Goal: Check status: Check status

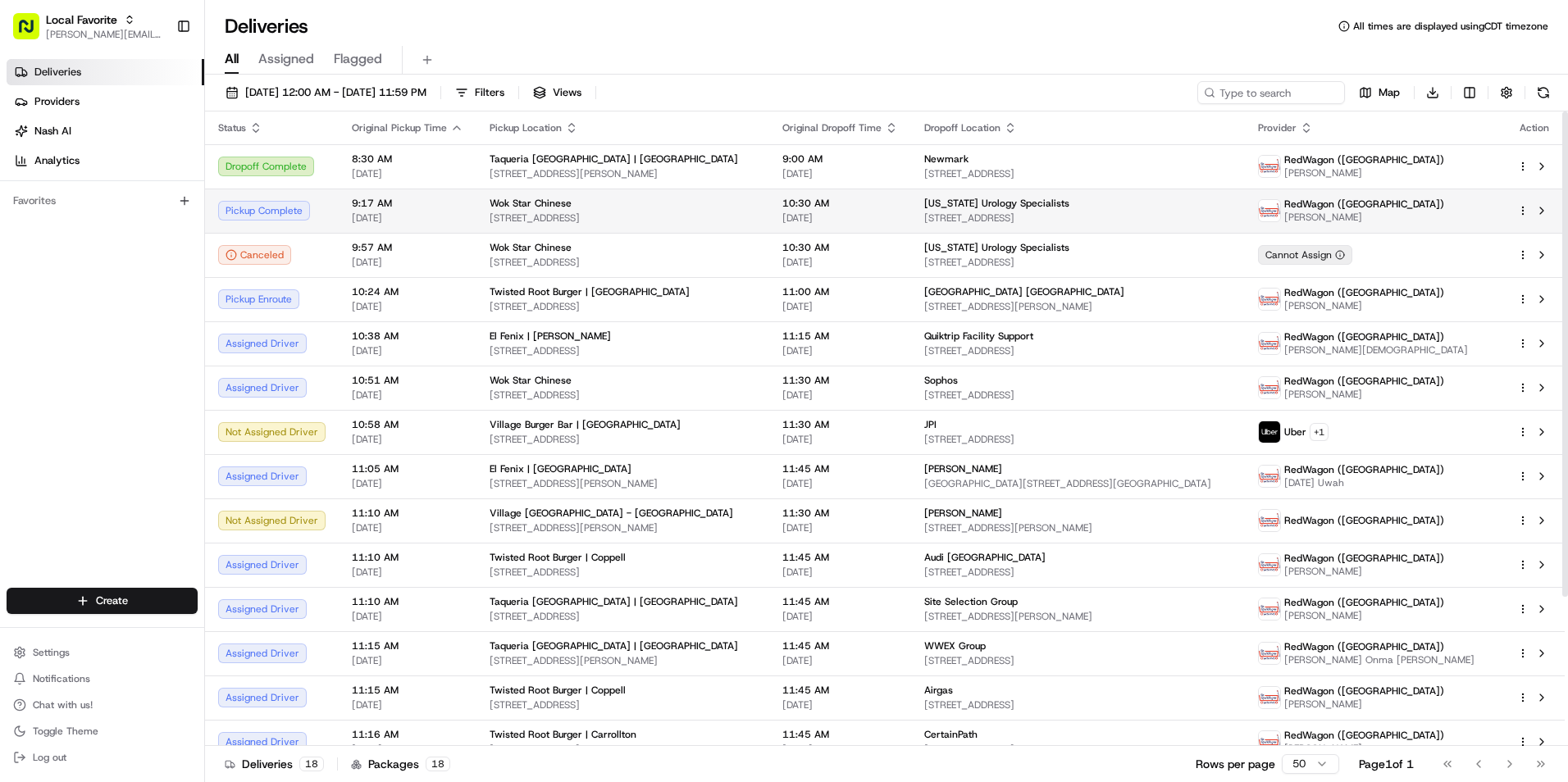
click at [387, 194] on td "9:17 AM 08/19/2025" at bounding box center [407, 211] width 137 height 44
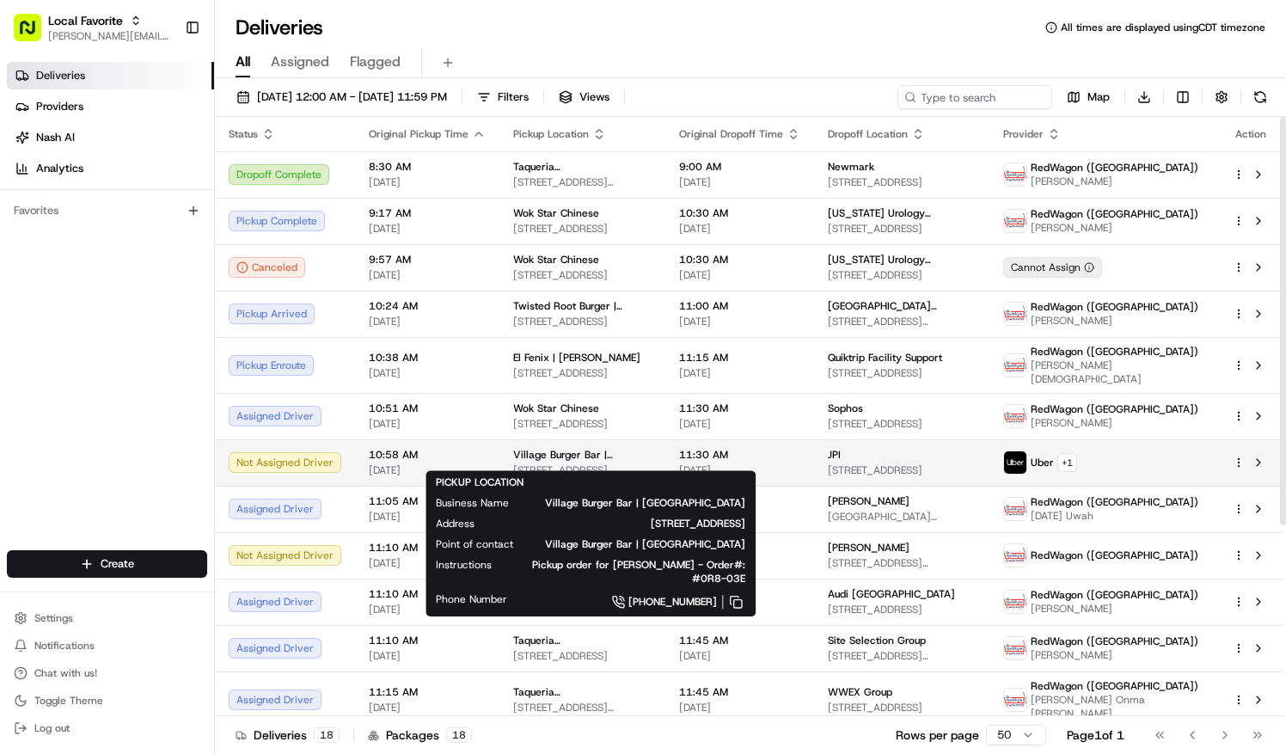
click at [533, 448] on span "Village Burger Bar | [GEOGRAPHIC_DATA]" at bounding box center [582, 455] width 138 height 14
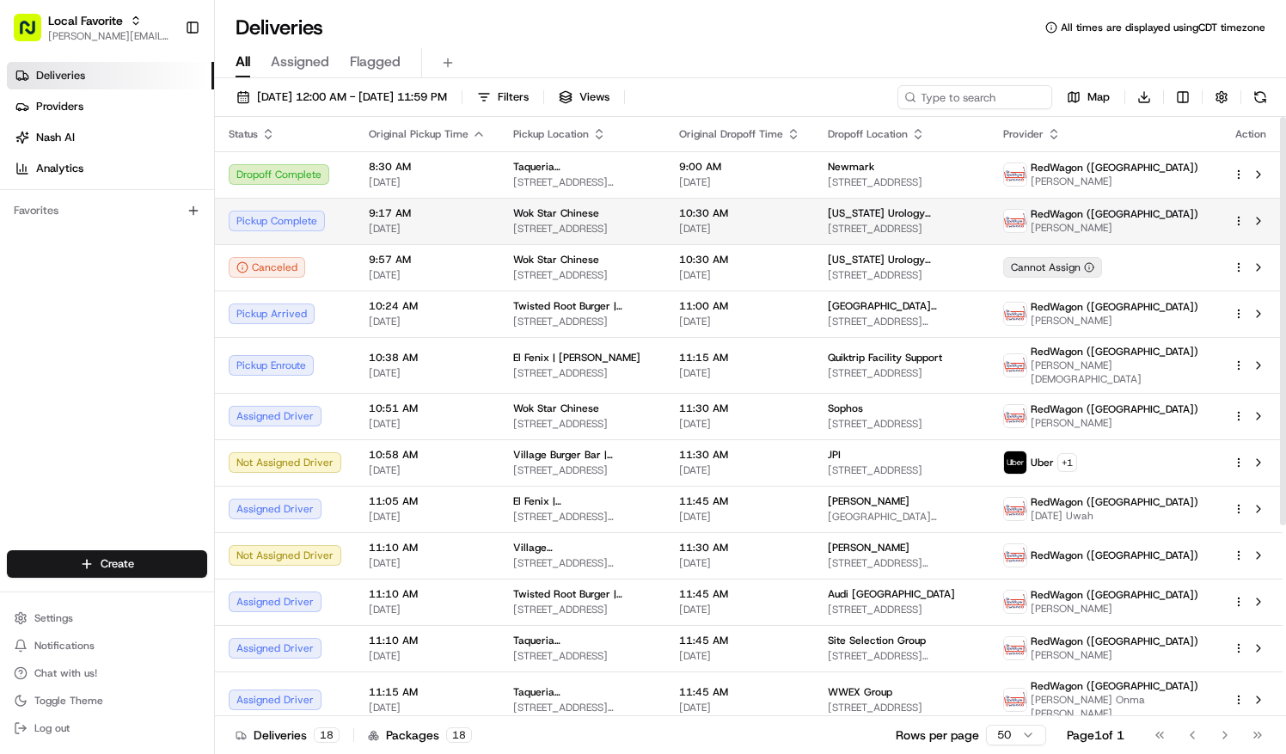
click at [563, 219] on div "Wok Star Chinese 8041 Walnut Hill Ln, suite 854, Dallas, TX 75231, US" at bounding box center [582, 220] width 138 height 29
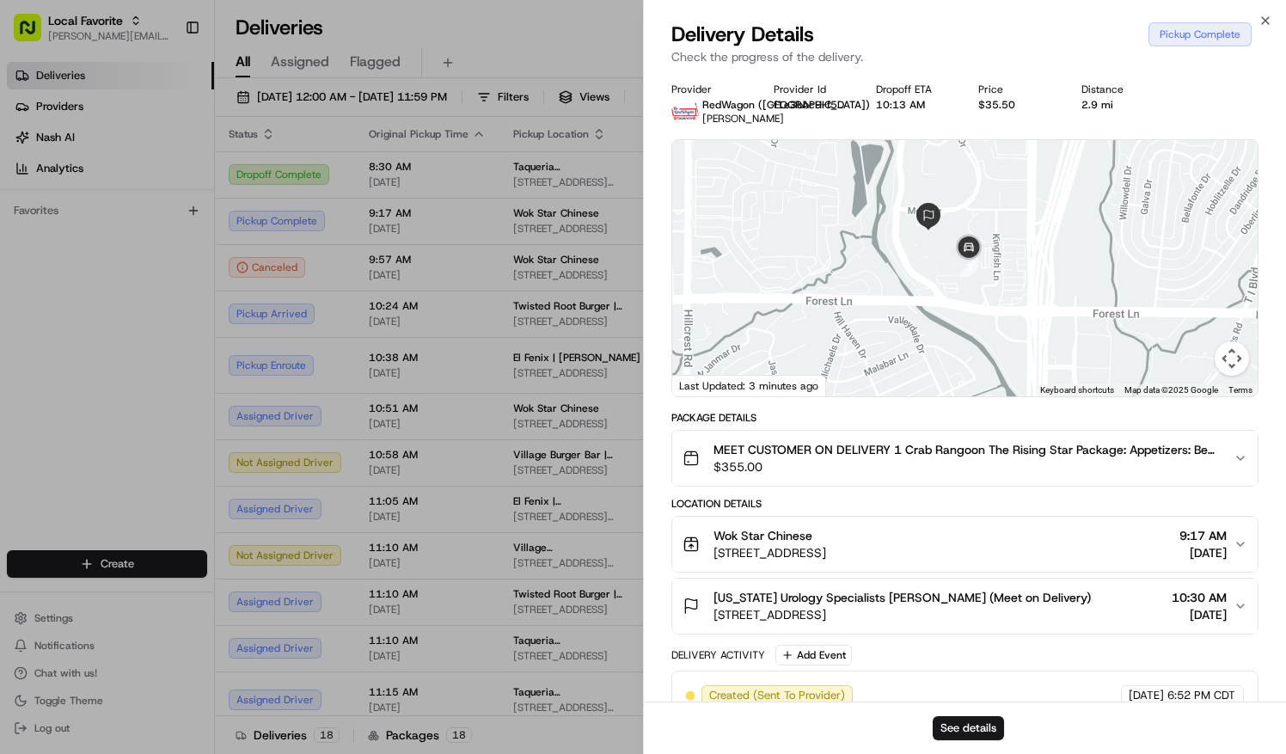
drag, startPoint x: 913, startPoint y: 242, endPoint x: 893, endPoint y: 407, distance: 166.2
click at [1037, 440] on div "Provider RedWagon (Dallas) Omosalewa Osinusi Provider Id f1e3bbc9-f5d4-39a9-7b9…" at bounding box center [964, 505] width 587 height 844
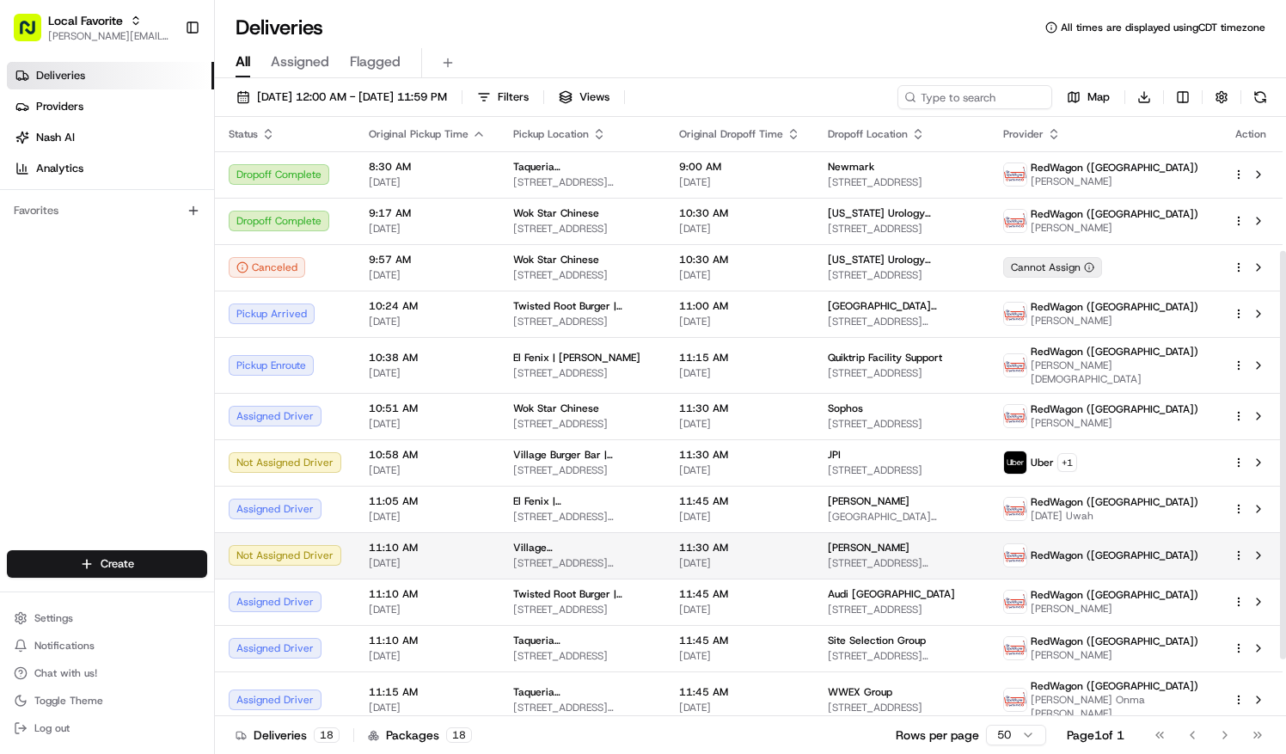
scroll to position [258, 0]
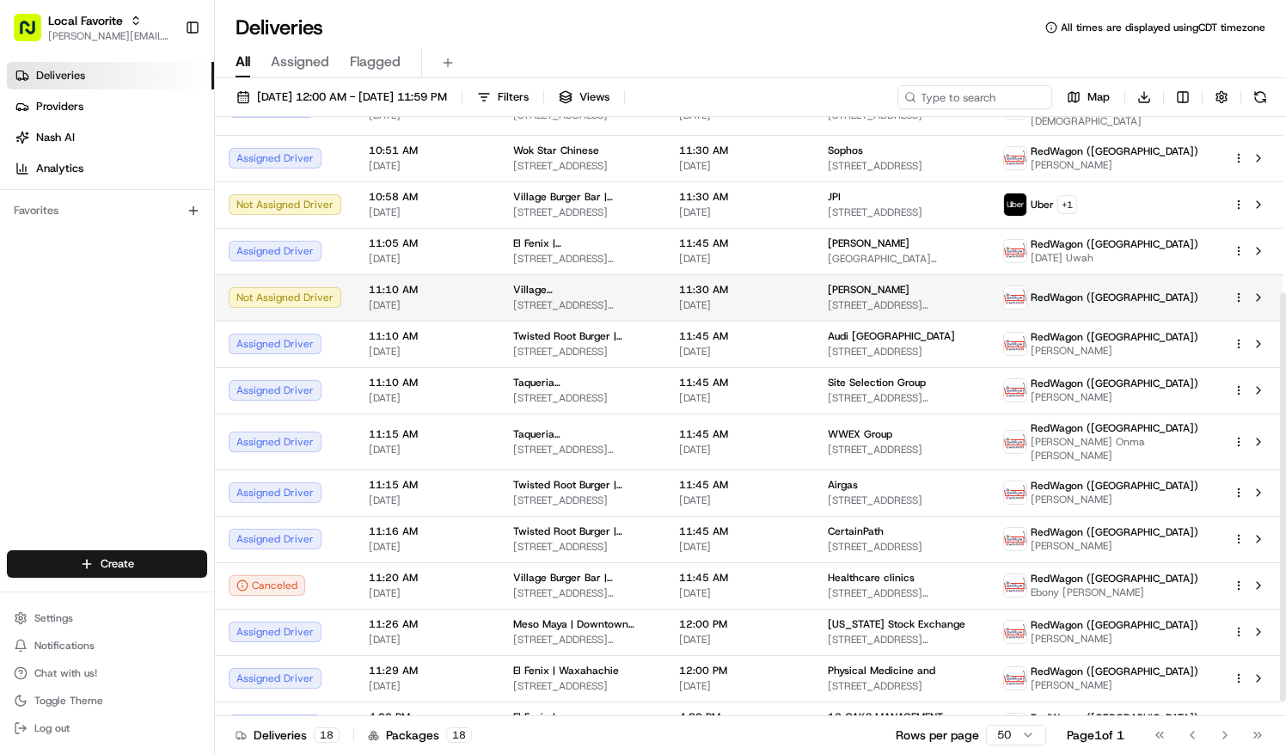
click at [284, 288] on div "Not Assigned Driver" at bounding box center [285, 297] width 113 height 21
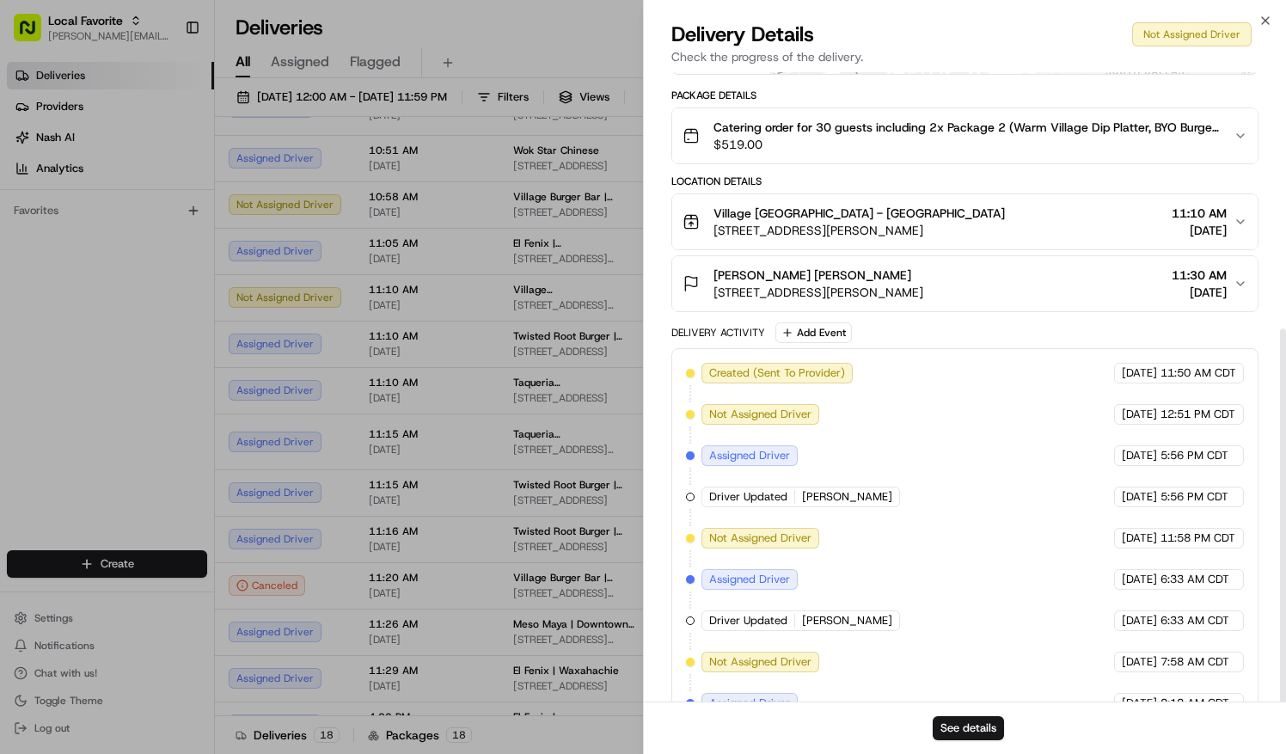
scroll to position [432, 0]
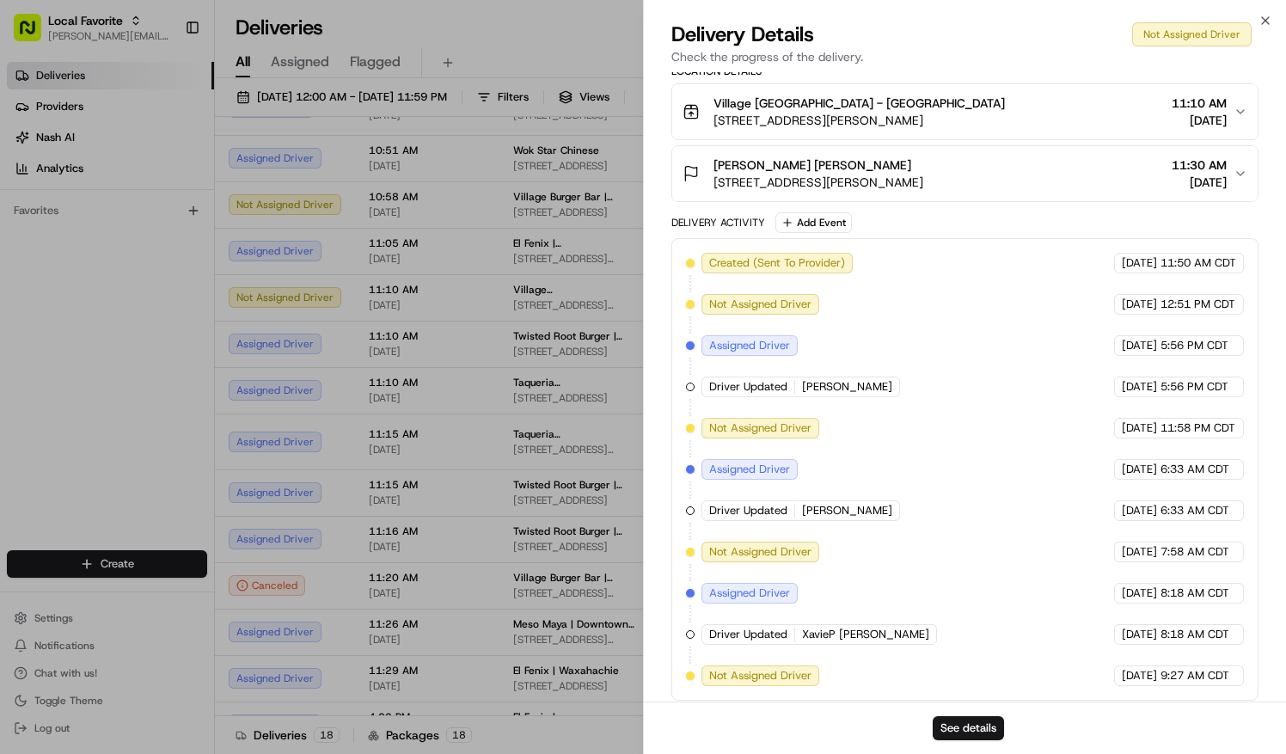
click at [779, 668] on span "Not Assigned Driver" at bounding box center [760, 675] width 102 height 15
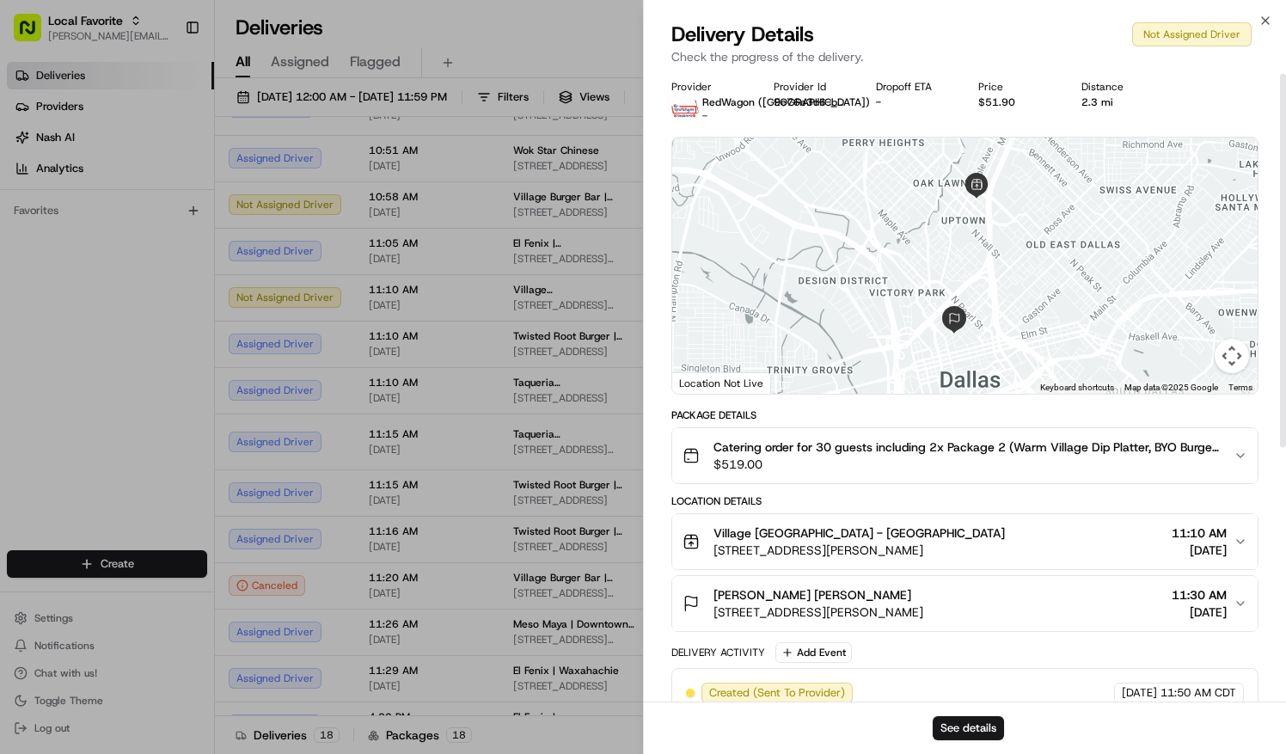
scroll to position [0, 0]
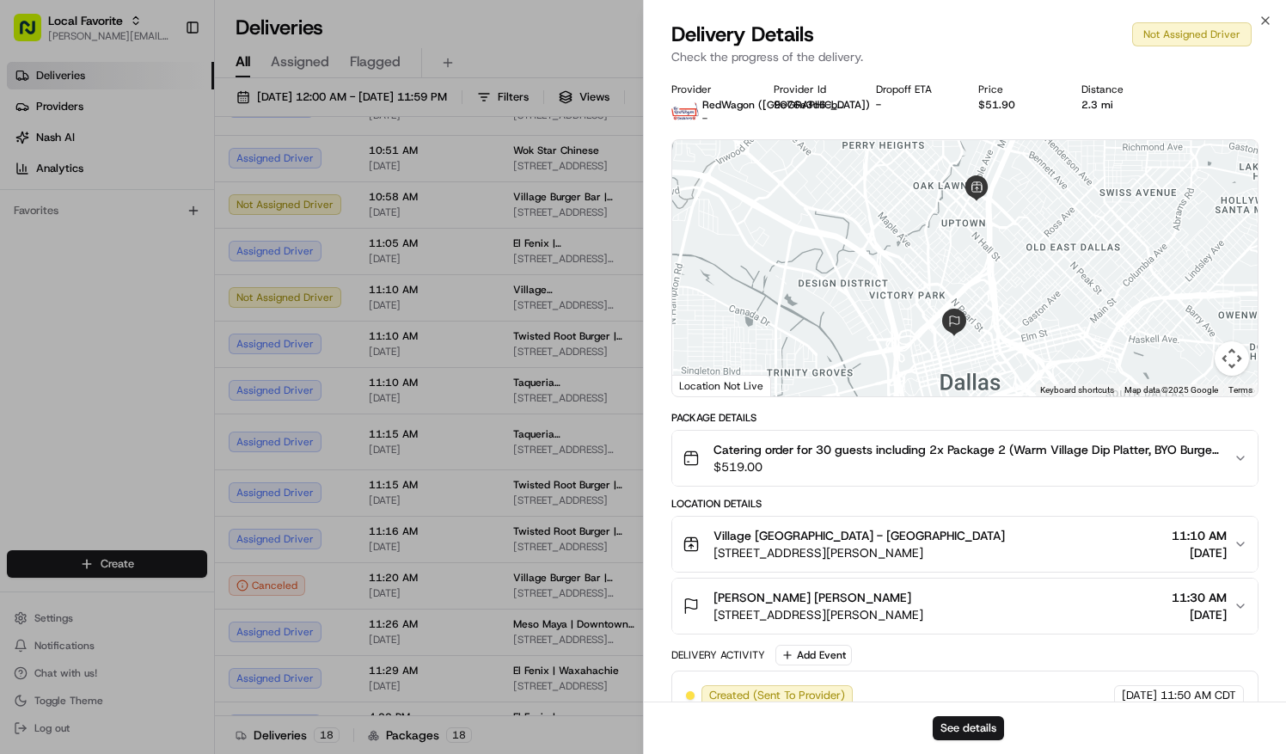
click at [1183, 35] on div "Not Assigned Driver" at bounding box center [1191, 34] width 119 height 24
click at [1265, 19] on icon "button" at bounding box center [1265, 20] width 7 height 7
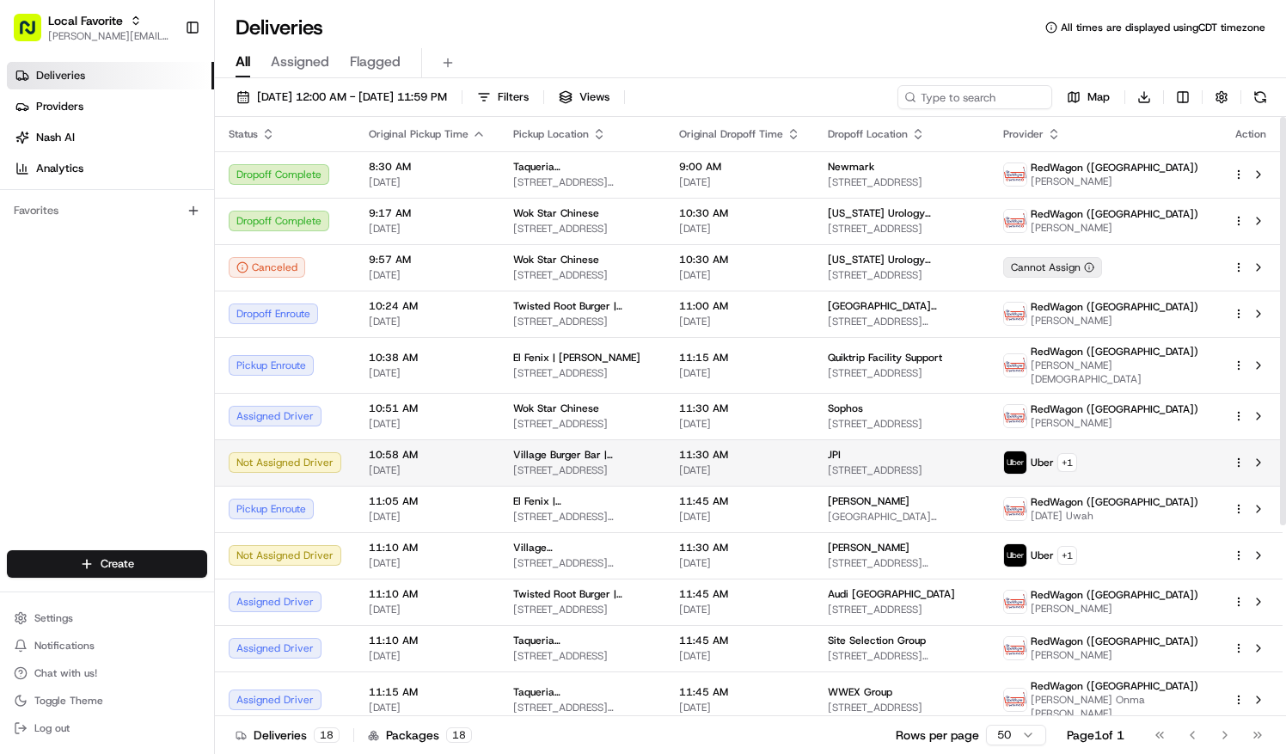
click at [489, 442] on td "10:58 AM 08/19/2025" at bounding box center [427, 462] width 144 height 46
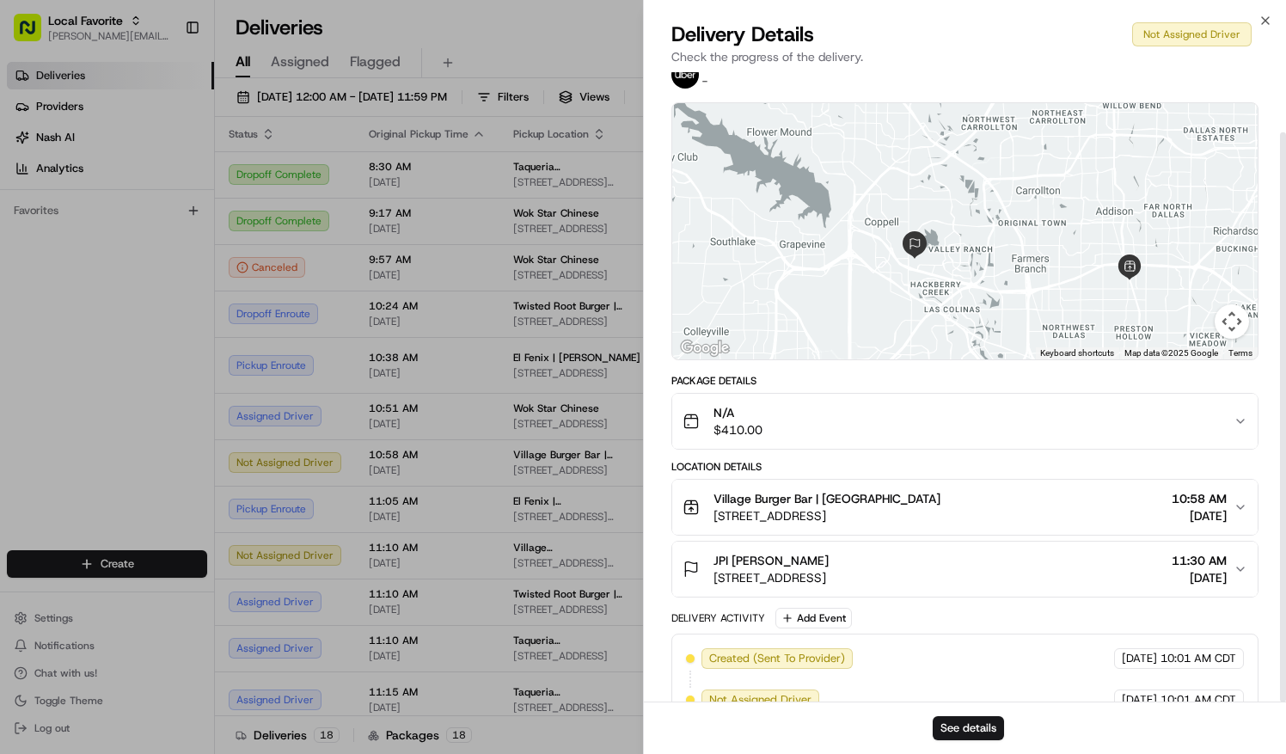
scroll to position [66, 0]
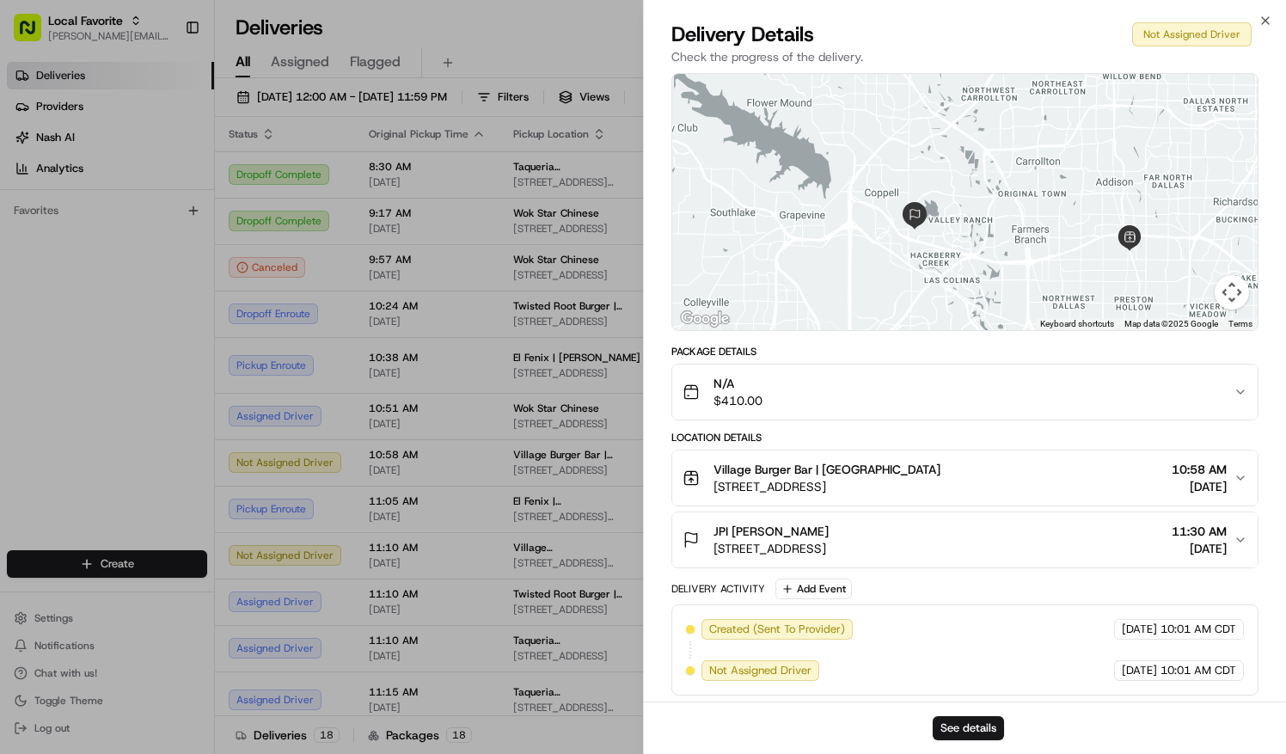
click at [767, 663] on span "Not Assigned Driver" at bounding box center [760, 670] width 102 height 15
click at [970, 720] on button "See details" at bounding box center [968, 728] width 71 height 24
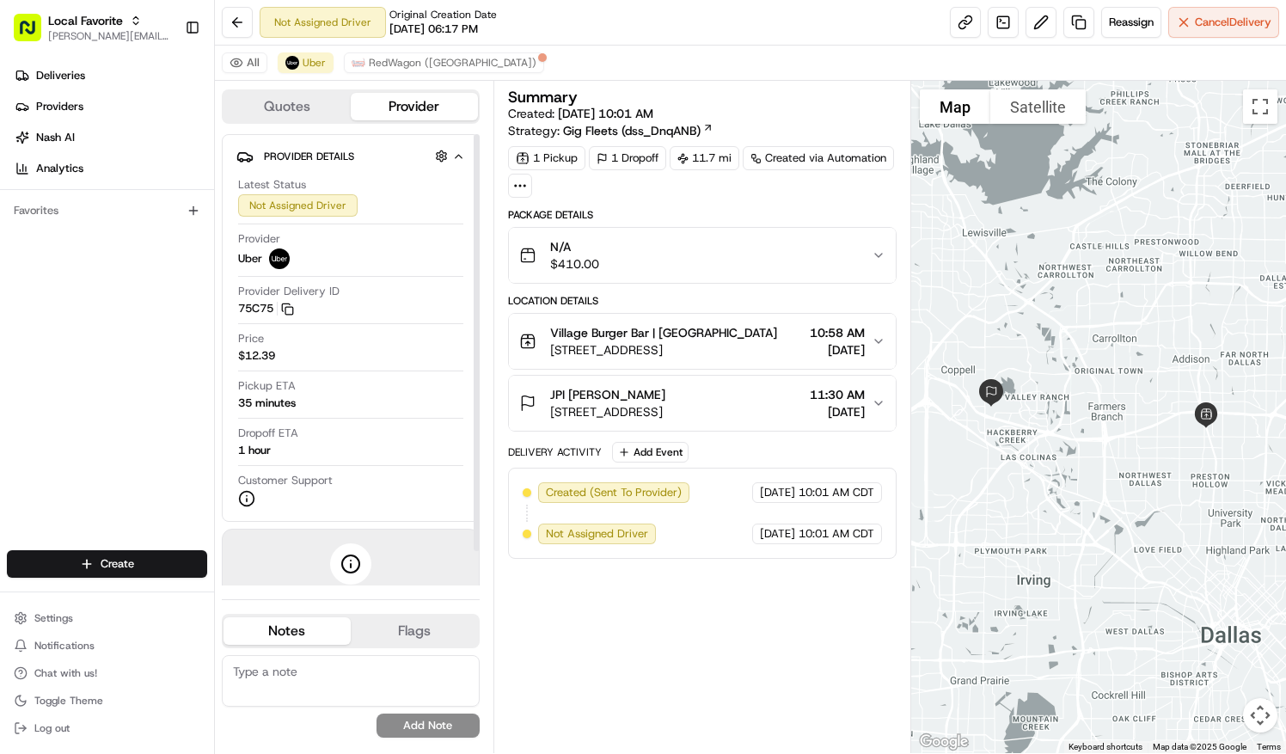
click at [308, 194] on div "Not Assigned Driver" at bounding box center [297, 205] width 119 height 22
click at [234, 28] on button at bounding box center [237, 22] width 31 height 31
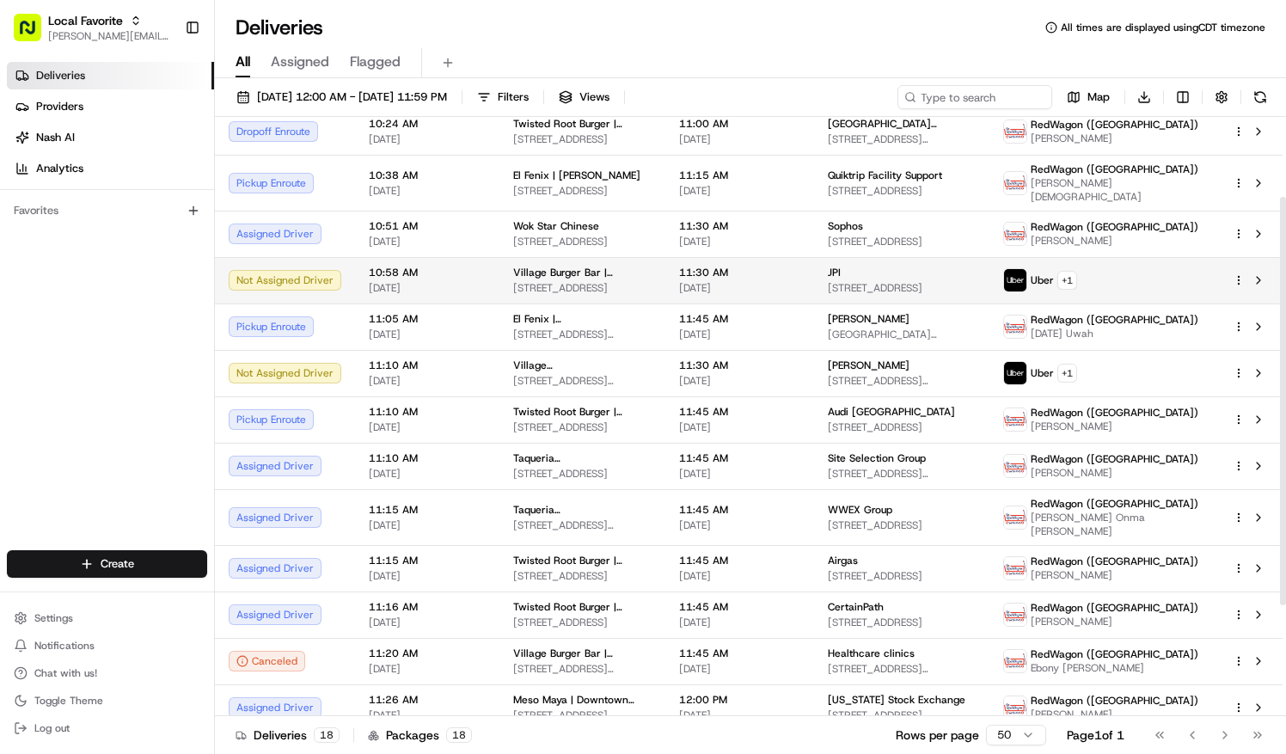
scroll to position [107, 0]
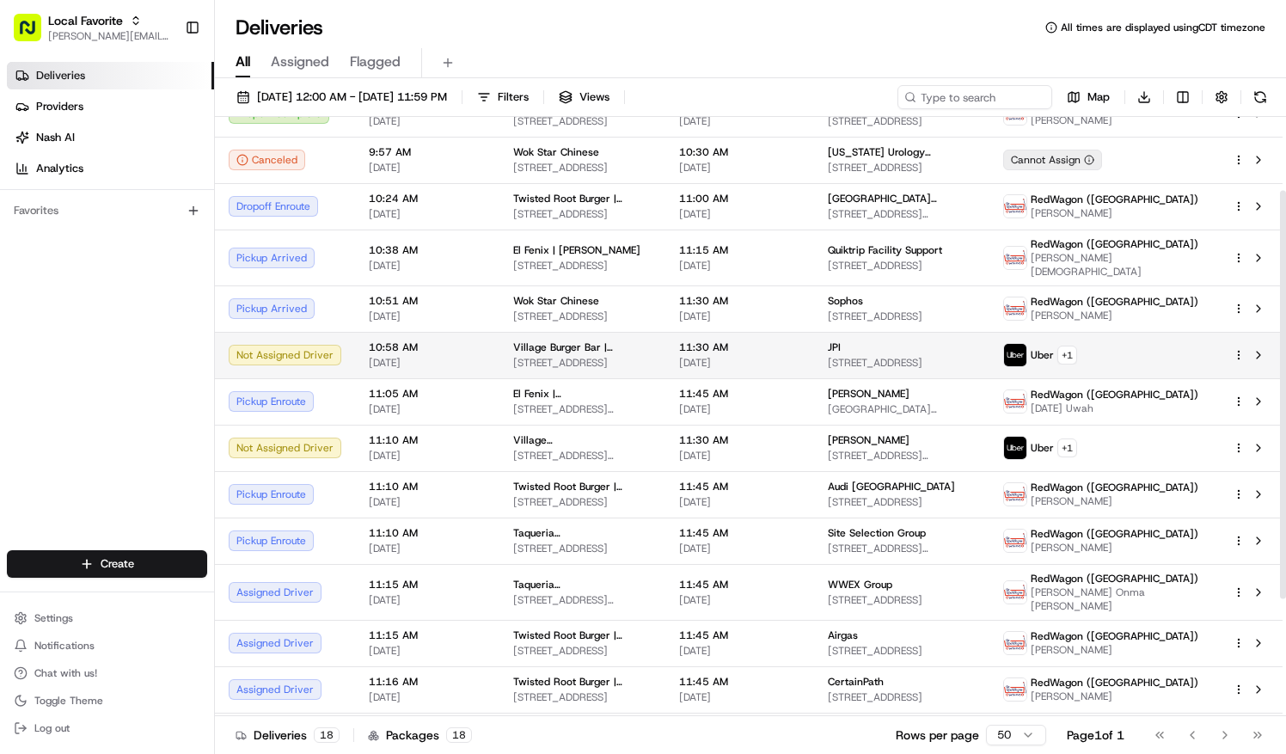
click at [443, 340] on span "10:58 AM" at bounding box center [427, 347] width 117 height 14
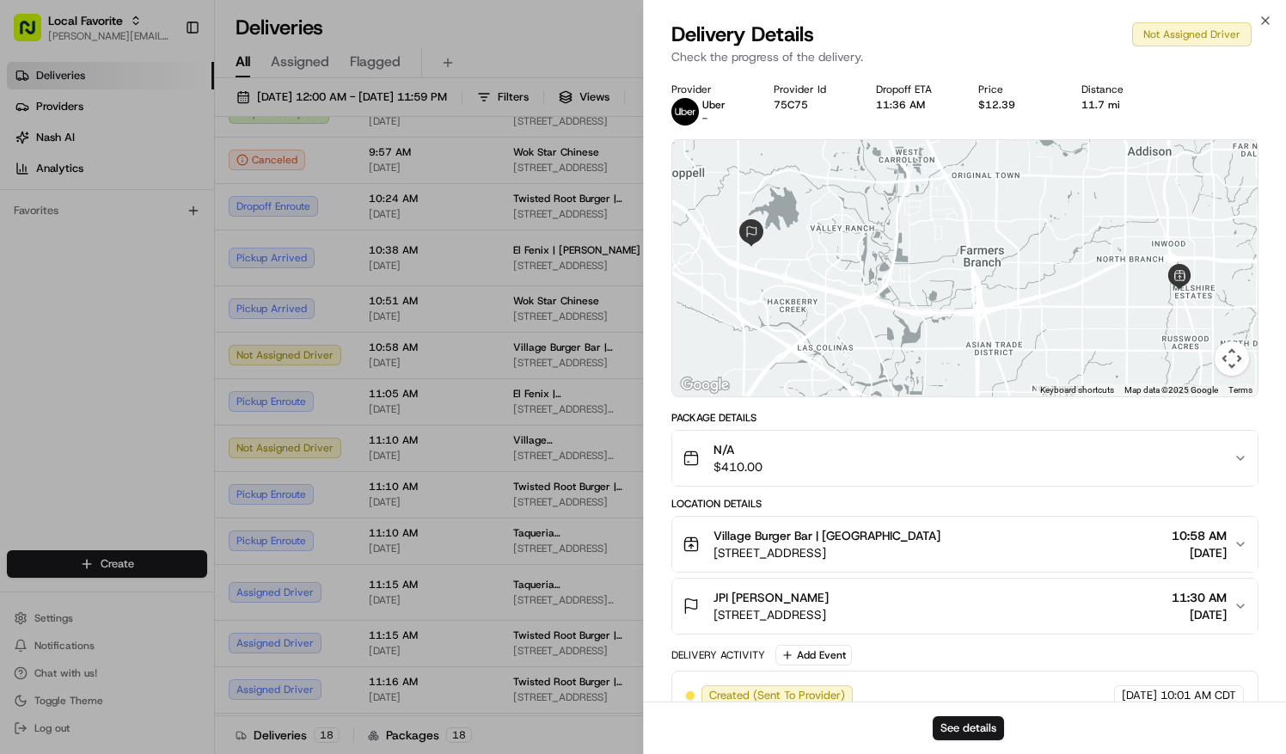
scroll to position [66, 0]
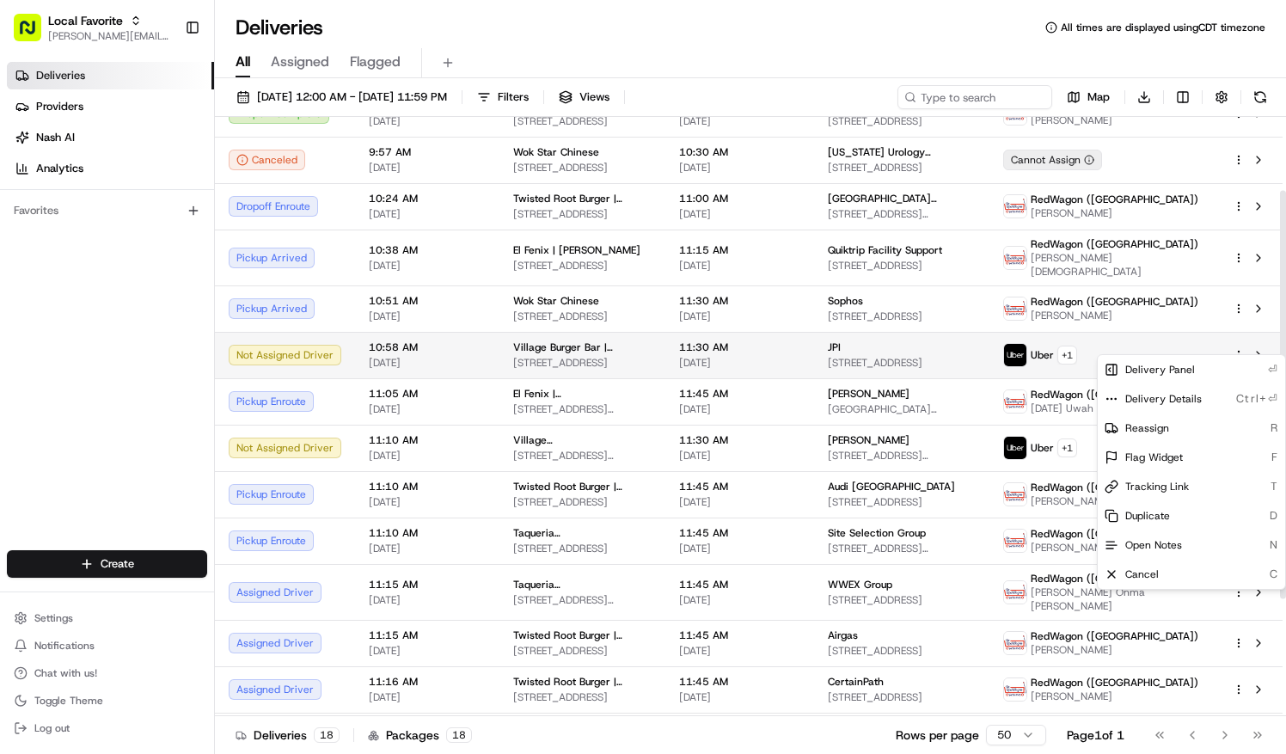
click at [1241, 342] on html "Local Favorite natalie.wolfe@localfavorite.com Toggle Sidebar Deliveries Provid…" at bounding box center [643, 377] width 1286 height 754
click at [1256, 342] on html "Local Favorite natalie.wolfe@localfavorite.com Toggle Sidebar Deliveries Provid…" at bounding box center [643, 377] width 1286 height 754
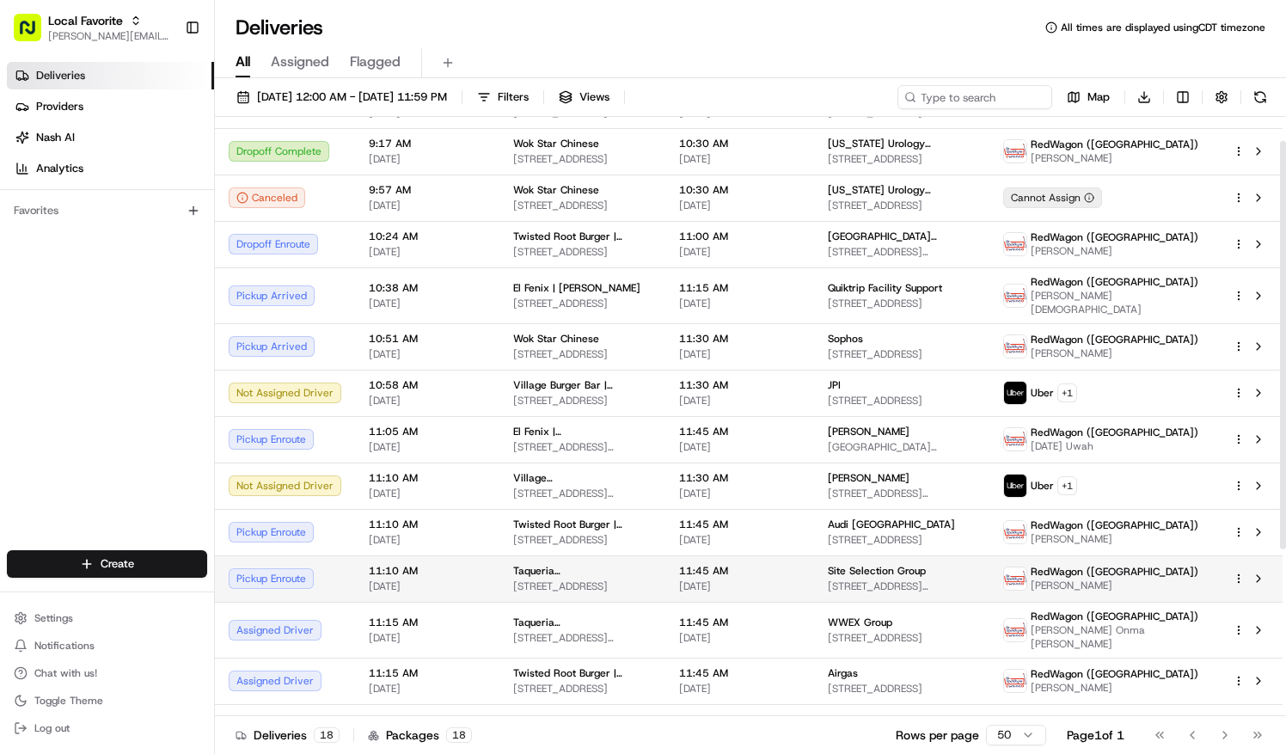
scroll to position [0, 0]
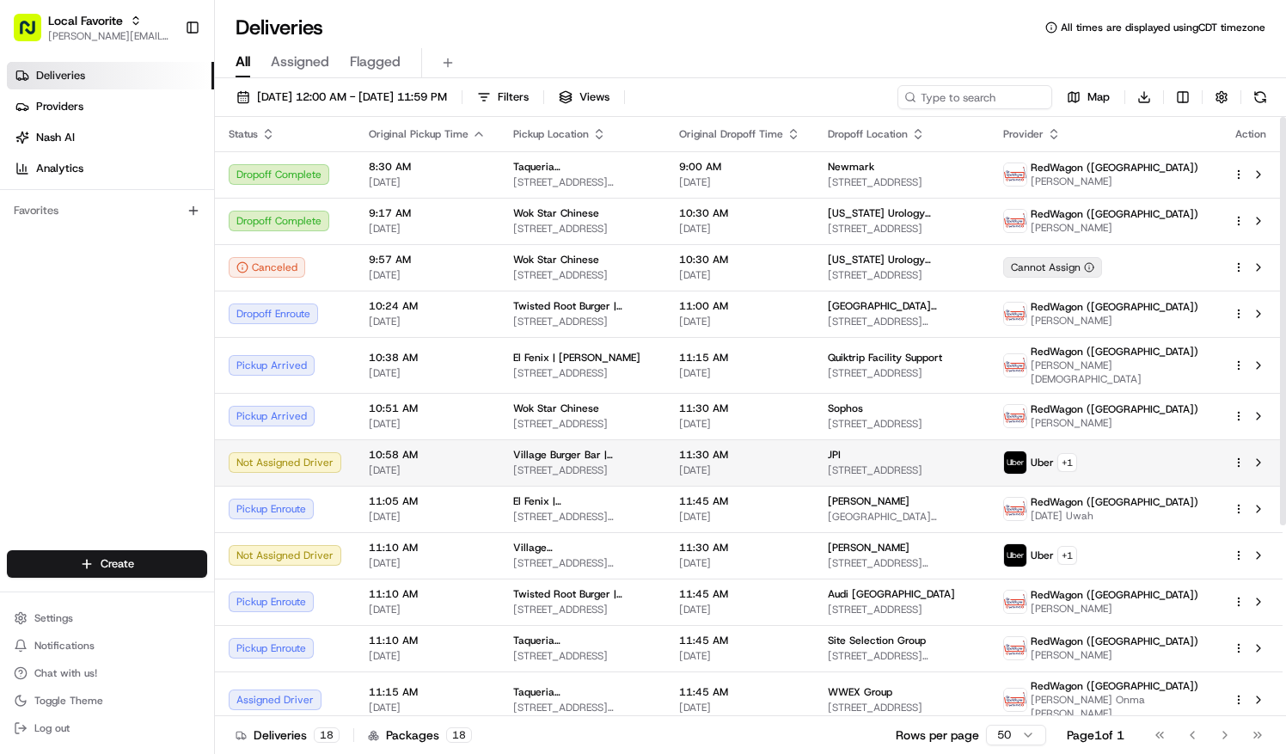
click at [1026, 451] on img at bounding box center [1015, 462] width 22 height 22
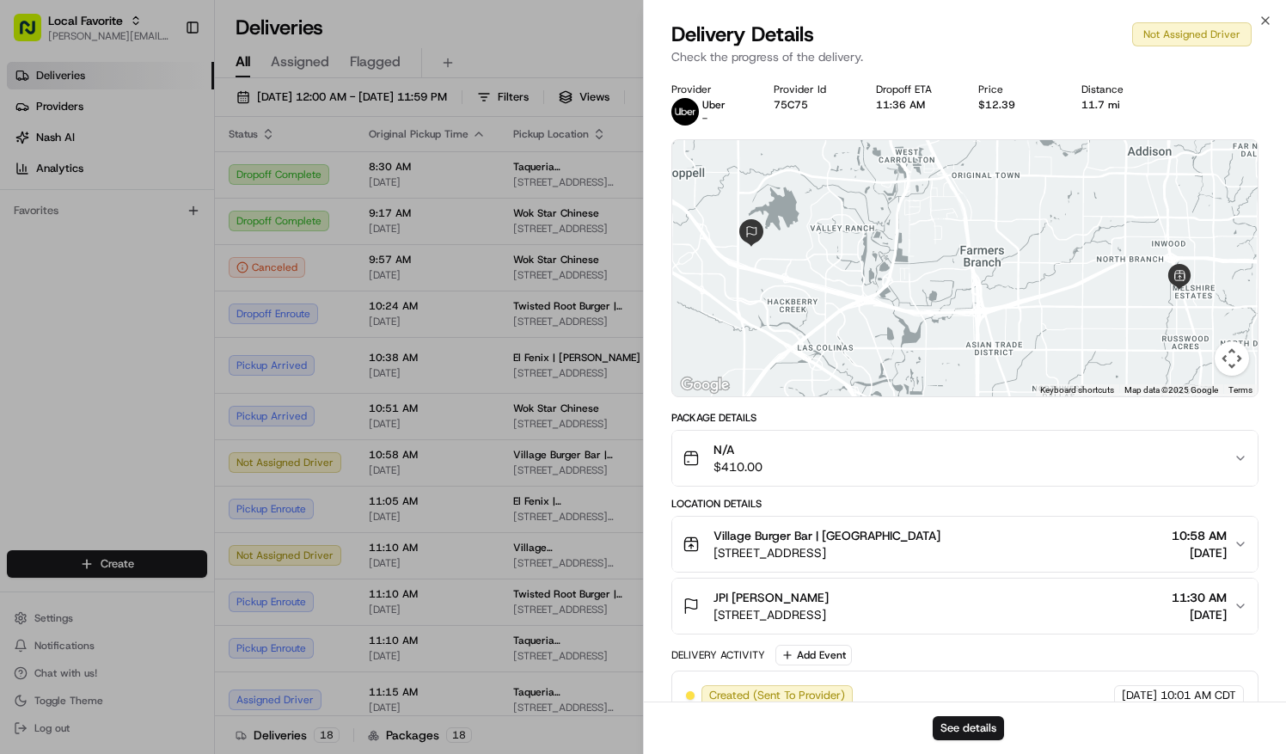
click at [684, 97] on div "Provider Uber -" at bounding box center [708, 104] width 75 height 43
click at [683, 84] on div "Provider" at bounding box center [708, 90] width 75 height 14
click at [961, 731] on button "See details" at bounding box center [968, 728] width 71 height 24
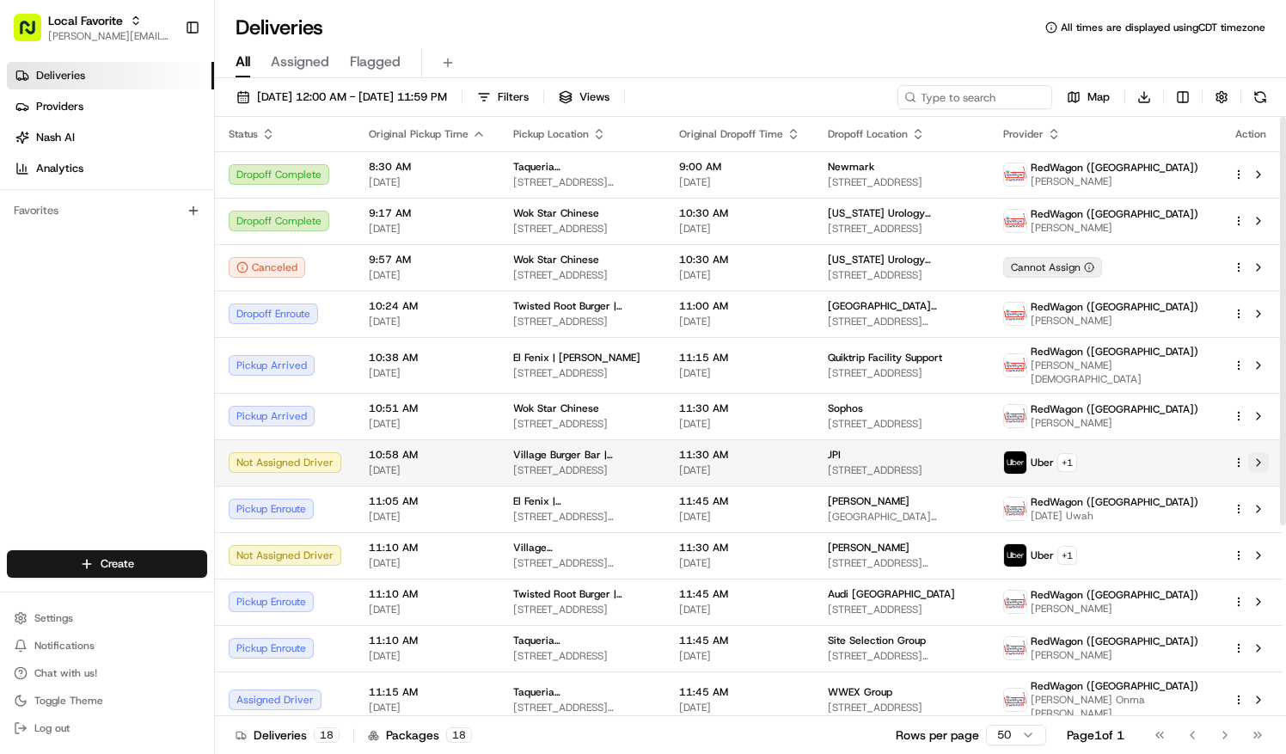
click at [1258, 454] on button at bounding box center [1258, 462] width 21 height 21
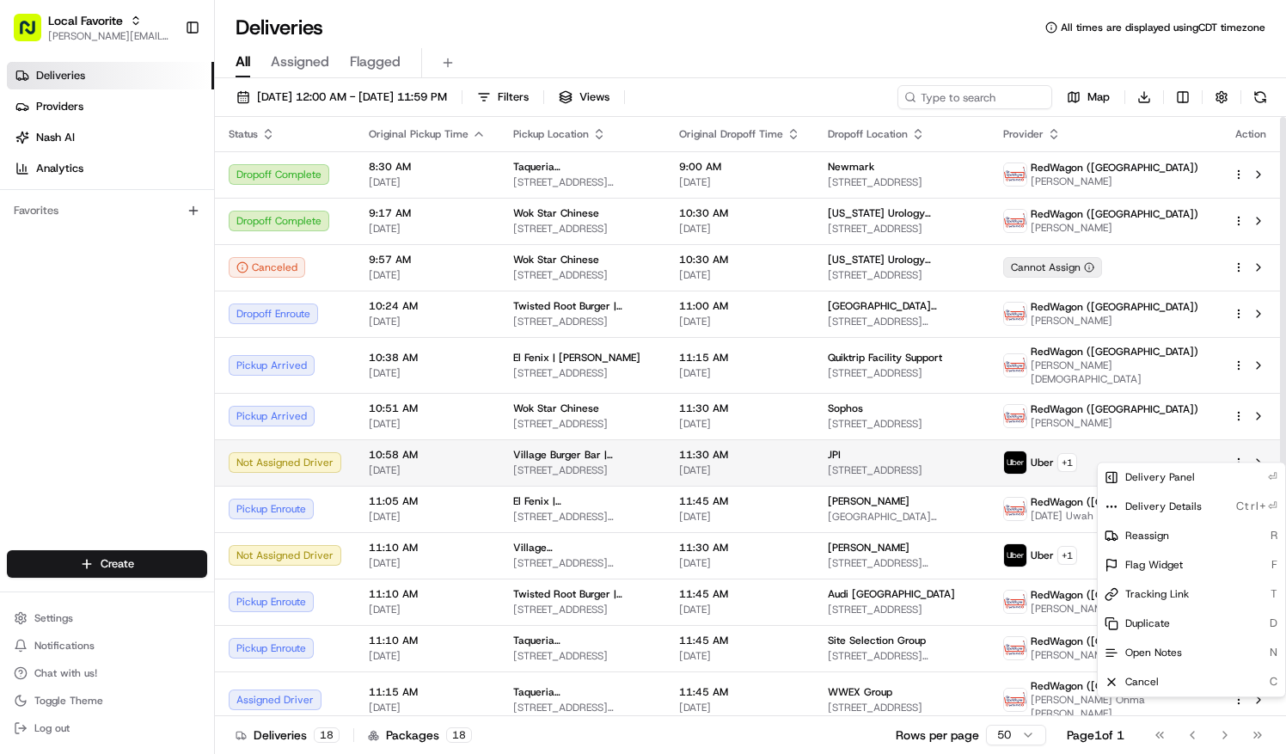
click at [1238, 451] on html "Local Favorite natalie.wolfe@localfavorite.com Toggle Sidebar Deliveries Provid…" at bounding box center [643, 377] width 1286 height 754
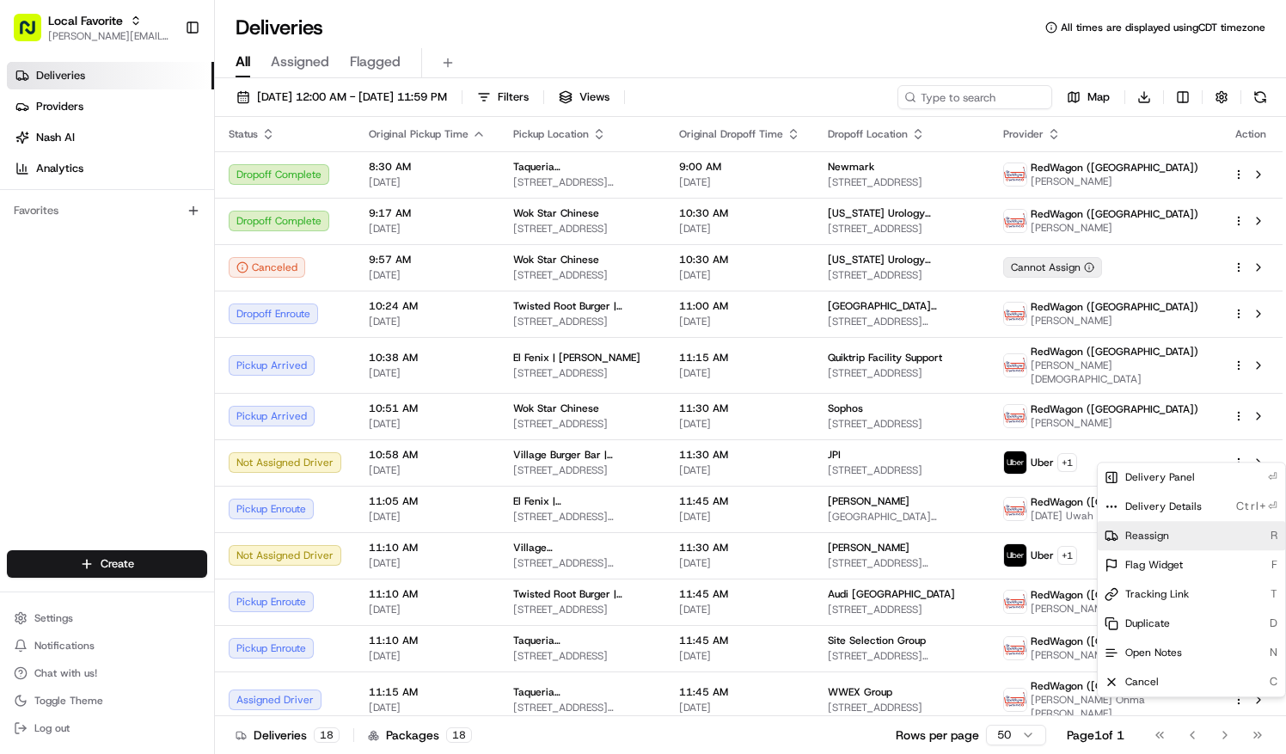
click at [1154, 531] on span "Reassign" at bounding box center [1147, 536] width 44 height 14
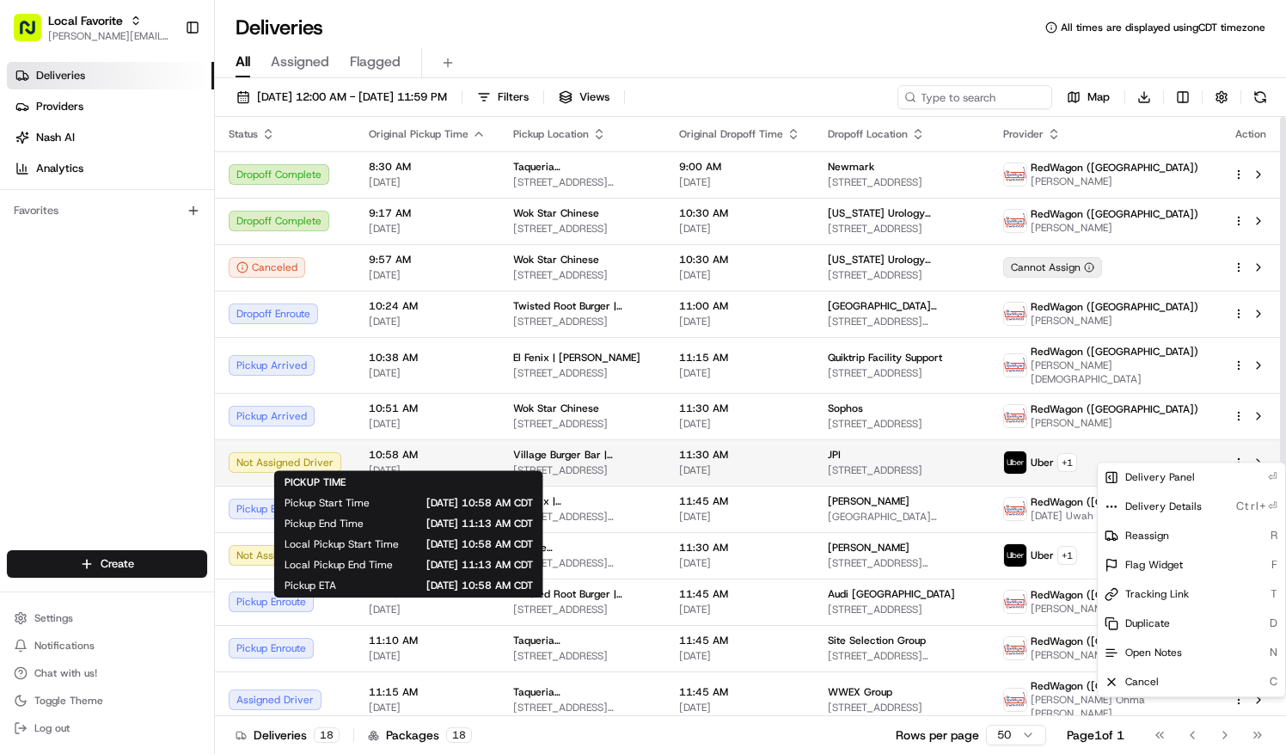
click at [456, 449] on span "10:58 AM" at bounding box center [427, 455] width 117 height 14
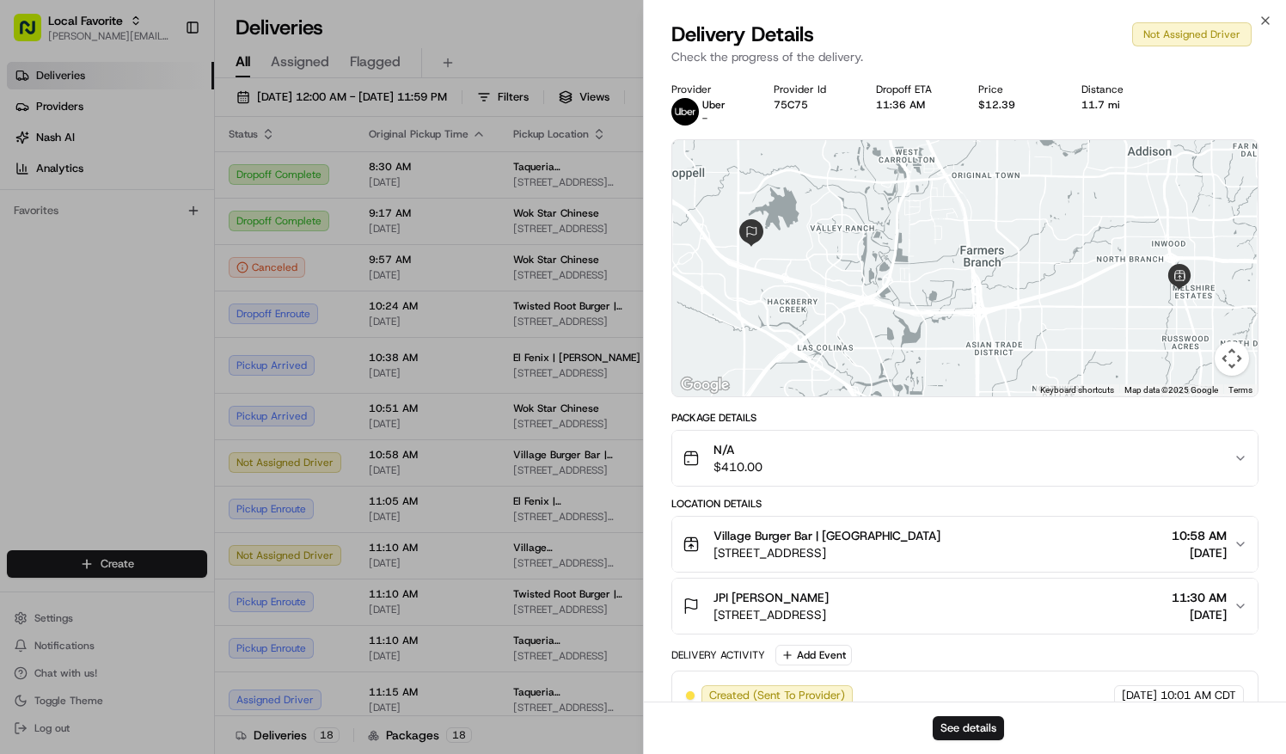
click at [692, 112] on img at bounding box center [685, 112] width 28 height 28
click at [1192, 38] on div "Not Assigned Driver" at bounding box center [1191, 34] width 119 height 24
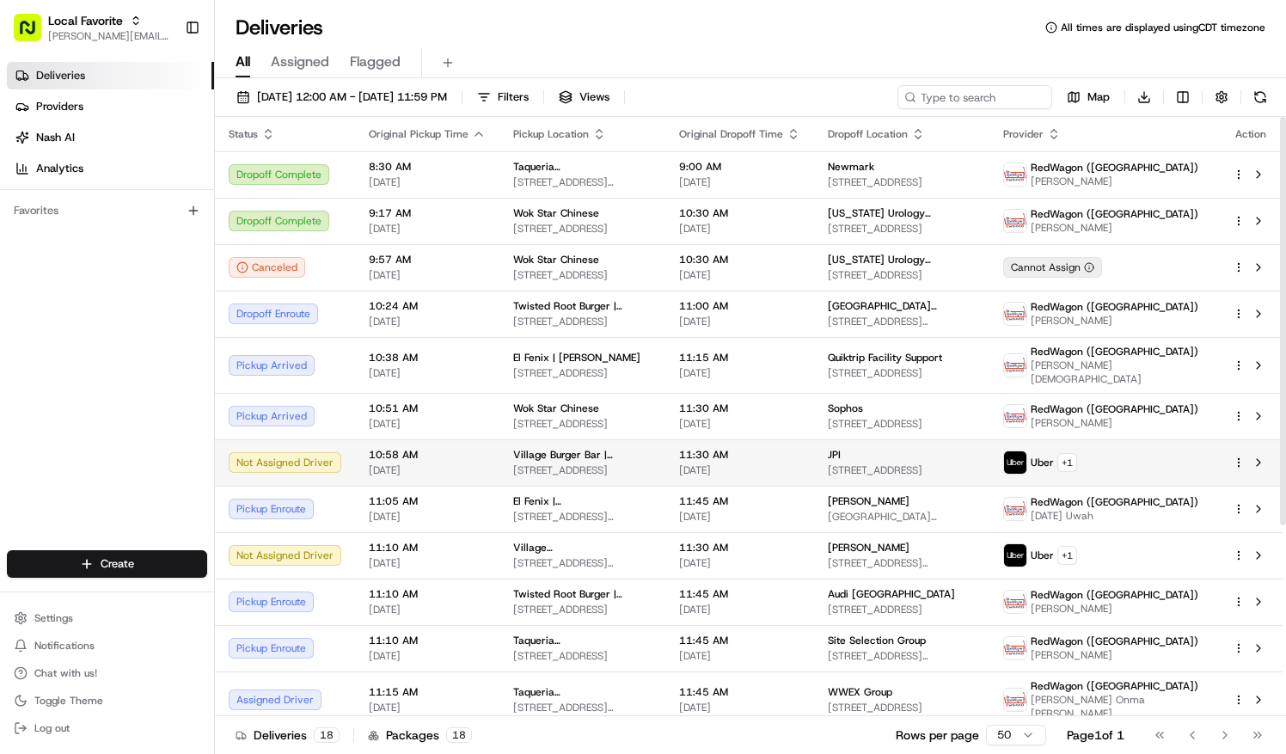
click at [1241, 454] on html "Local Favorite natalie.wolfe@localfavorite.com Toggle Sidebar Deliveries Provid…" at bounding box center [643, 377] width 1286 height 754
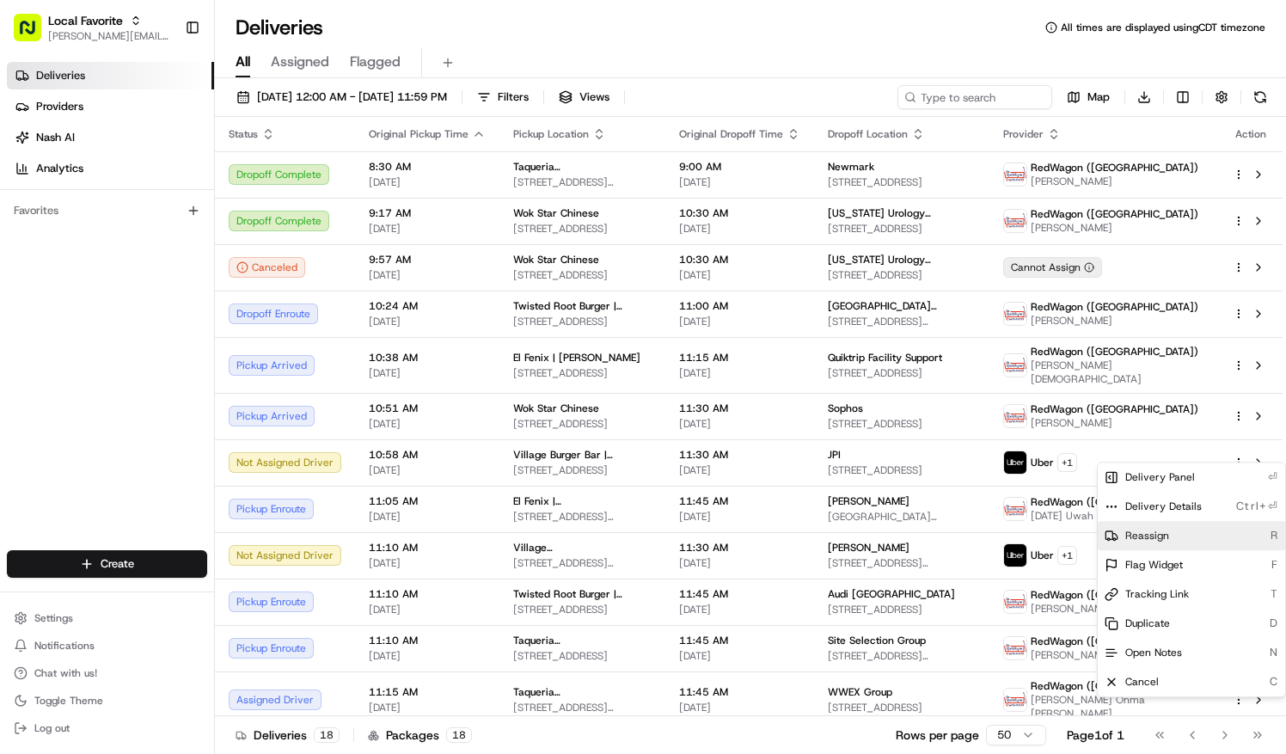
click at [1131, 536] on span "Reassign" at bounding box center [1147, 536] width 44 height 14
click at [138, 420] on div "Deliveries Providers Nash AI Analytics Favorites" at bounding box center [107, 307] width 214 height 505
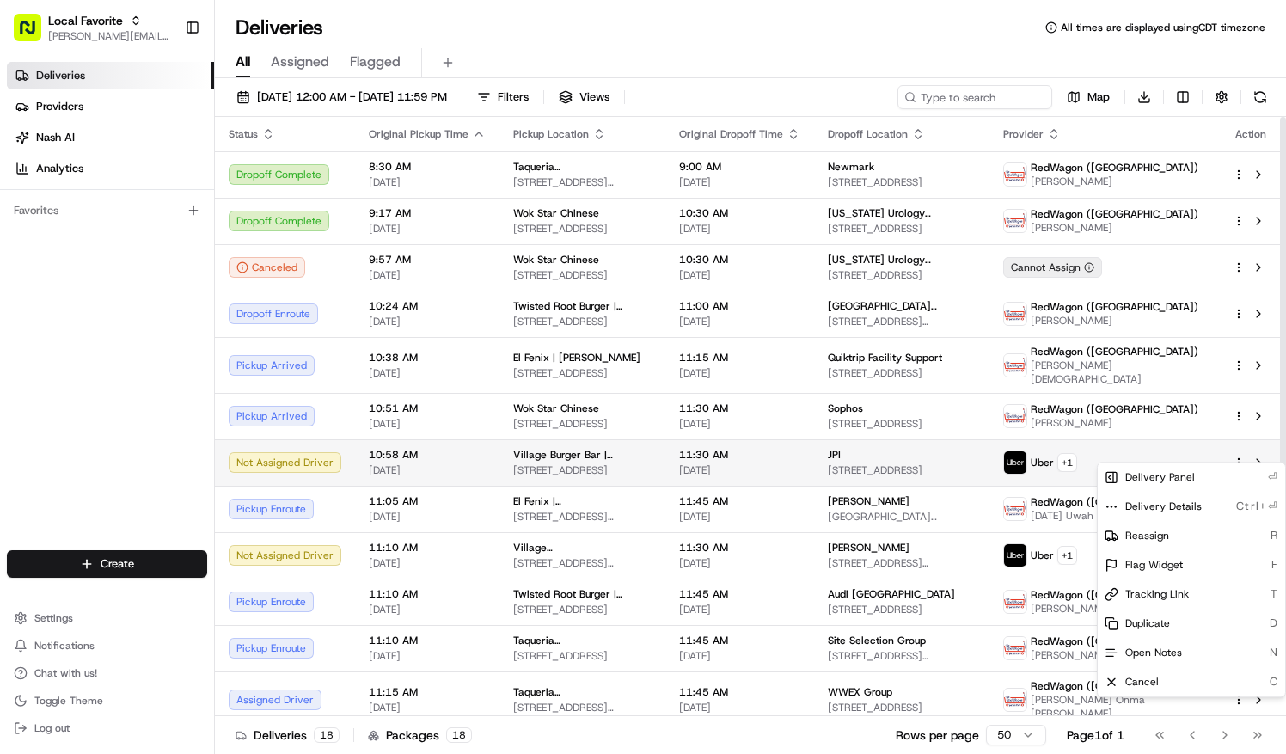
click at [1236, 450] on html "Local Favorite natalie.wolfe@localfavorite.com Toggle Sidebar Deliveries Provid…" at bounding box center [643, 377] width 1286 height 754
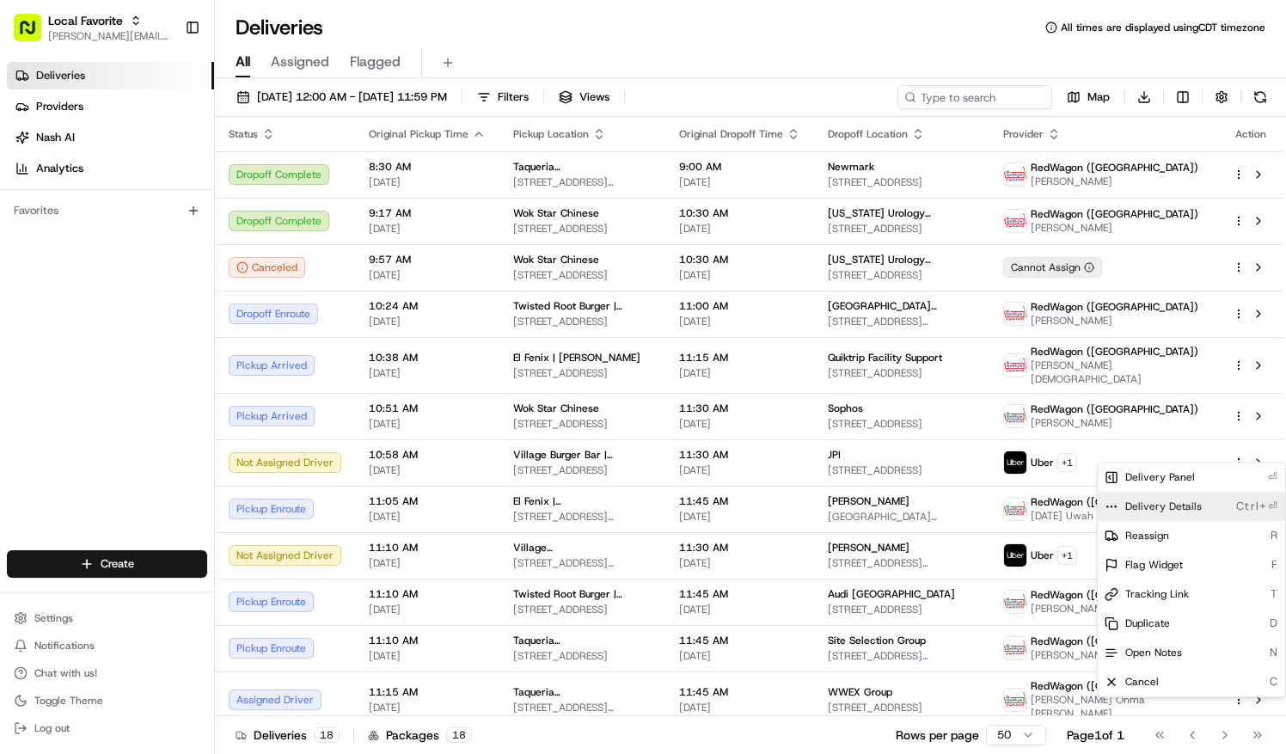
click at [1176, 505] on span "Delivery Details" at bounding box center [1163, 506] width 77 height 14
click at [910, 40] on html "Local Favorite natalie.wolfe@localfavorite.com Toggle Sidebar Deliveries Provid…" at bounding box center [643, 377] width 1286 height 754
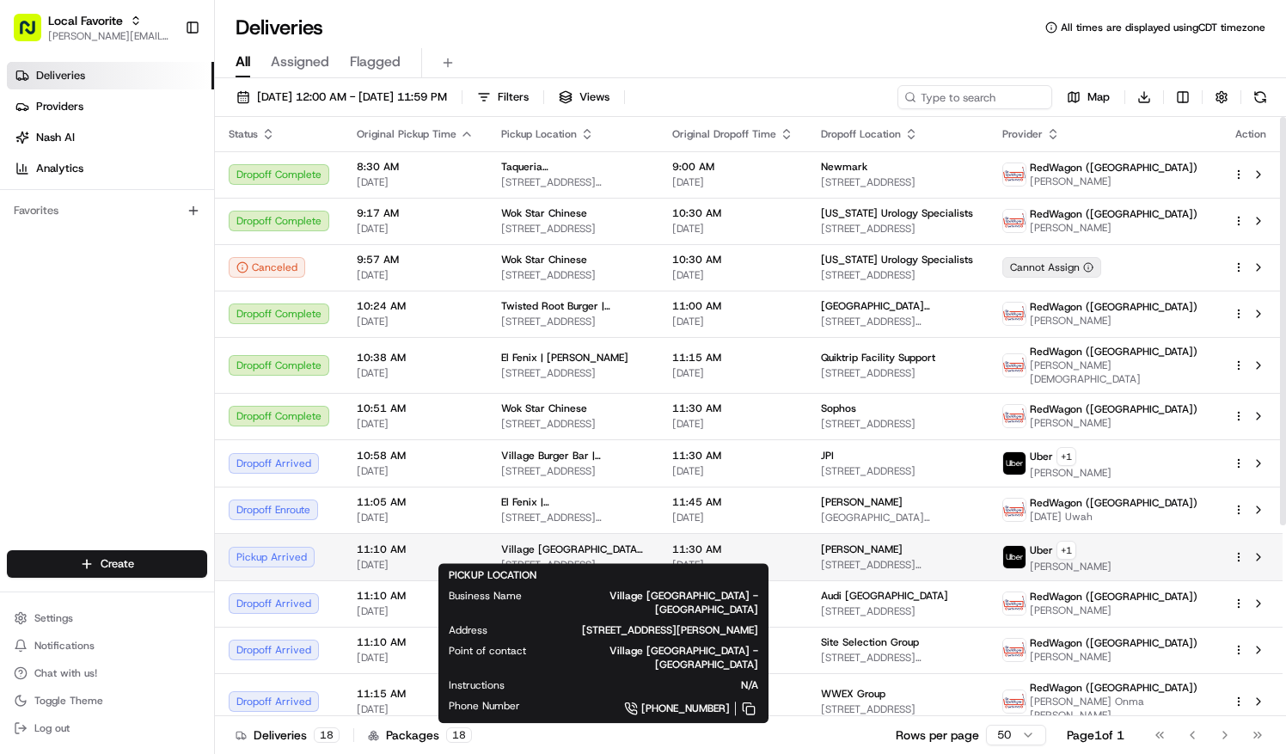
click at [510, 558] on span "[STREET_ADDRESS][PERSON_NAME]" at bounding box center [573, 565] width 144 height 14
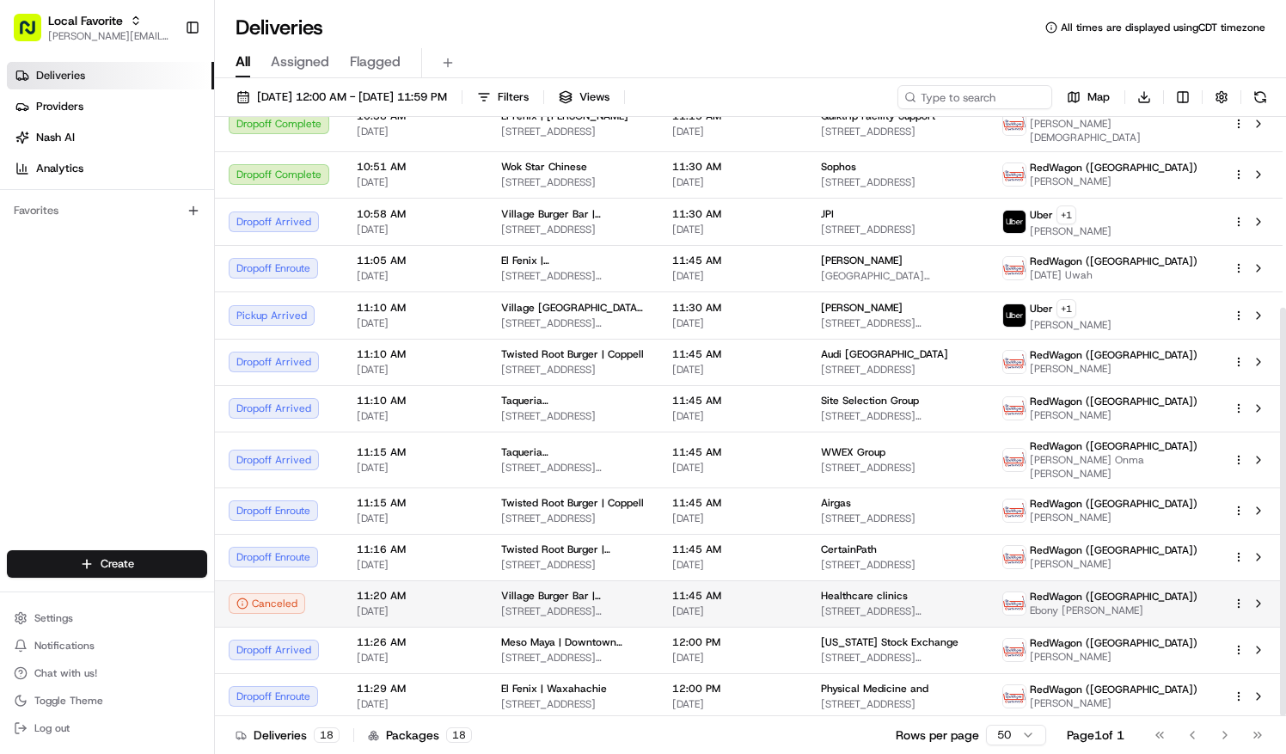
scroll to position [279, 0]
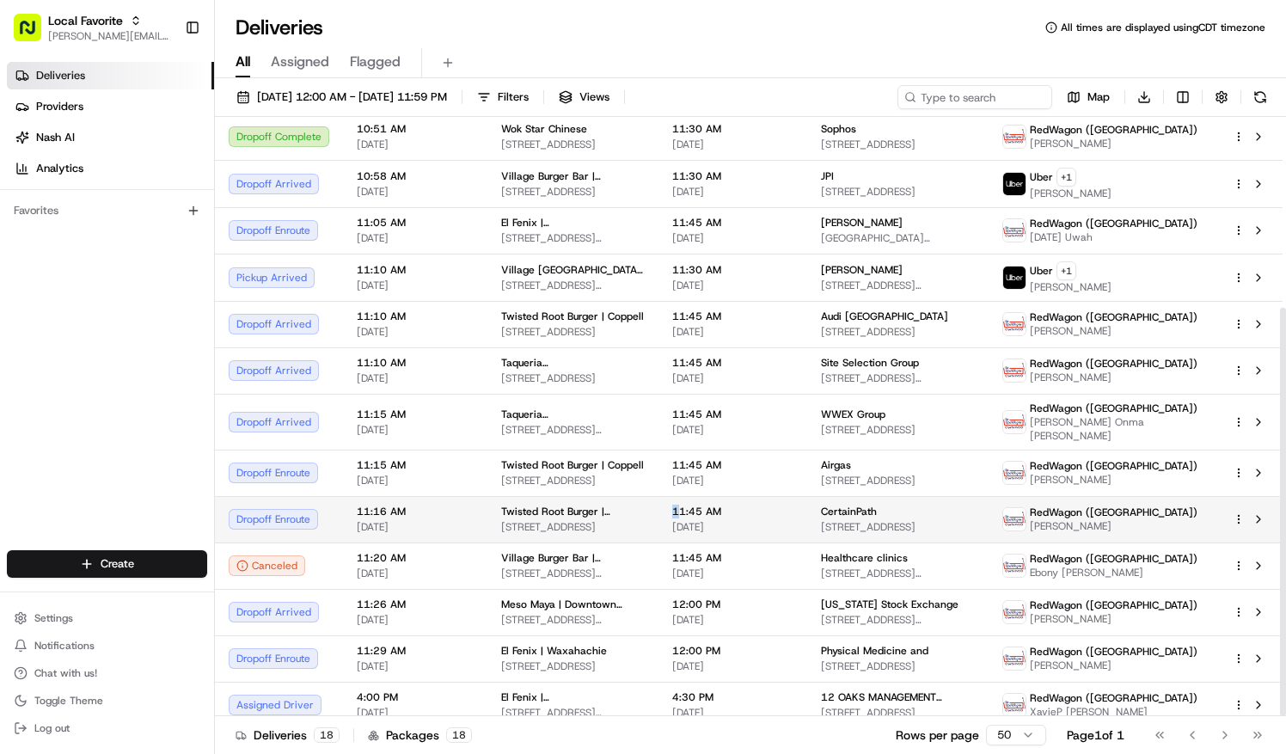
click at [707, 496] on td "11:45 AM 08/19/2025" at bounding box center [733, 519] width 149 height 46
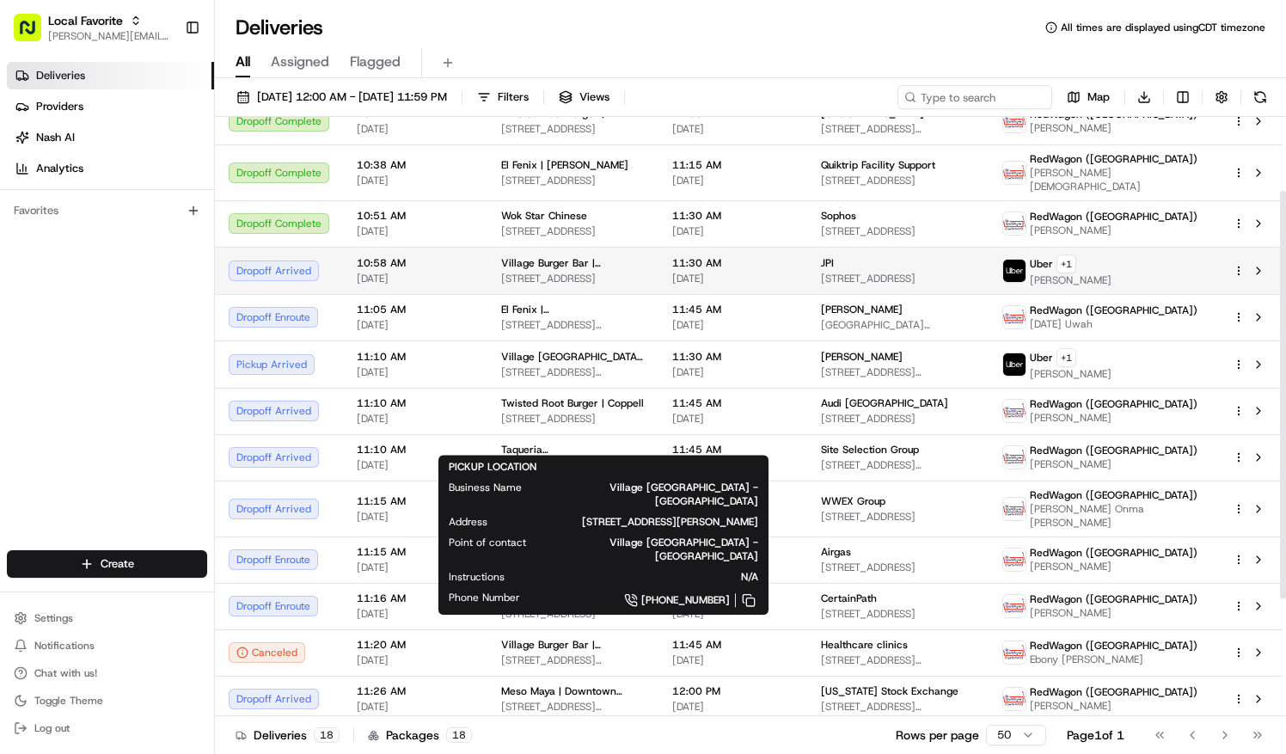
scroll to position [107, 0]
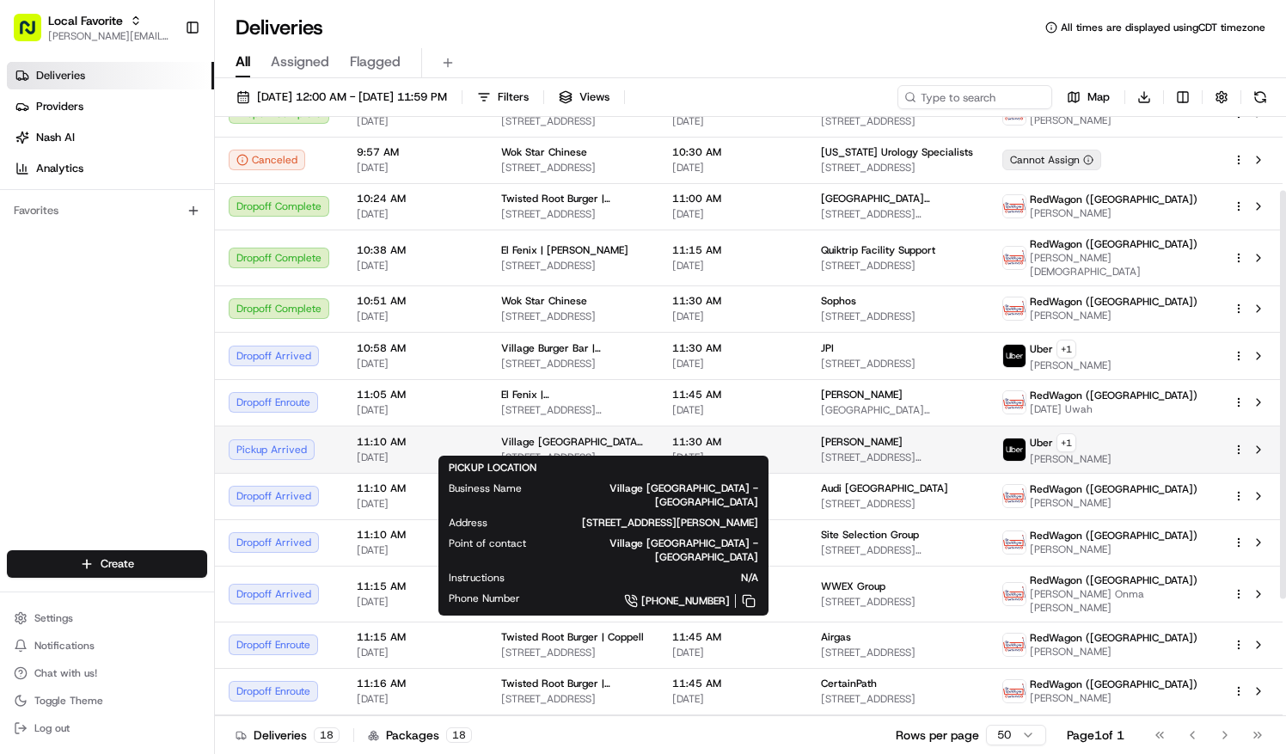
click at [637, 450] on span "[STREET_ADDRESS][PERSON_NAME]" at bounding box center [573, 457] width 144 height 14
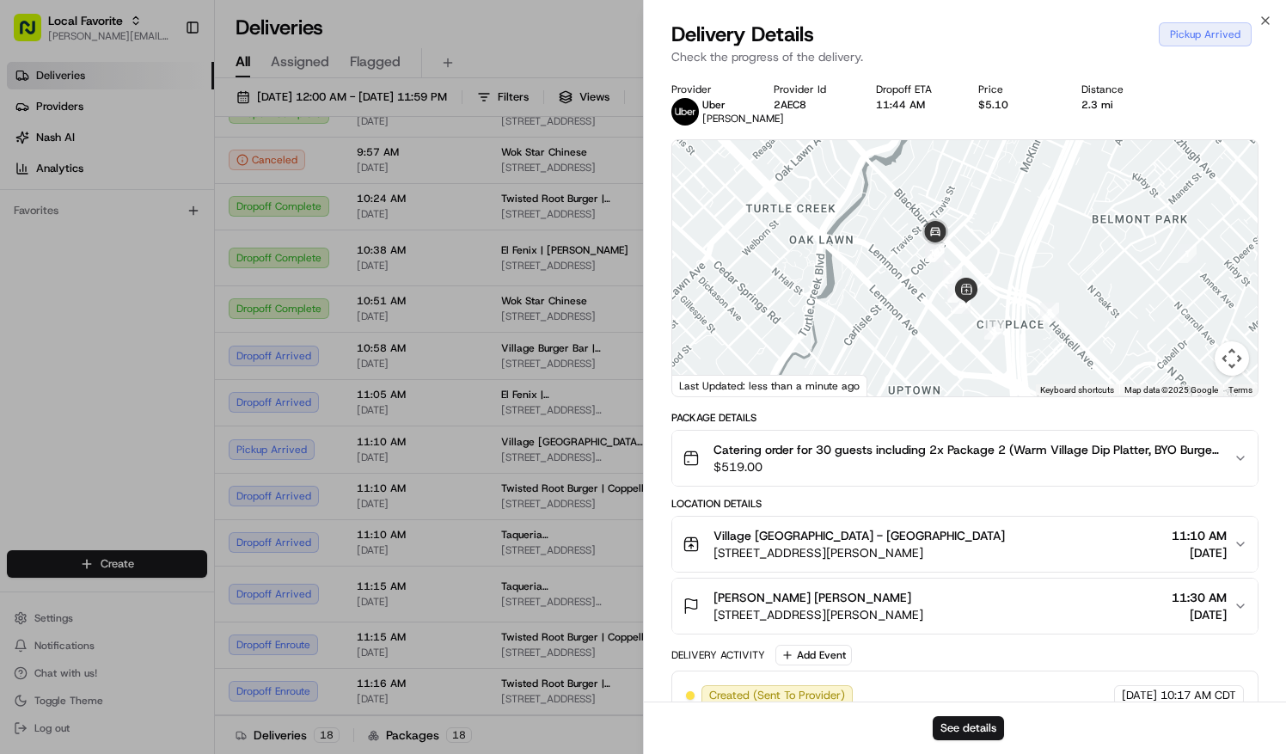
drag, startPoint x: 849, startPoint y: 261, endPoint x: 928, endPoint y: 319, distance: 97.8
click at [940, 396] on div at bounding box center [964, 268] width 585 height 256
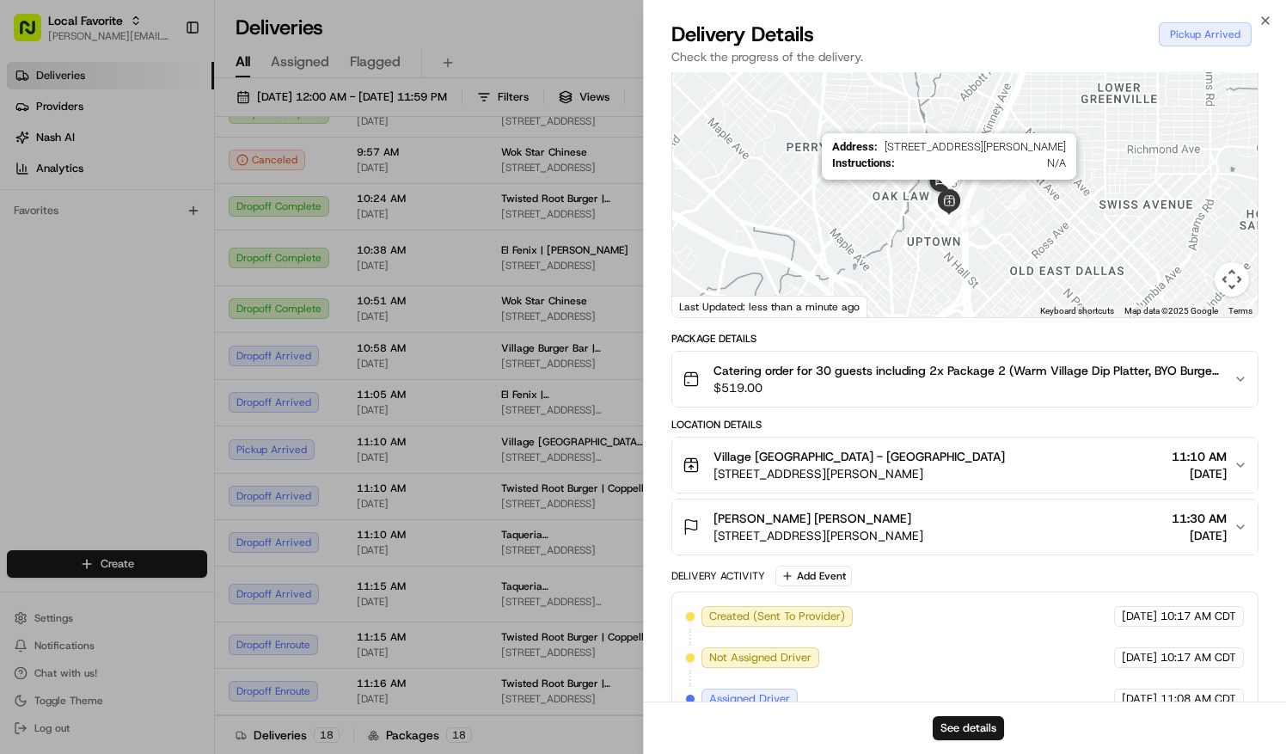
scroll to position [86, 0]
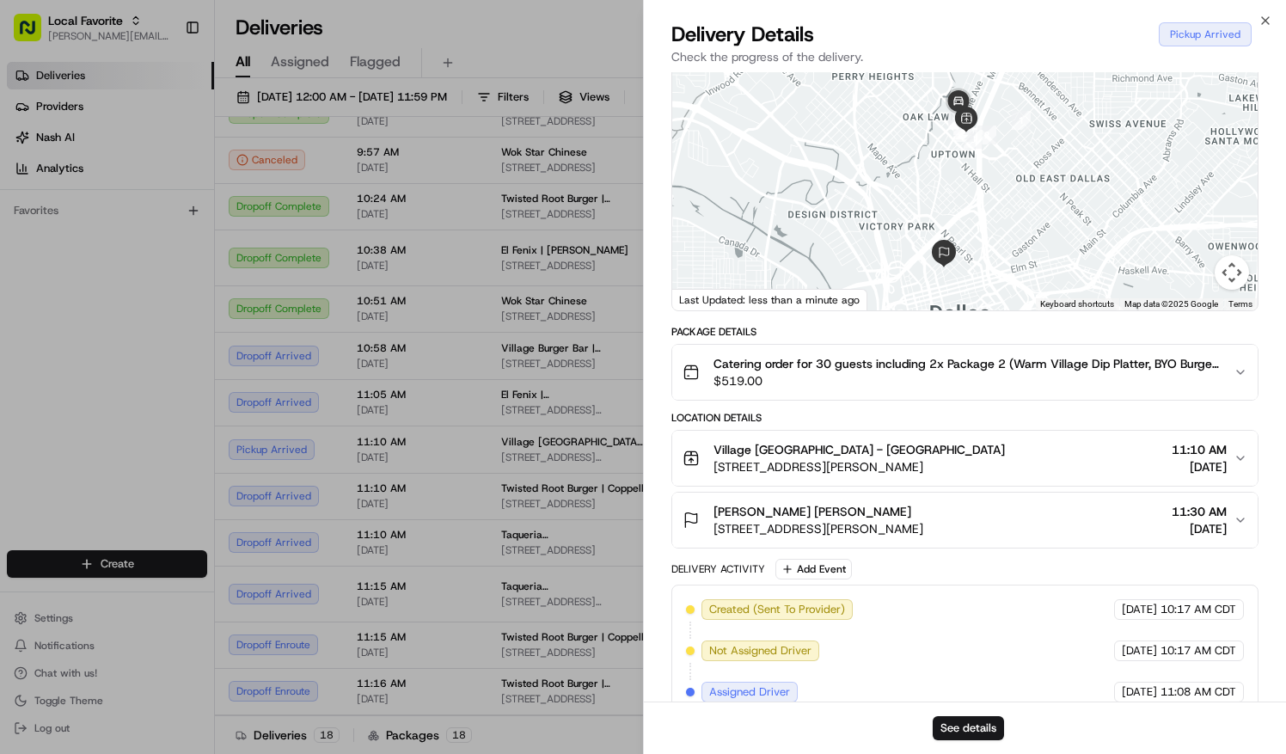
drag, startPoint x: 981, startPoint y: 285, endPoint x: 992, endPoint y: 200, distance: 85.8
click at [992, 200] on div at bounding box center [964, 182] width 585 height 256
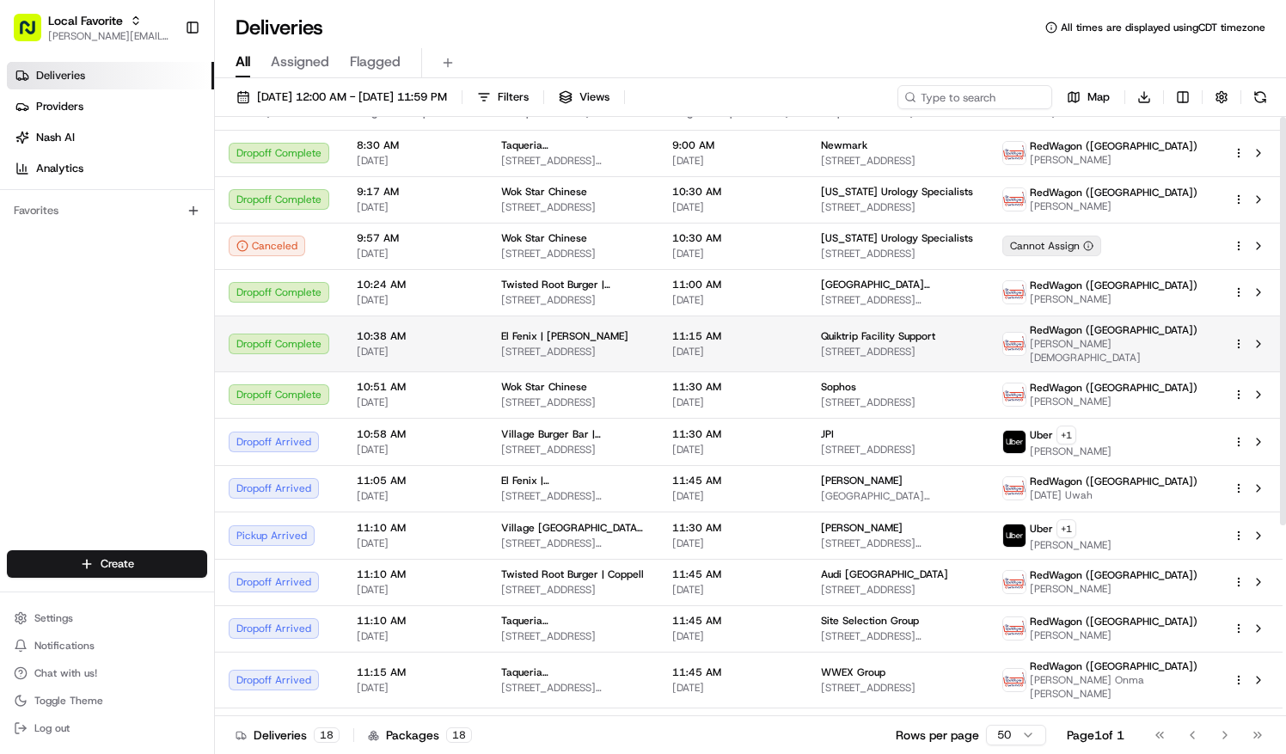
scroll to position [0, 0]
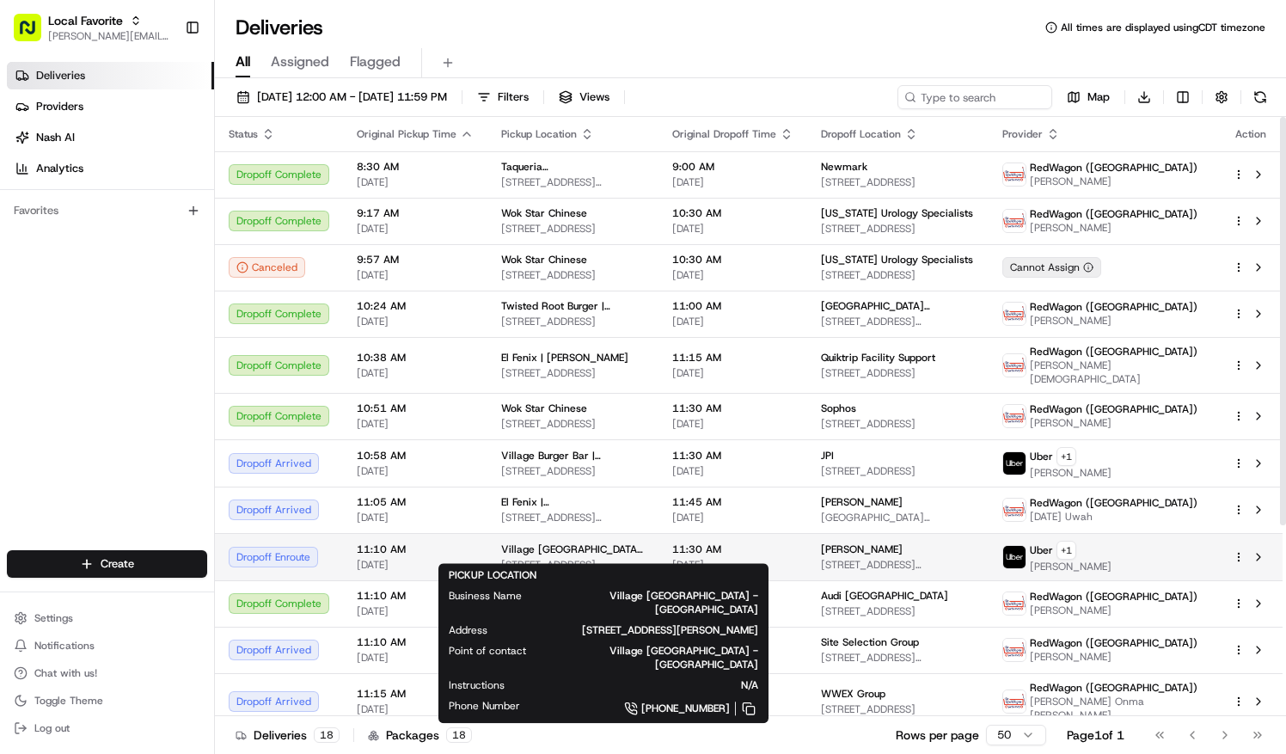
click at [550, 542] on span "Village [GEOGRAPHIC_DATA] - [GEOGRAPHIC_DATA]" at bounding box center [573, 549] width 144 height 14
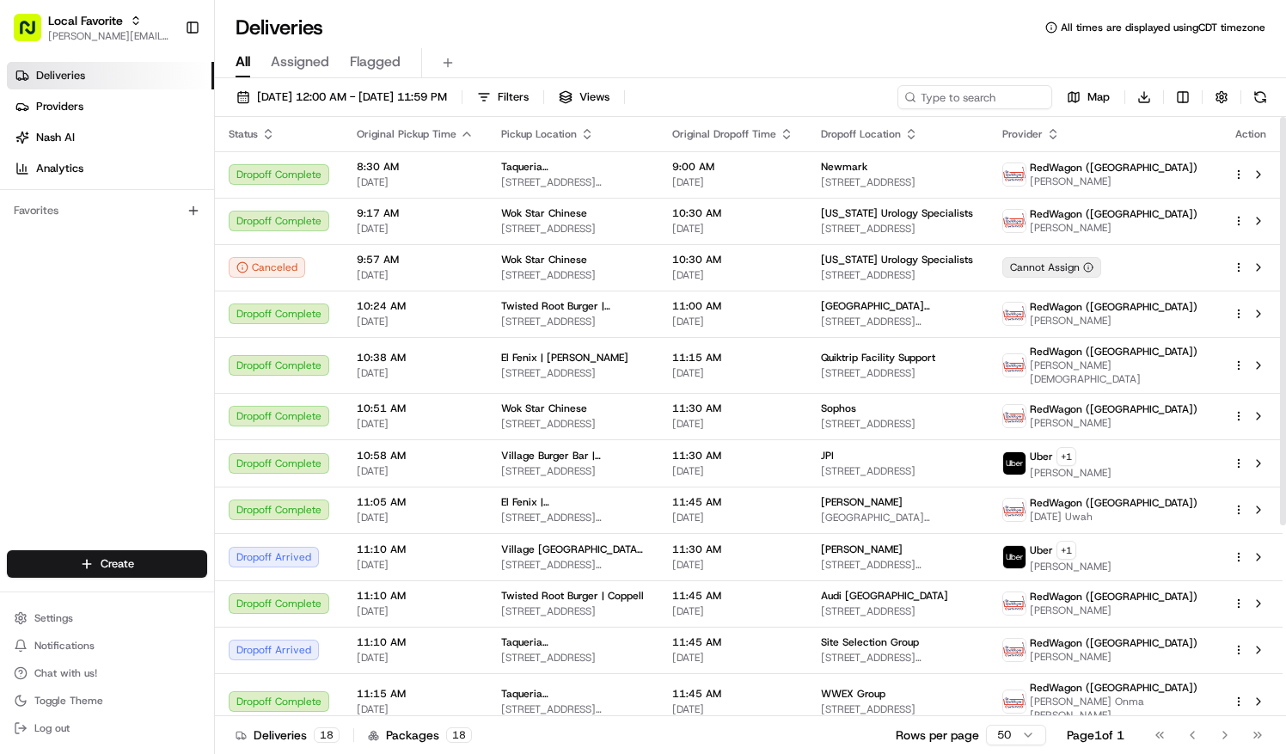
scroll to position [279, 0]
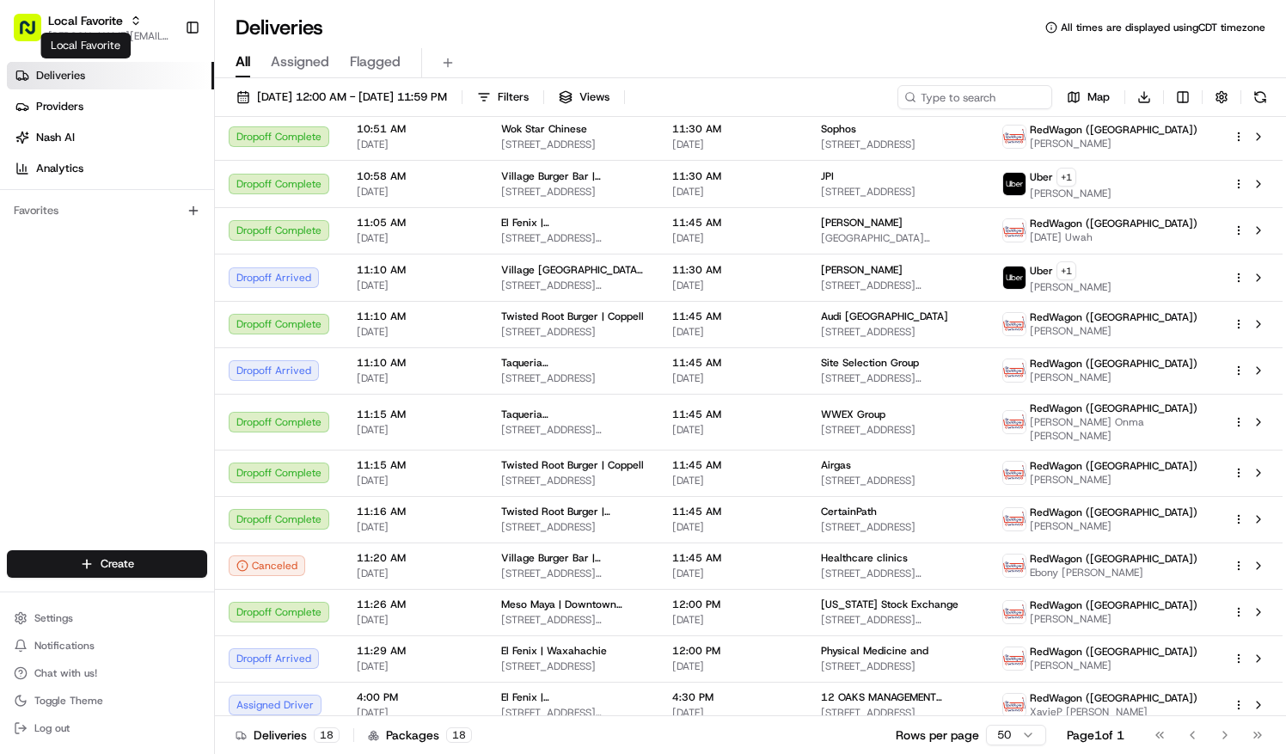
click at [101, 26] on span "Local Favorite" at bounding box center [85, 20] width 75 height 17
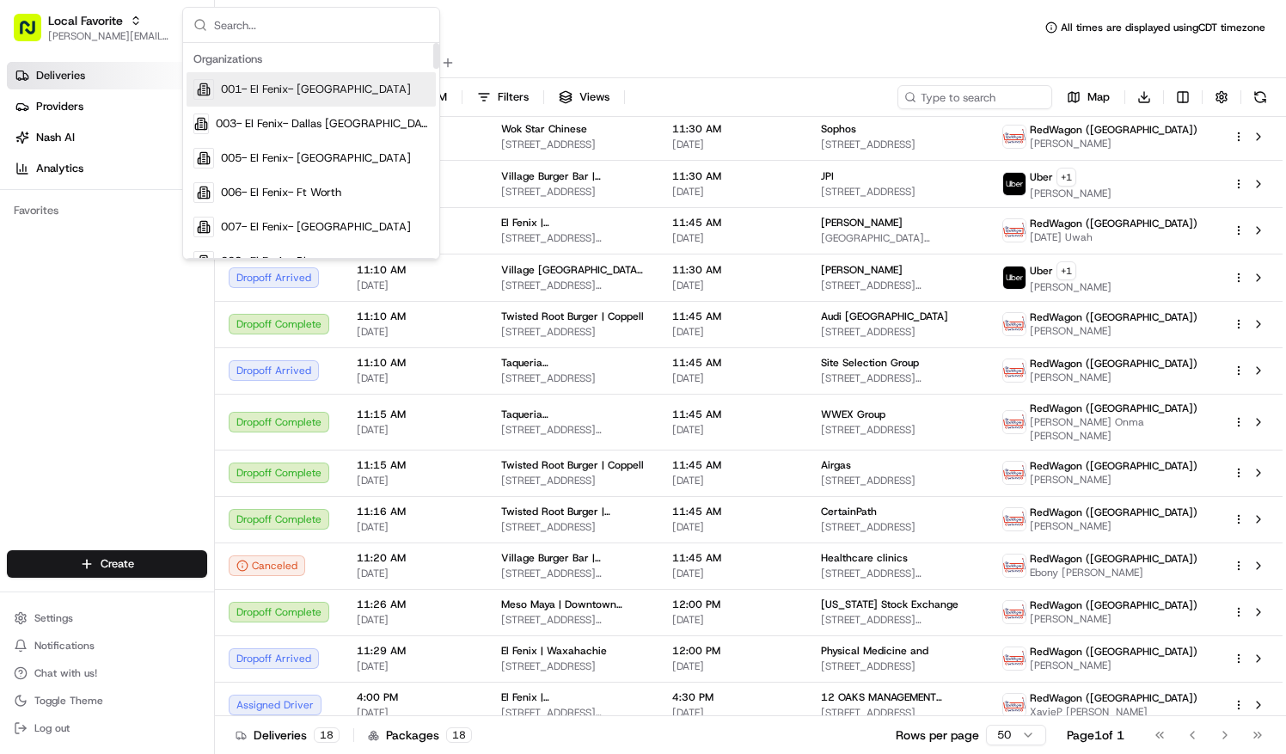
click at [308, 89] on span "001- El Fenix- [GEOGRAPHIC_DATA]" at bounding box center [316, 89] width 190 height 15
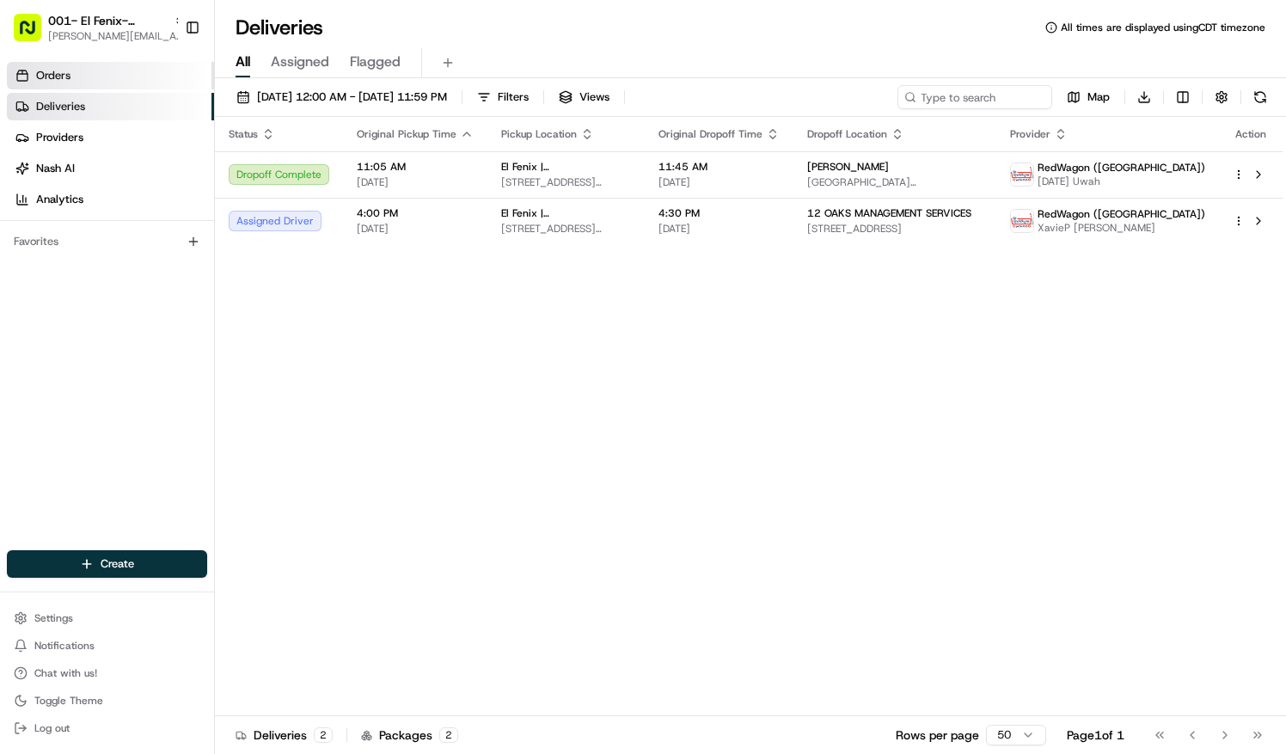
click at [55, 74] on span "Orders" at bounding box center [53, 75] width 34 height 15
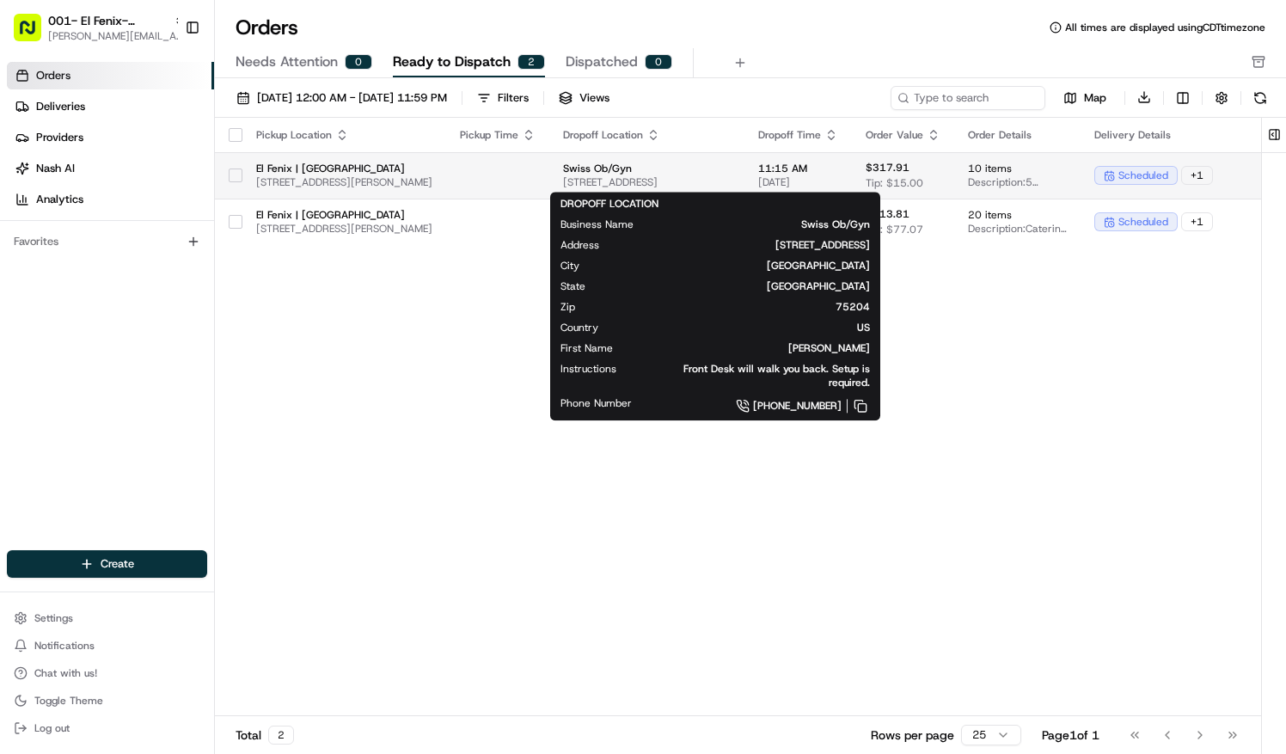
click at [604, 175] on span "4224 Swiss Ave #201, Dallas, TX 75204, USA" at bounding box center [647, 182] width 168 height 14
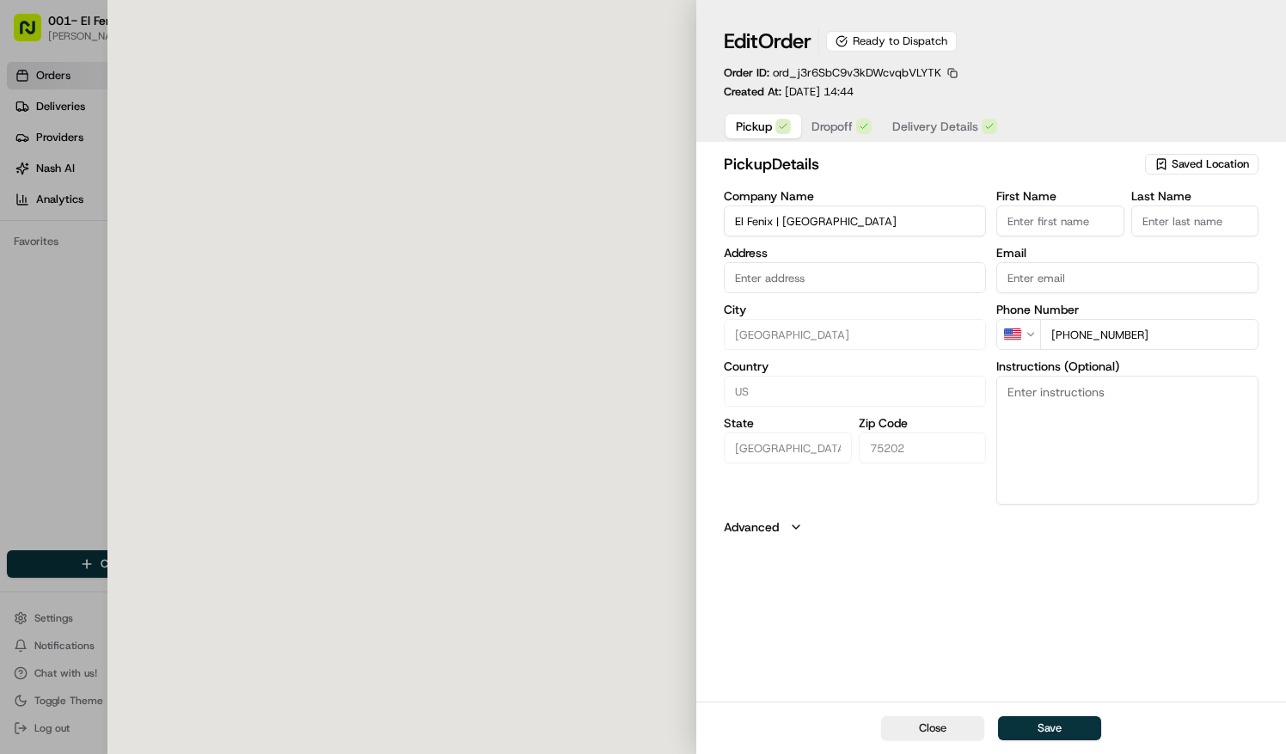
type input "1601 McKinney Ave, Dallas, TX 75202"
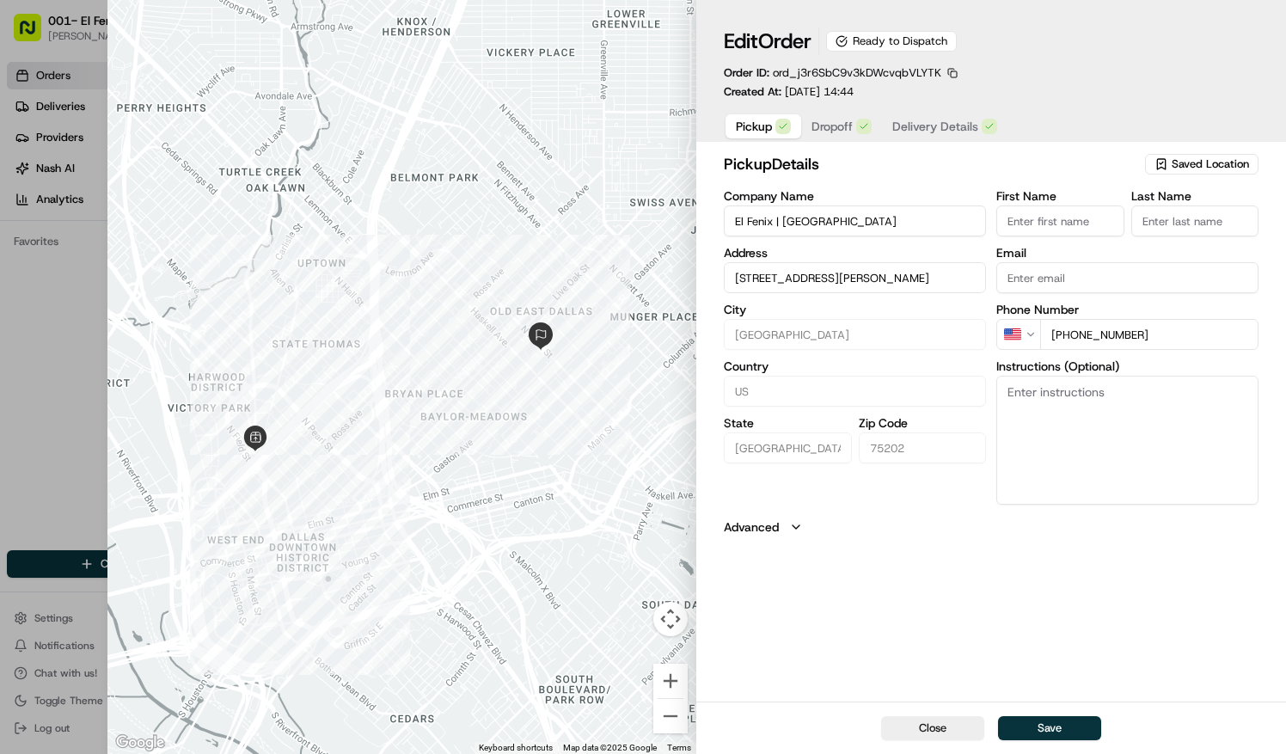
click at [74, 349] on div at bounding box center [643, 377] width 1286 height 754
type input "+1"
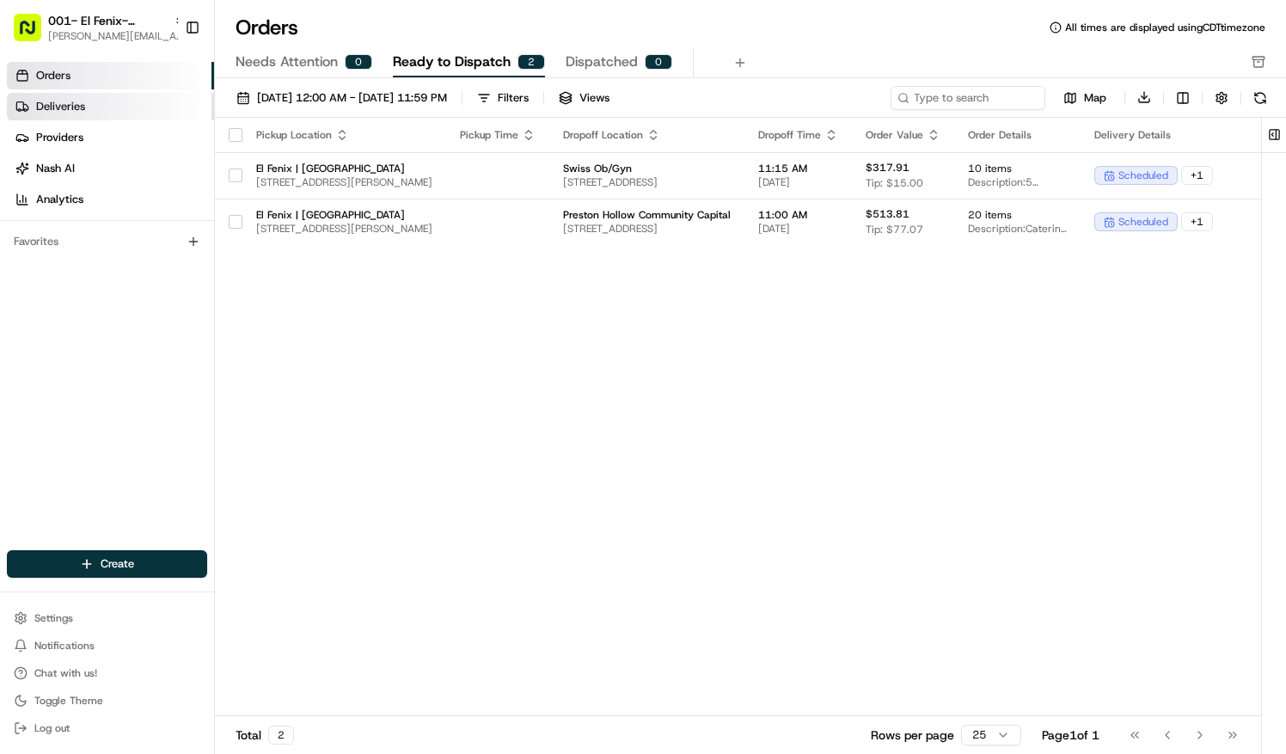
click at [107, 105] on link "Deliveries" at bounding box center [110, 107] width 207 height 28
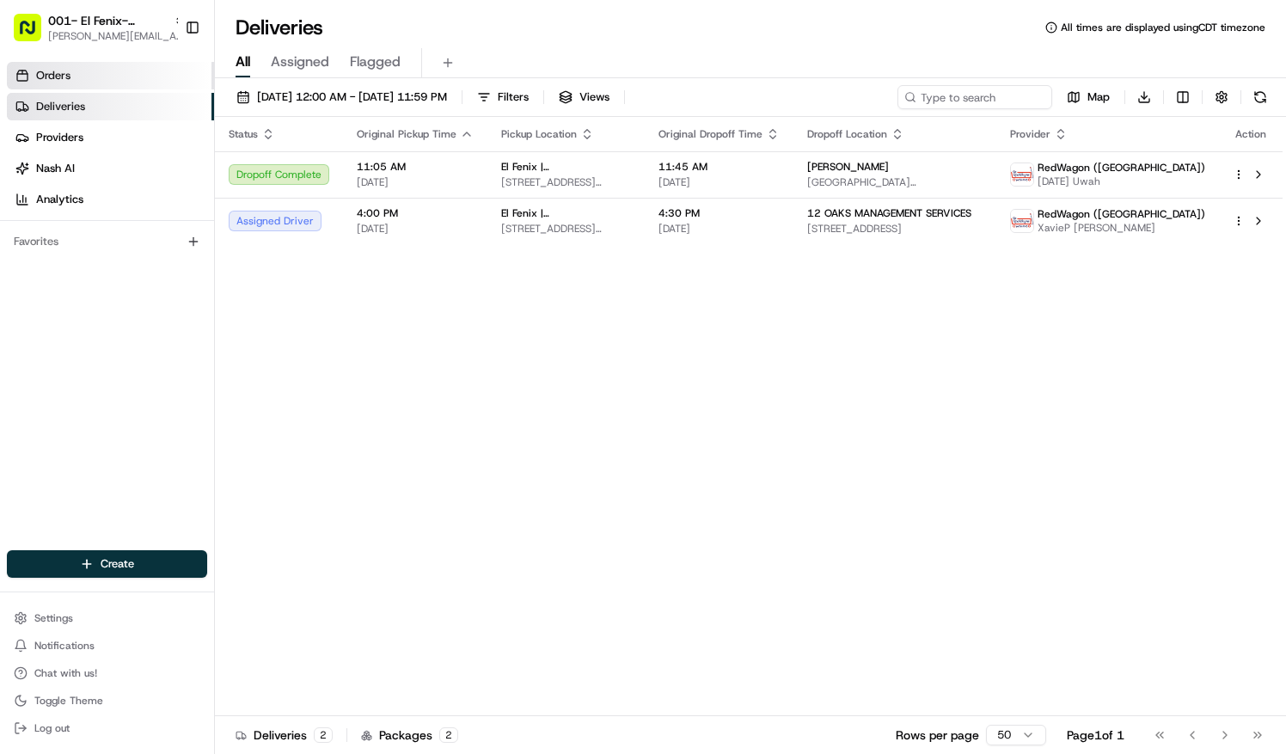
click at [95, 70] on link "Orders" at bounding box center [110, 76] width 207 height 28
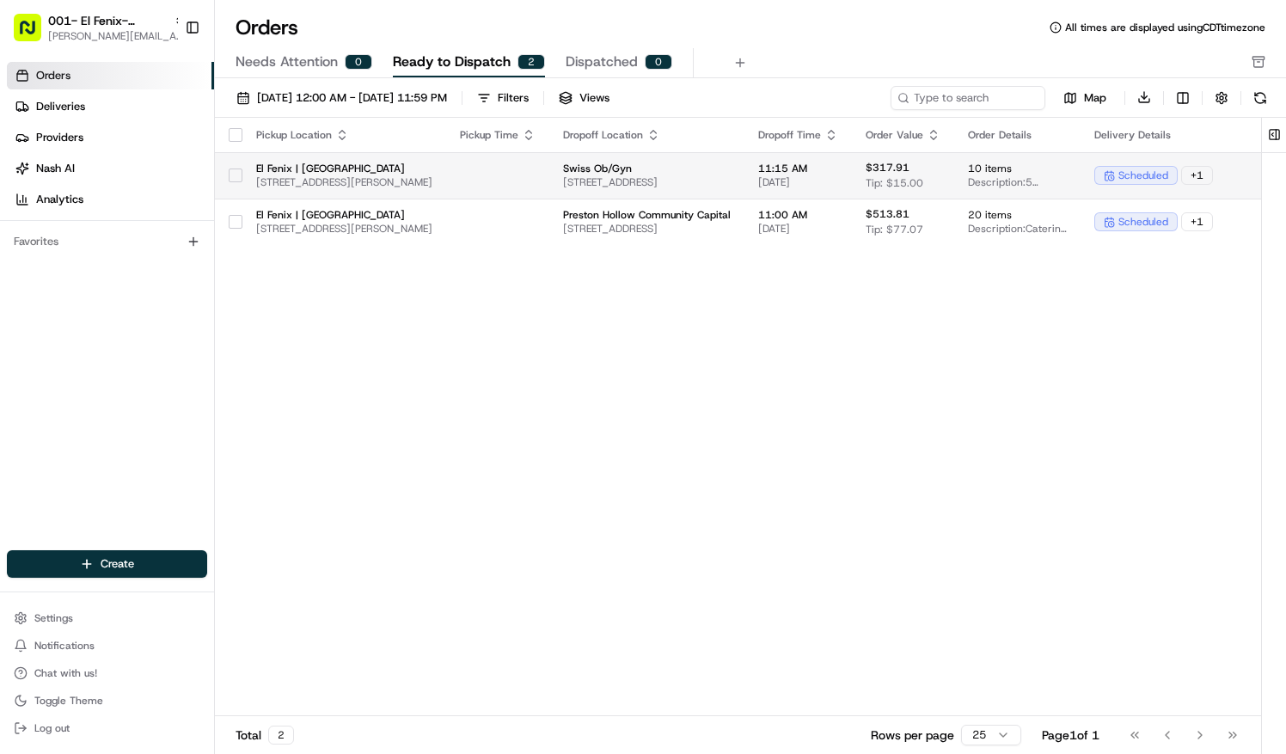
click at [234, 173] on button "button" at bounding box center [236, 175] width 14 height 14
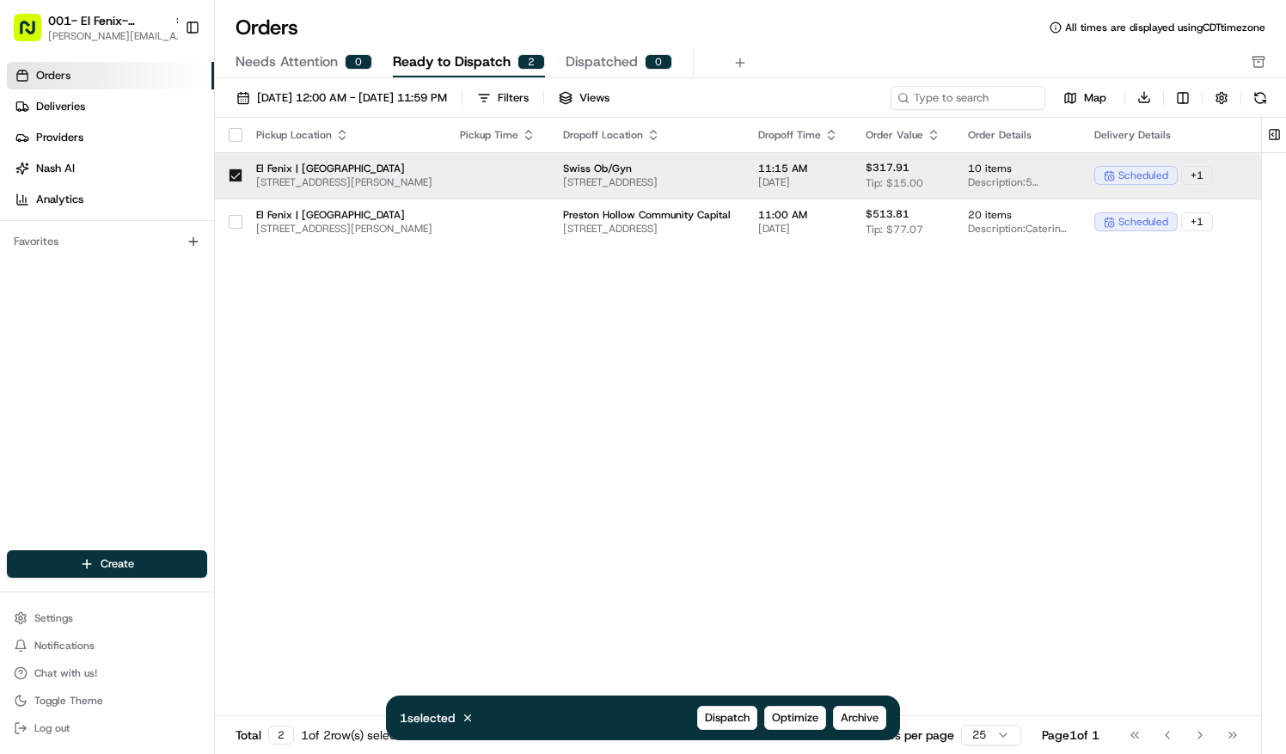
click at [629, 175] on span "4224 Swiss Ave #201, Dallas, TX 75204, USA" at bounding box center [647, 182] width 168 height 14
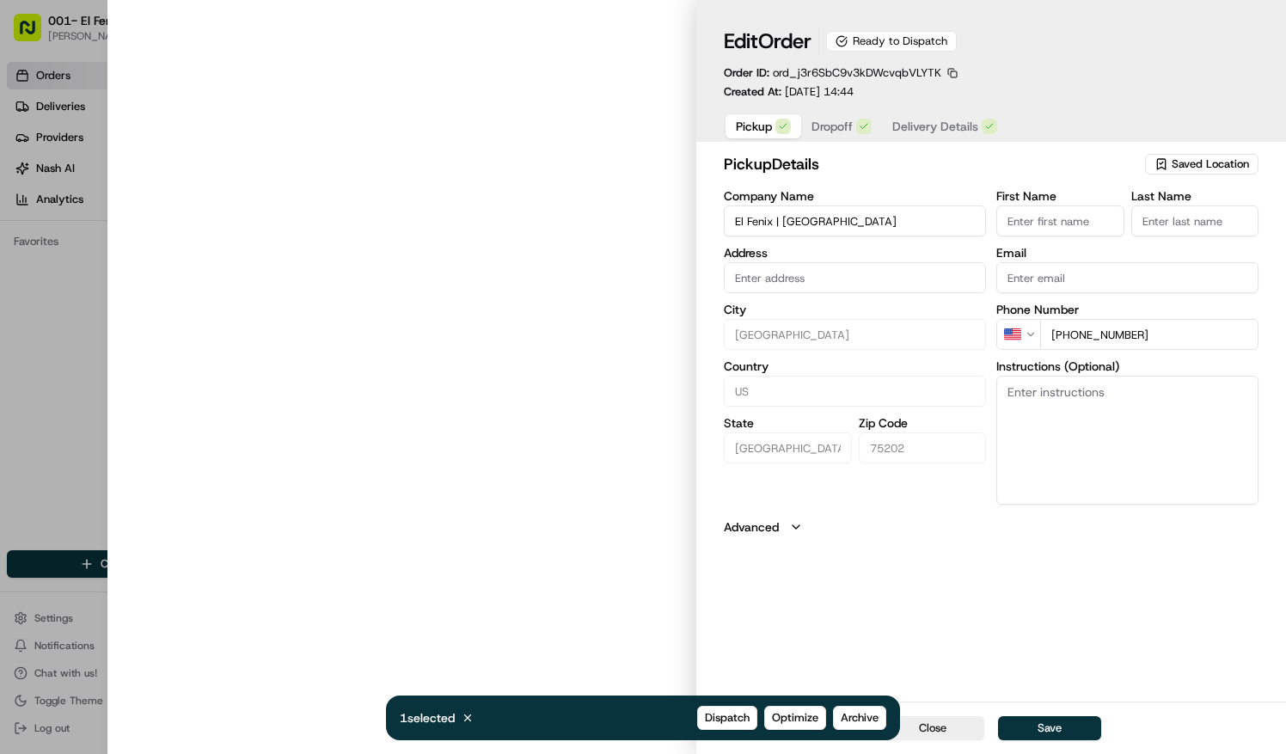
type input "1601 McKinney Ave, Dallas, TX 75202"
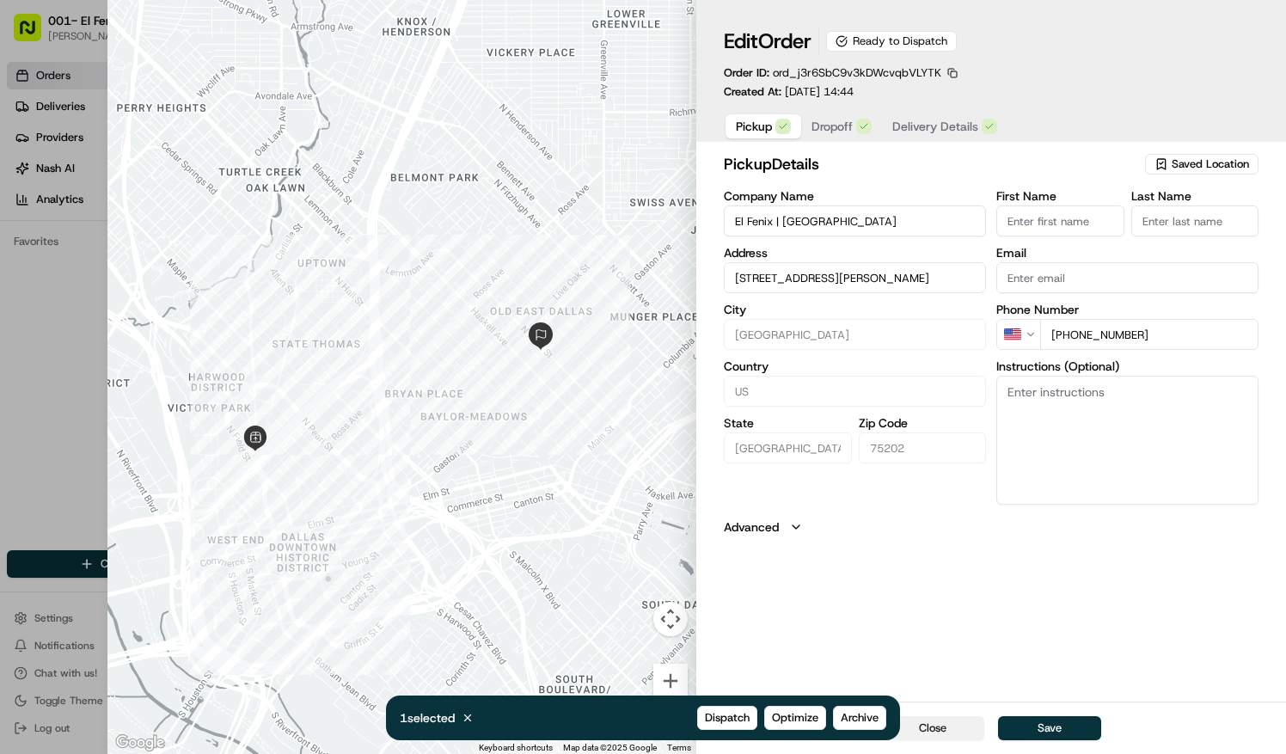
click at [949, 726] on button "Close" at bounding box center [932, 728] width 103 height 24
type input "+1"
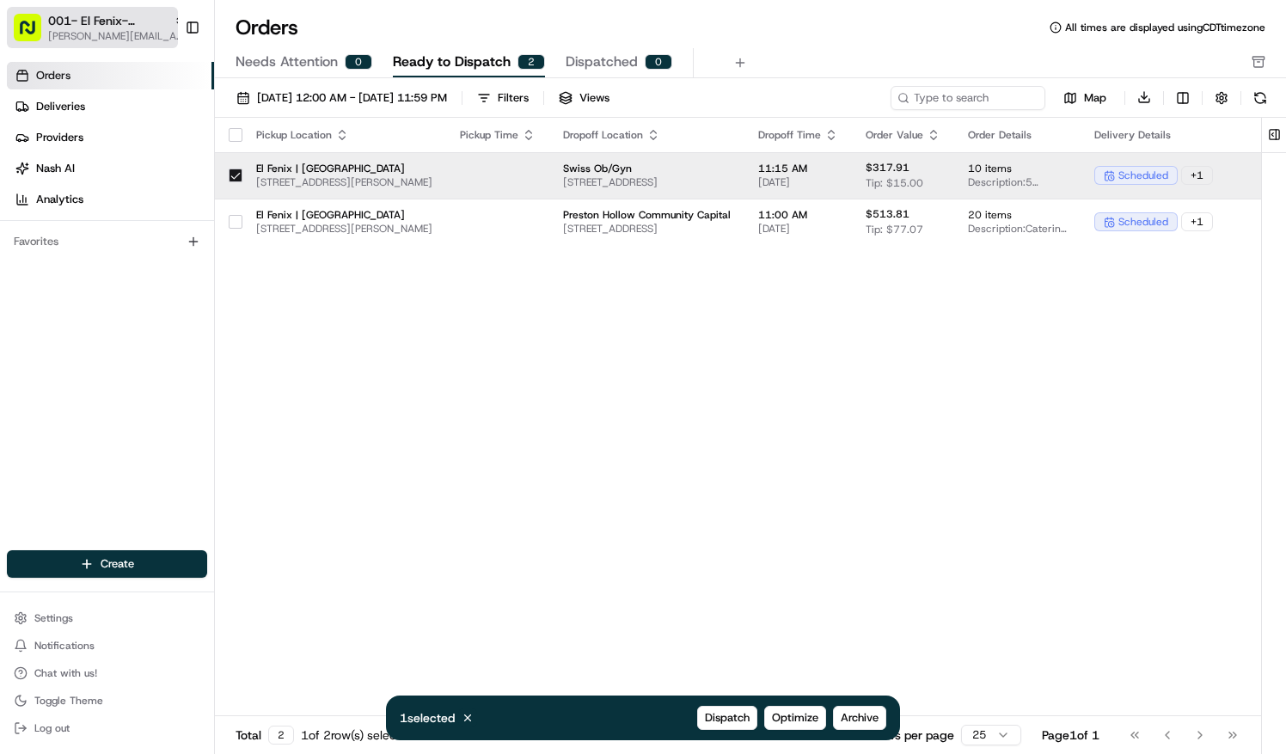
click at [107, 21] on span "001- El Fenix- [GEOGRAPHIC_DATA]" at bounding box center [107, 20] width 119 height 17
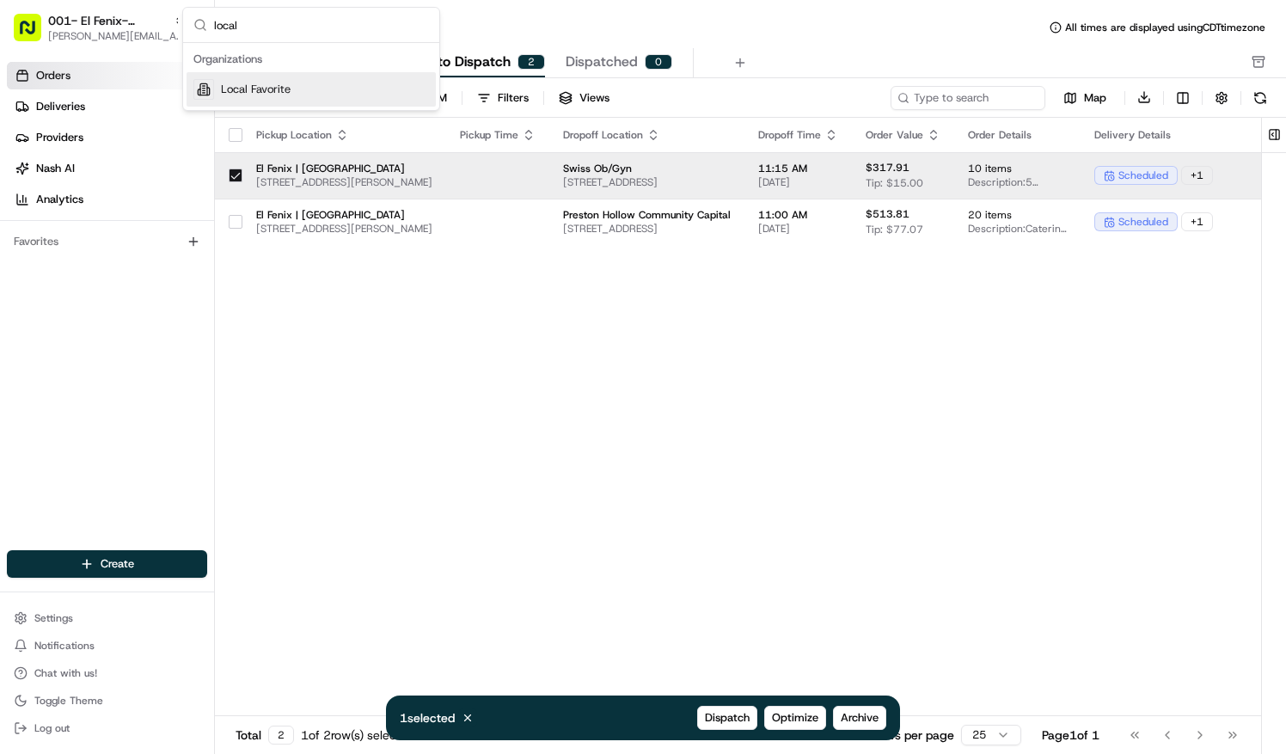
type input "local"
click at [284, 89] on span "Local Favorite" at bounding box center [256, 89] width 70 height 15
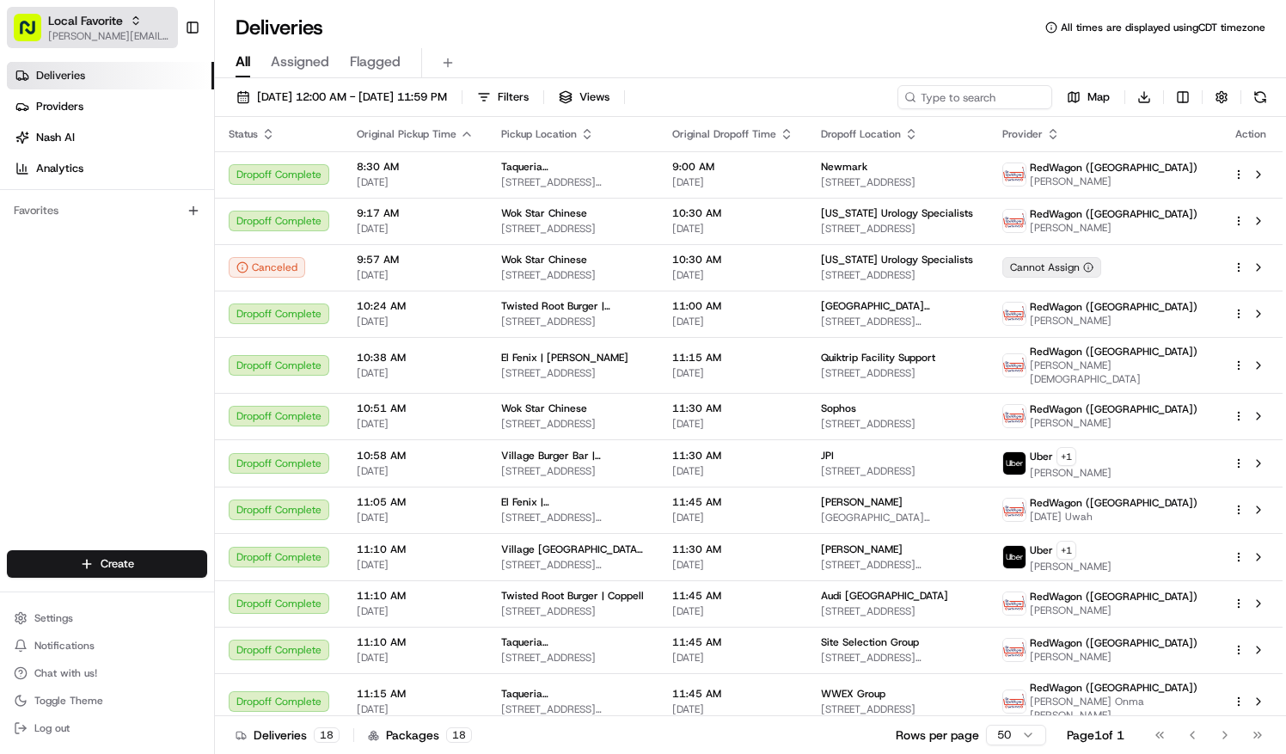
click at [107, 35] on span "[PERSON_NAME][EMAIL_ADDRESS][PERSON_NAME][DOMAIN_NAME]" at bounding box center [109, 36] width 123 height 14
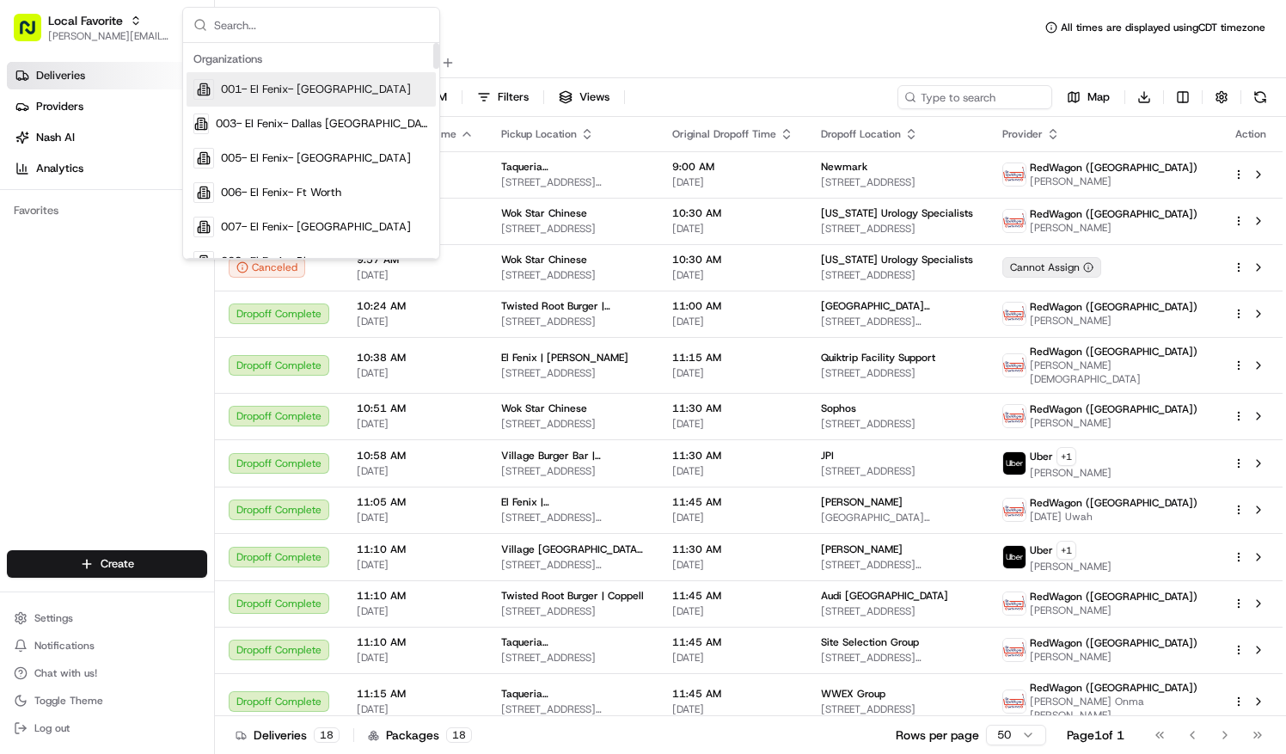
click at [328, 93] on span "001- El Fenix- [GEOGRAPHIC_DATA]" at bounding box center [316, 89] width 190 height 15
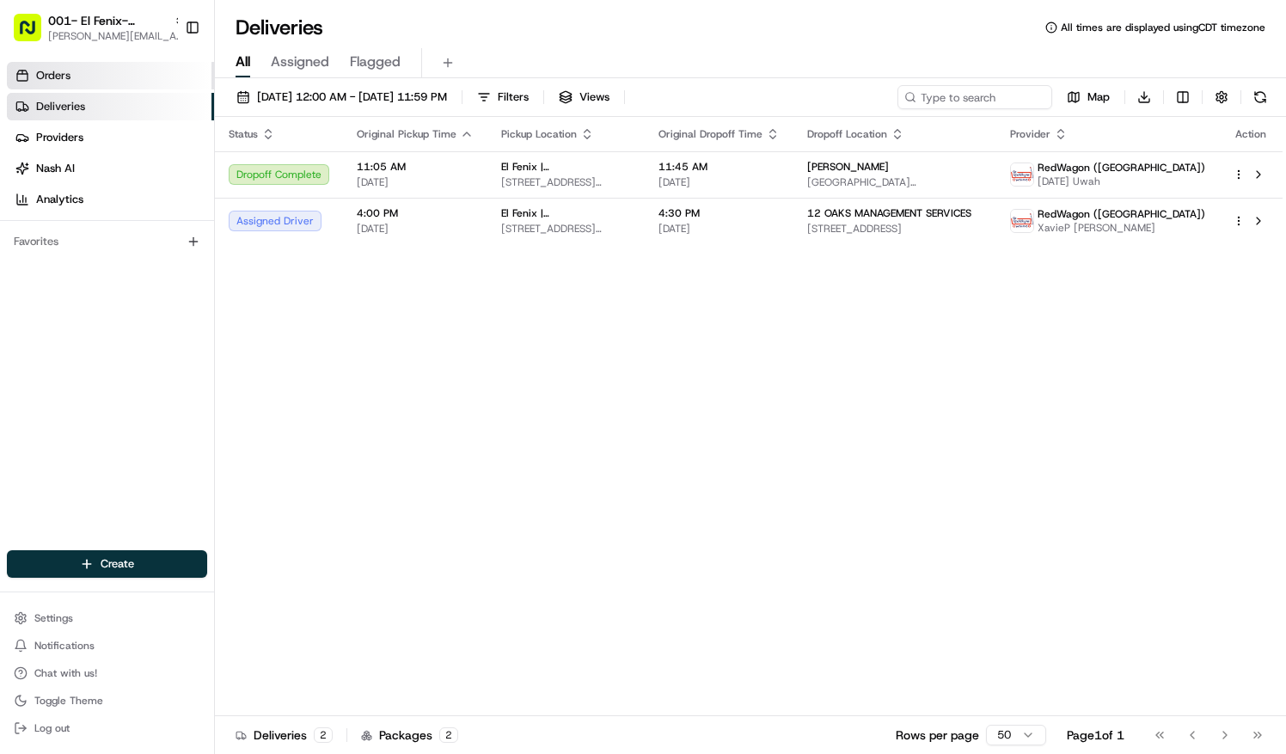
click at [96, 72] on link "Orders" at bounding box center [110, 76] width 207 height 28
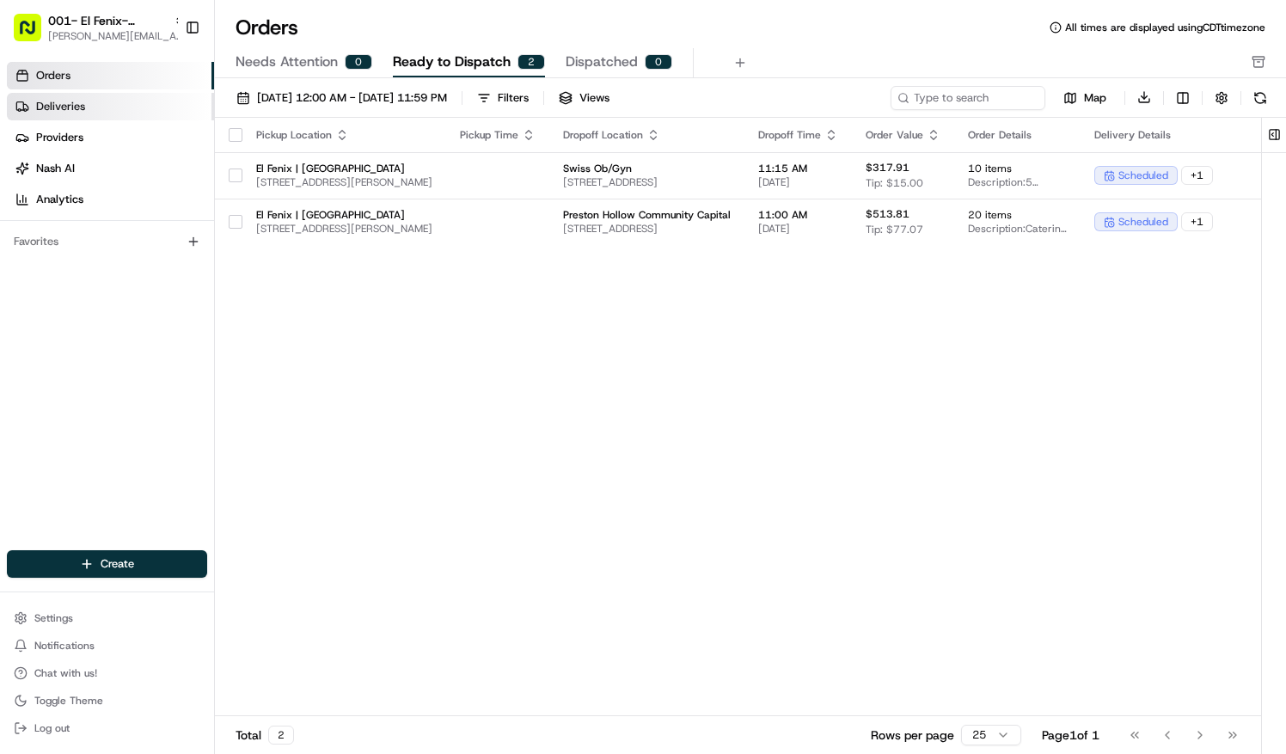
click at [116, 113] on link "Deliveries" at bounding box center [110, 107] width 207 height 28
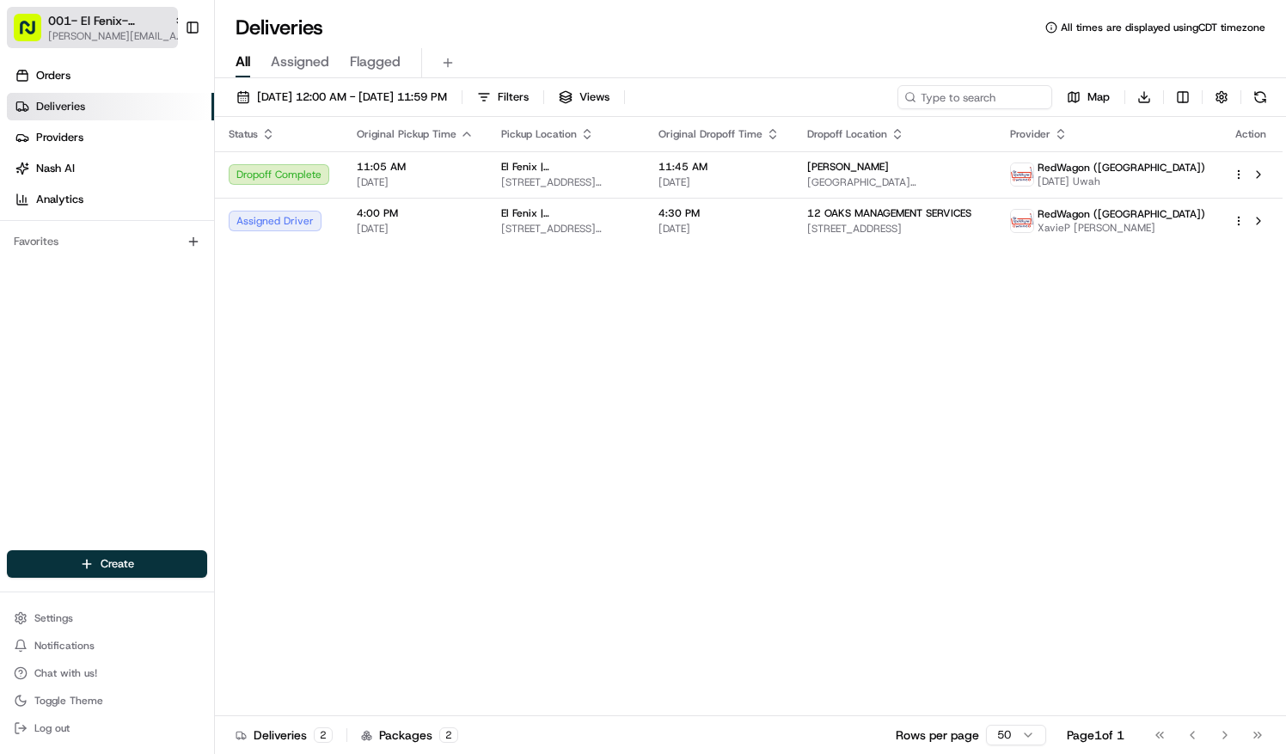
click at [142, 23] on span "001- El Fenix- [GEOGRAPHIC_DATA]" at bounding box center [107, 20] width 119 height 17
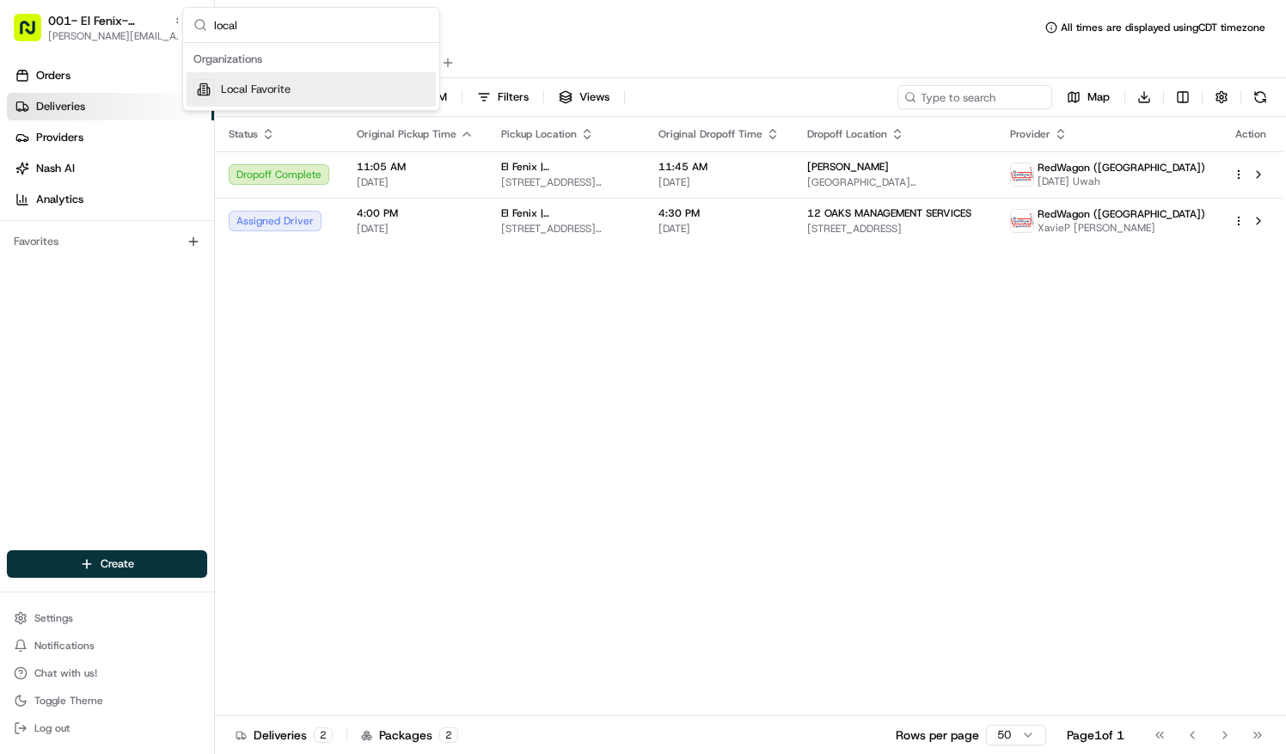
type input "local"
click at [332, 91] on div "Local Favorite" at bounding box center [311, 89] width 249 height 34
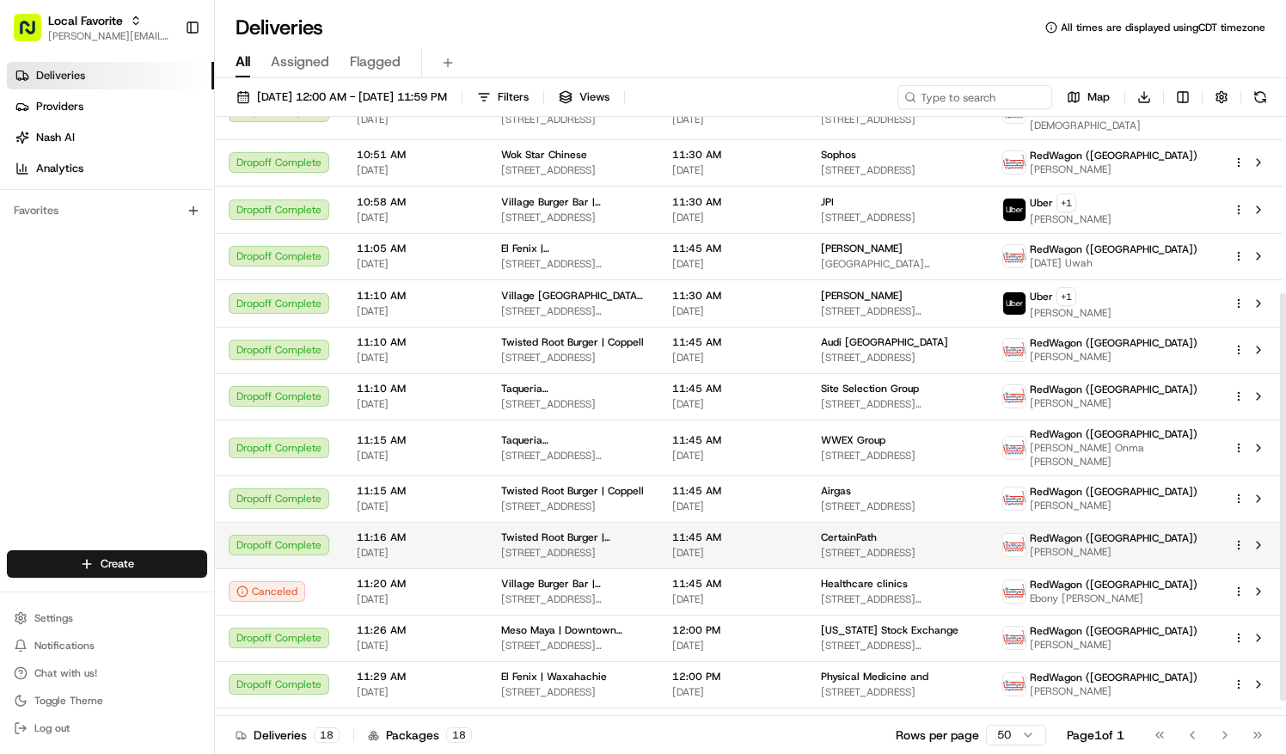
scroll to position [258, 0]
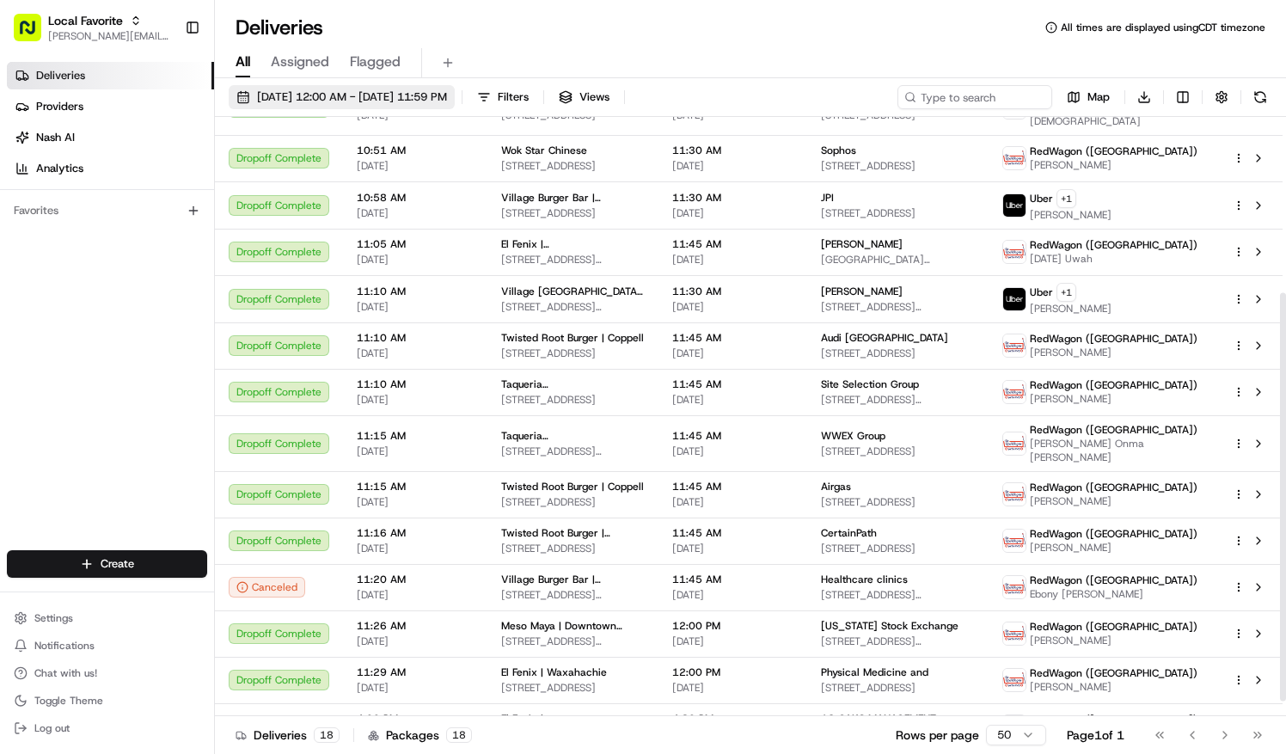
click at [279, 95] on span "08/19/2025 12:00 AM - 08/19/2025 11:59 PM" at bounding box center [352, 96] width 190 height 15
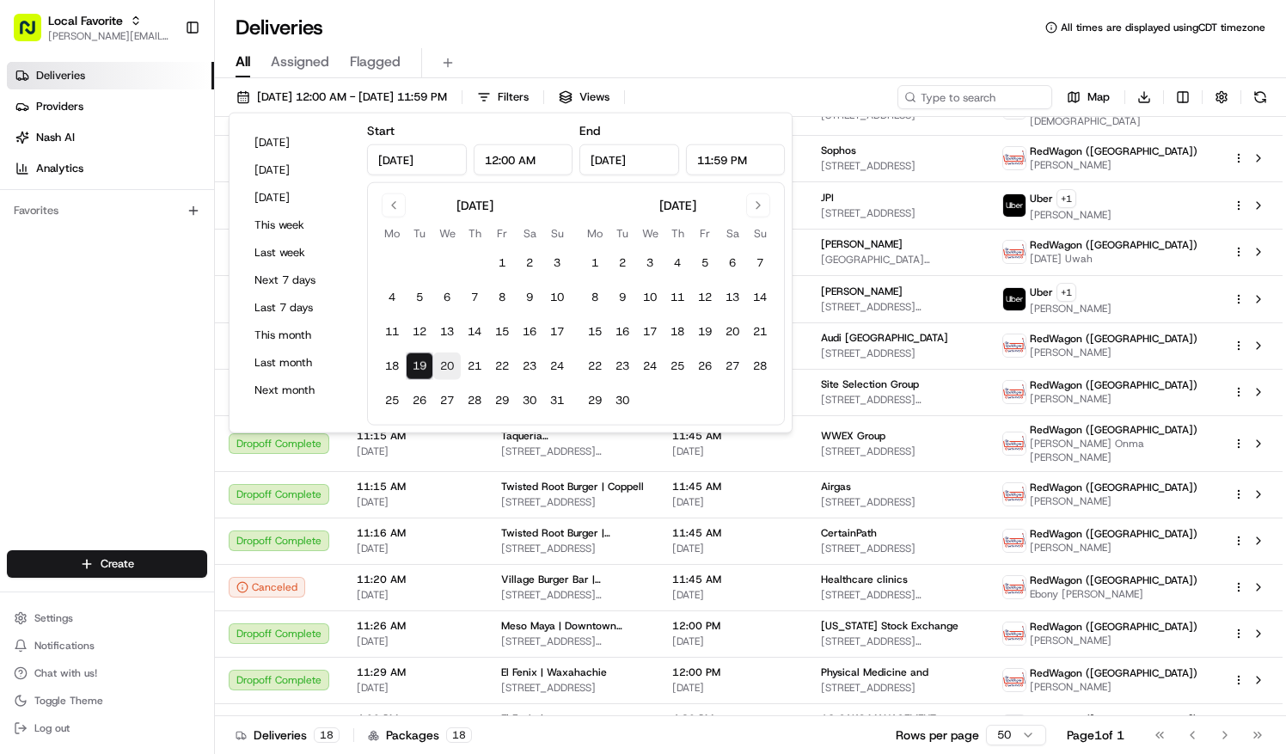
click at [444, 359] on button "20" at bounding box center [447, 366] width 28 height 28
type input "[DATE]"
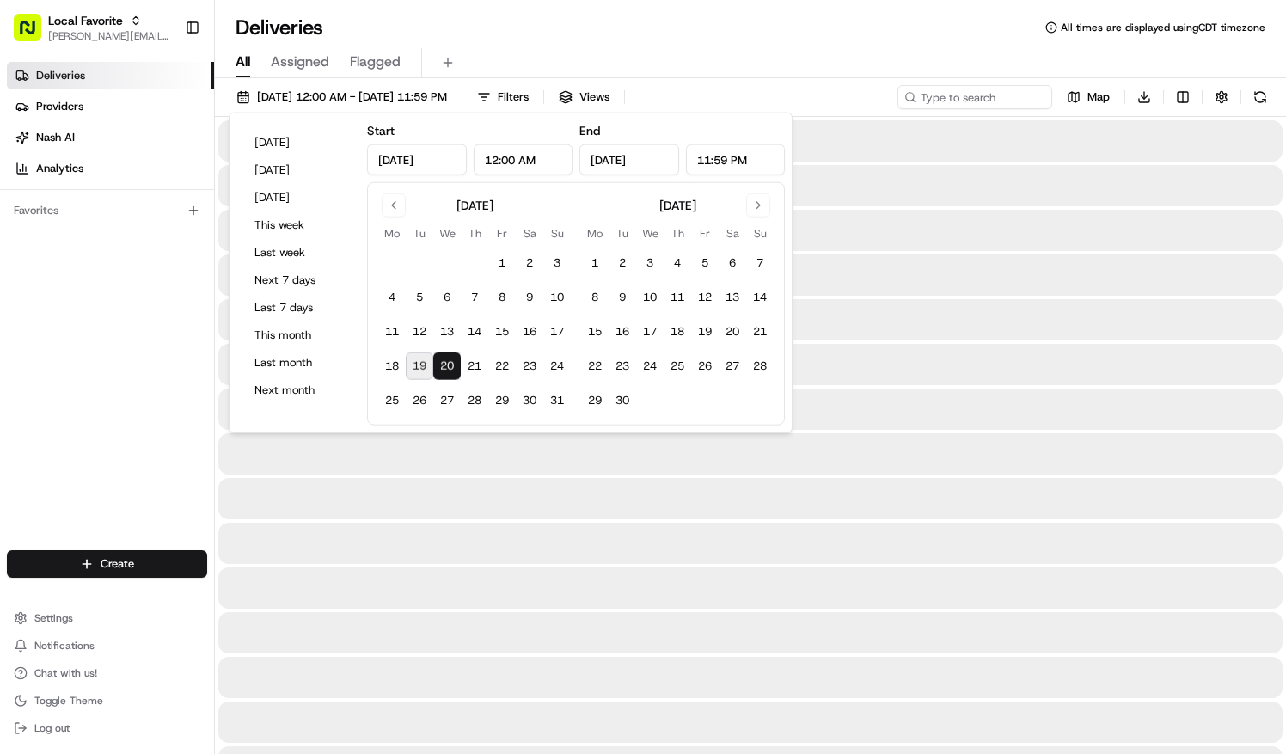
drag, startPoint x: 442, startPoint y: 359, endPoint x: 483, endPoint y: 304, distance: 68.8
click at [442, 359] on button "20" at bounding box center [447, 366] width 28 height 28
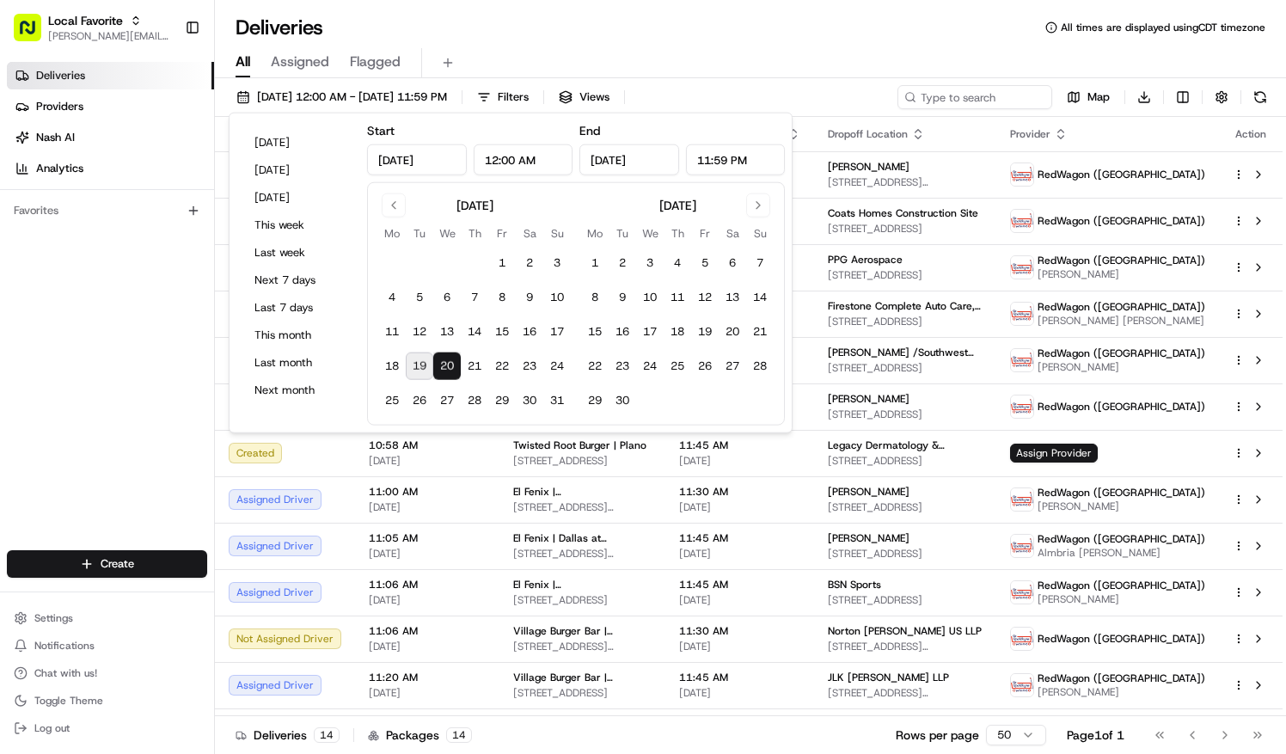
click at [615, 34] on div "Deliveries All times are displayed using CDT timezone" at bounding box center [750, 28] width 1071 height 28
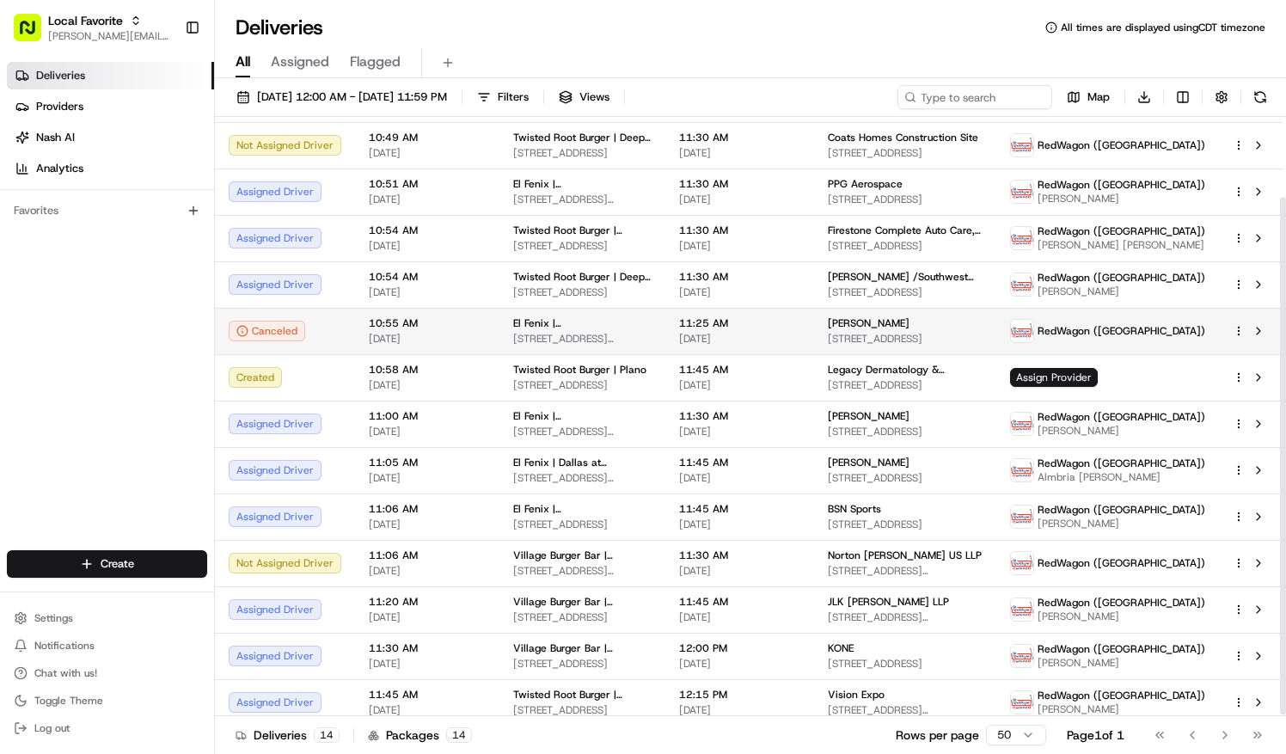
scroll to position [94, 0]
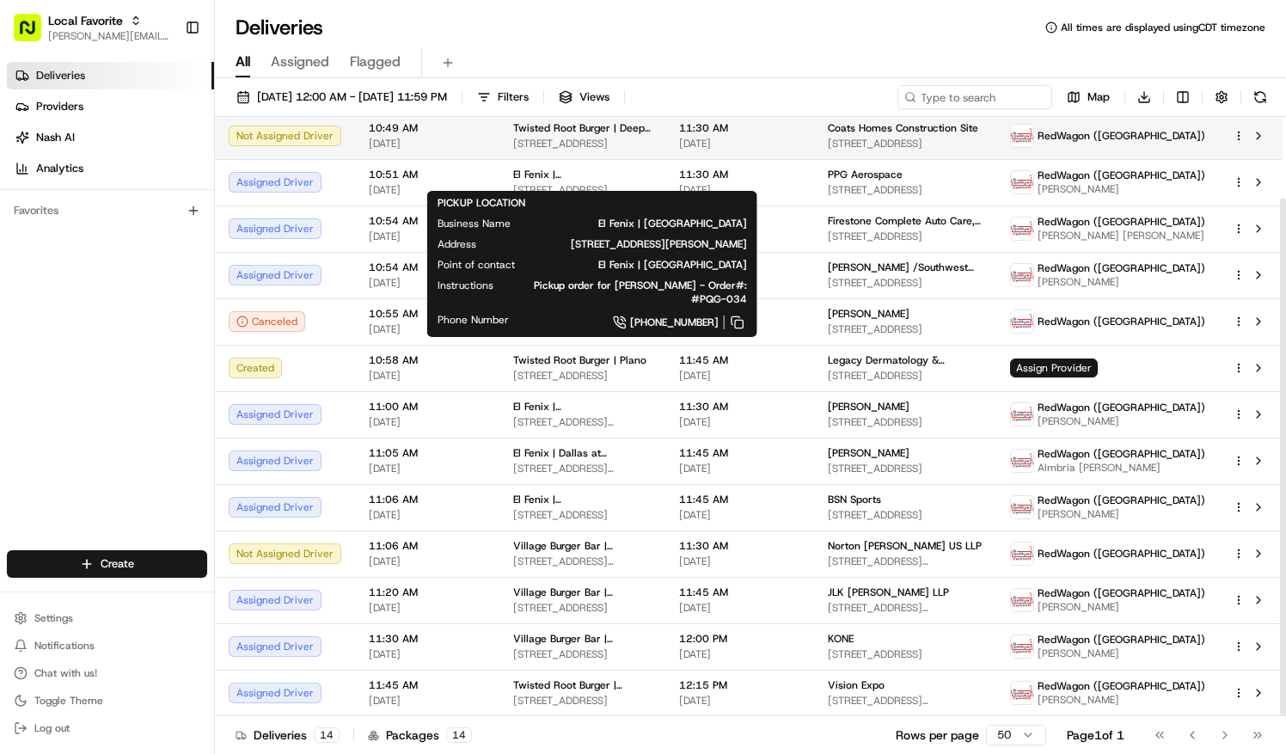
drag, startPoint x: 616, startPoint y: 168, endPoint x: 599, endPoint y: 146, distance: 27.0
click at [599, 146] on tbody "Not Assigned Driver 10:36 AM 08/20/2025 Twisted Root Burger | Deep Ellum 2615 C…" at bounding box center [749, 391] width 1068 height 650
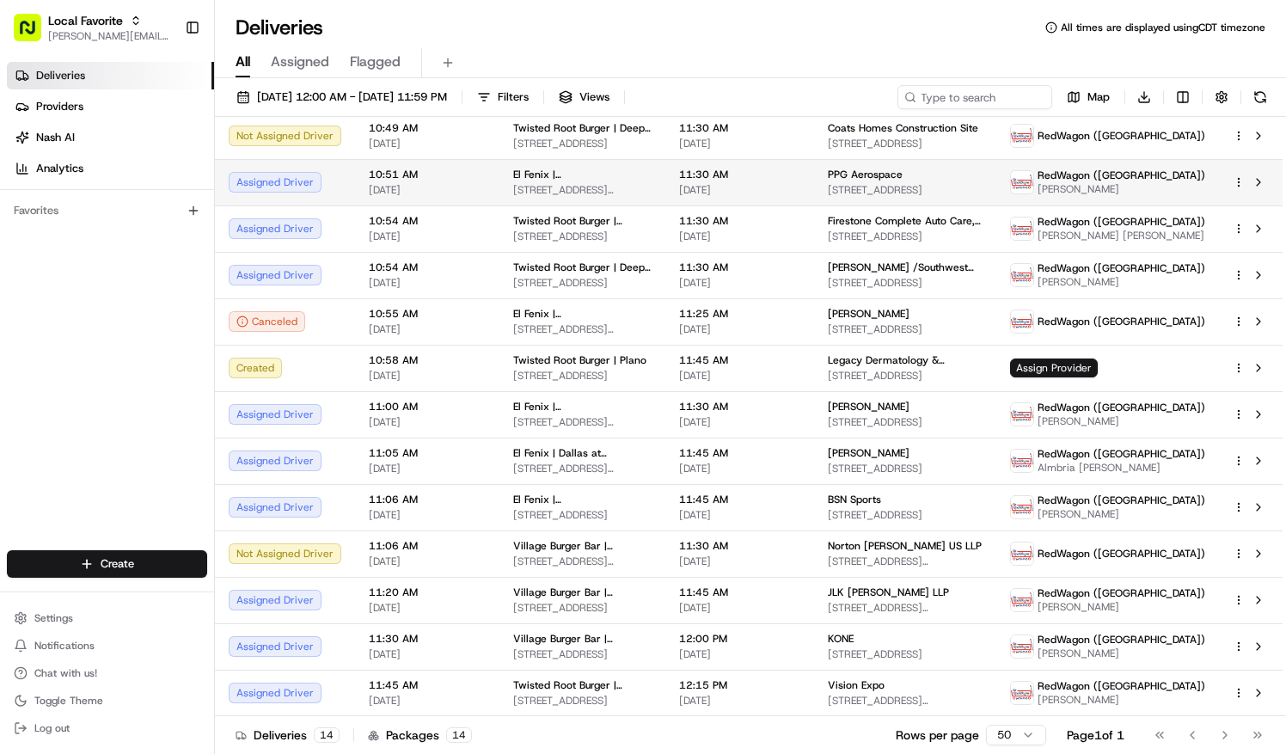
drag, startPoint x: 599, startPoint y: 146, endPoint x: 689, endPoint y: 175, distance: 94.9
click at [665, 175] on td "El Fenix | Arlington 4608 S Cooper St, Arlington, TX 76017, USA" at bounding box center [582, 182] width 166 height 46
click at [1236, 172] on html "Local Favorite natalie.wolfe@localfavorite.com Toggle Sidebar Deliveries Provid…" at bounding box center [643, 377] width 1286 height 754
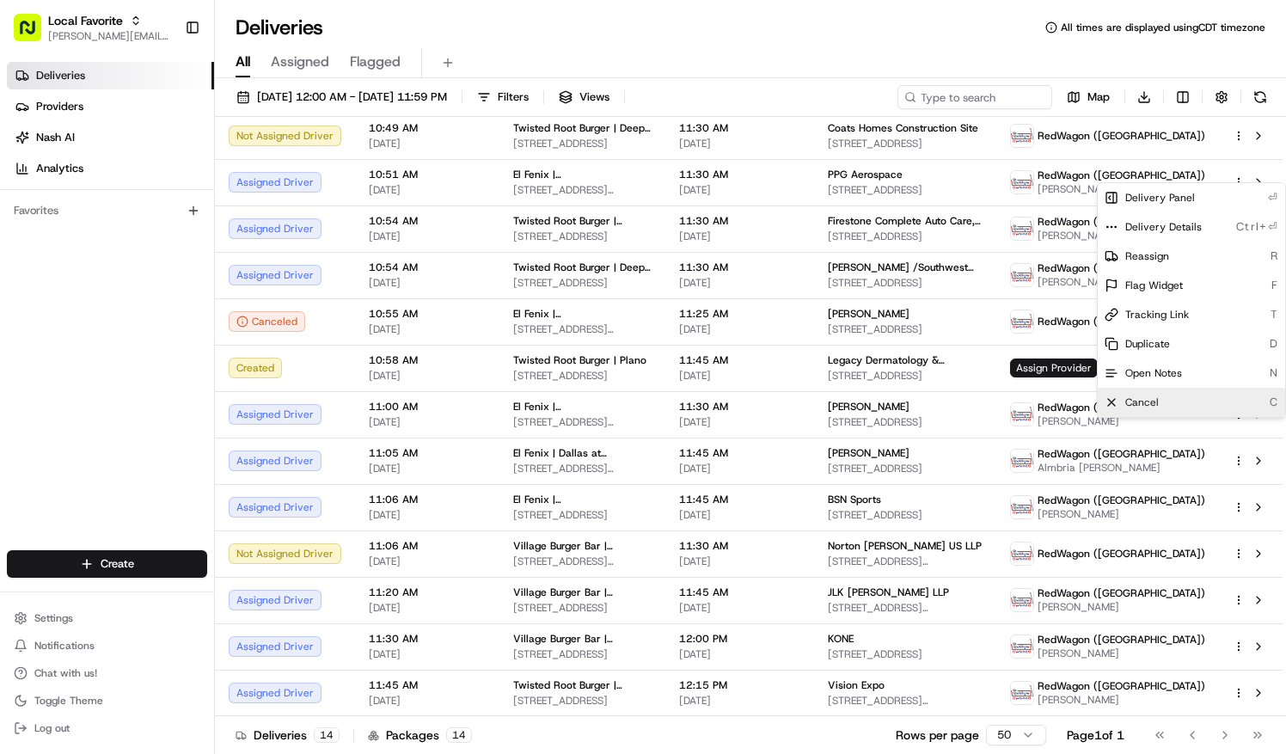
click at [1158, 402] on div "Cancel C" at bounding box center [1191, 402] width 187 height 29
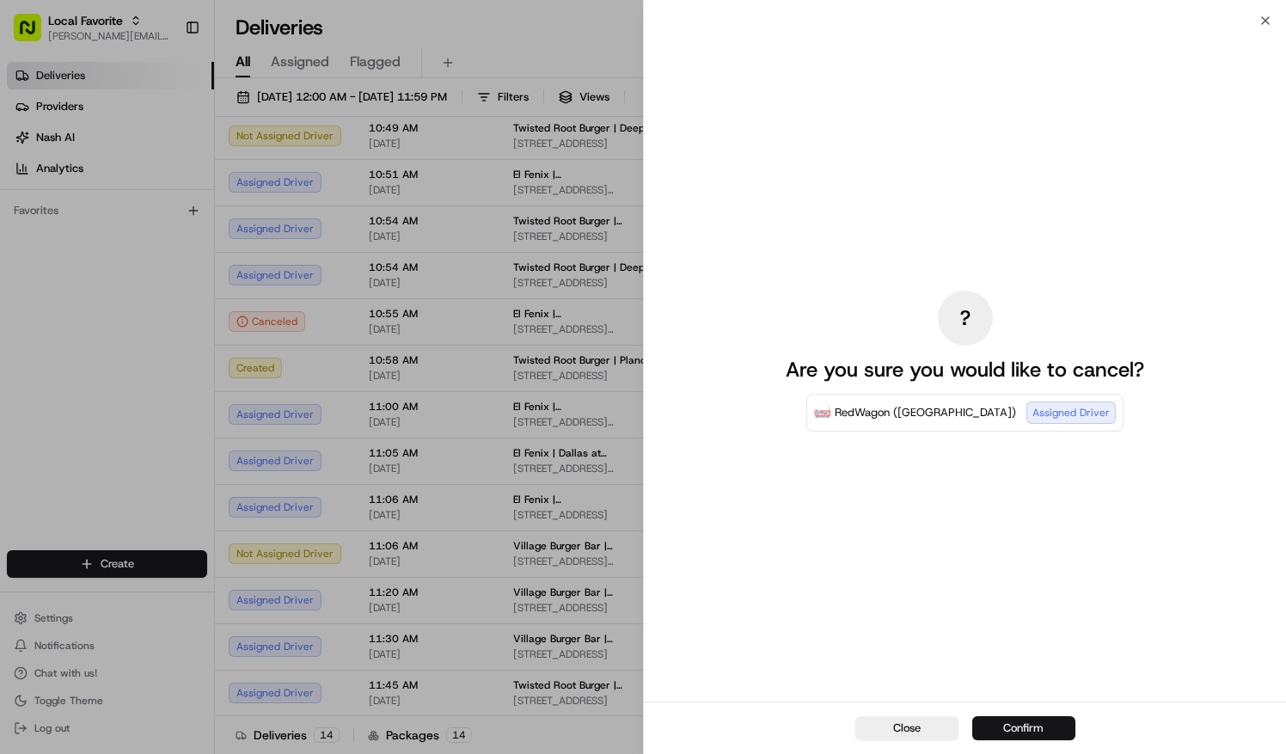
click at [1037, 727] on button "Confirm" at bounding box center [1023, 728] width 103 height 24
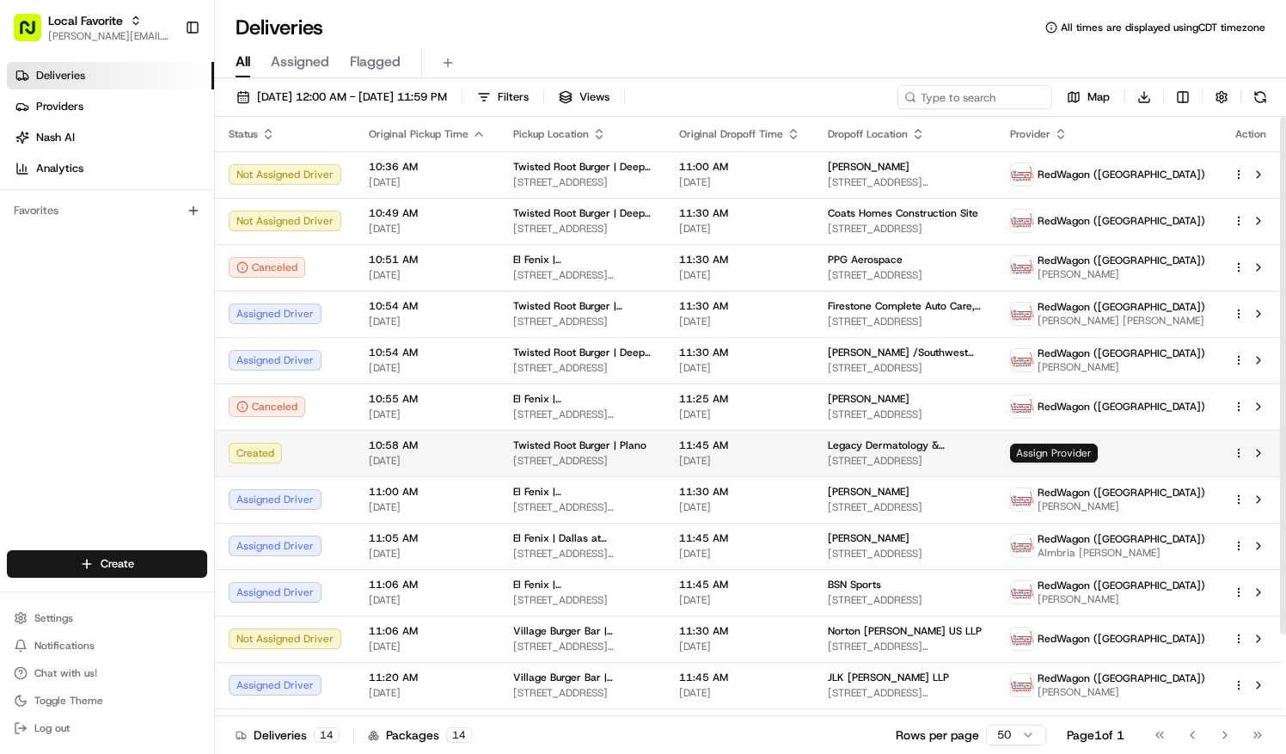
click at [1098, 449] on span "Assign Provider" at bounding box center [1054, 453] width 88 height 19
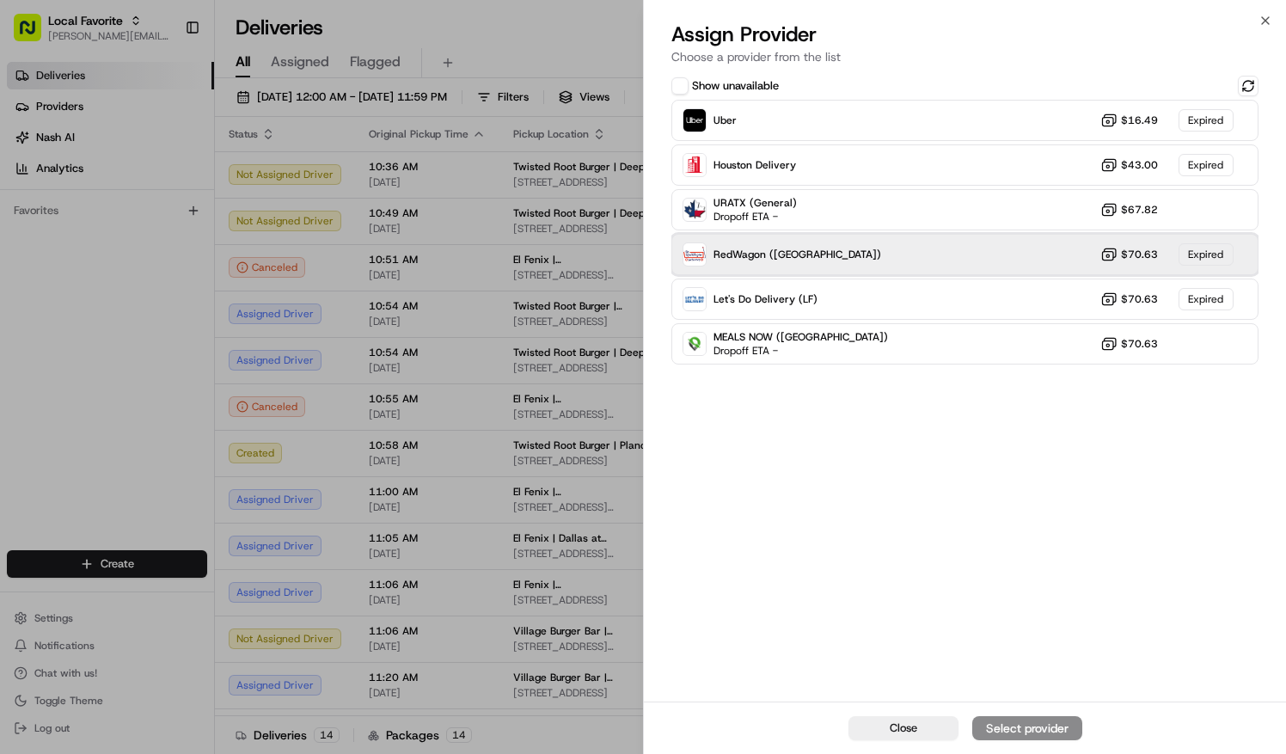
click at [870, 260] on div "RedWagon (Dallas) $70.63 Expired" at bounding box center [964, 254] width 587 height 41
click at [1081, 253] on div "RedWagon (Dallas) $70.63 Expired" at bounding box center [964, 254] width 587 height 41
click at [700, 248] on img at bounding box center [694, 254] width 22 height 22
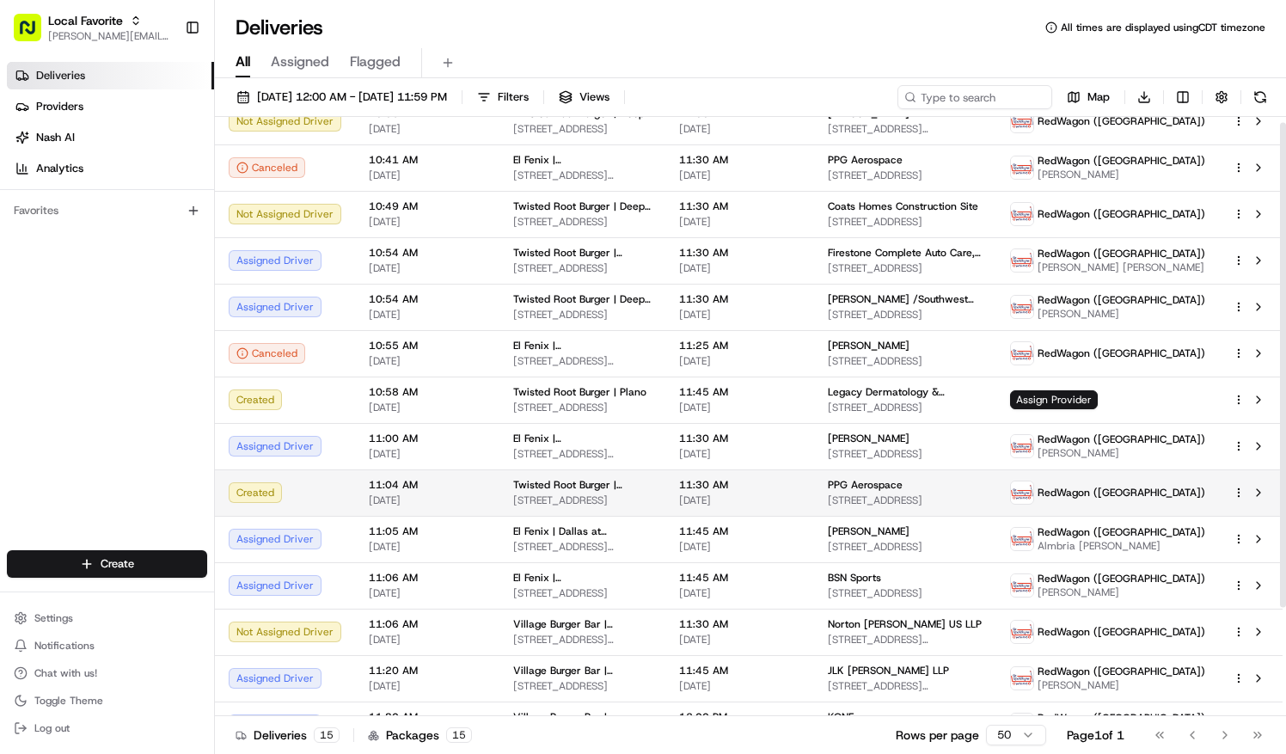
scroll to position [0, 0]
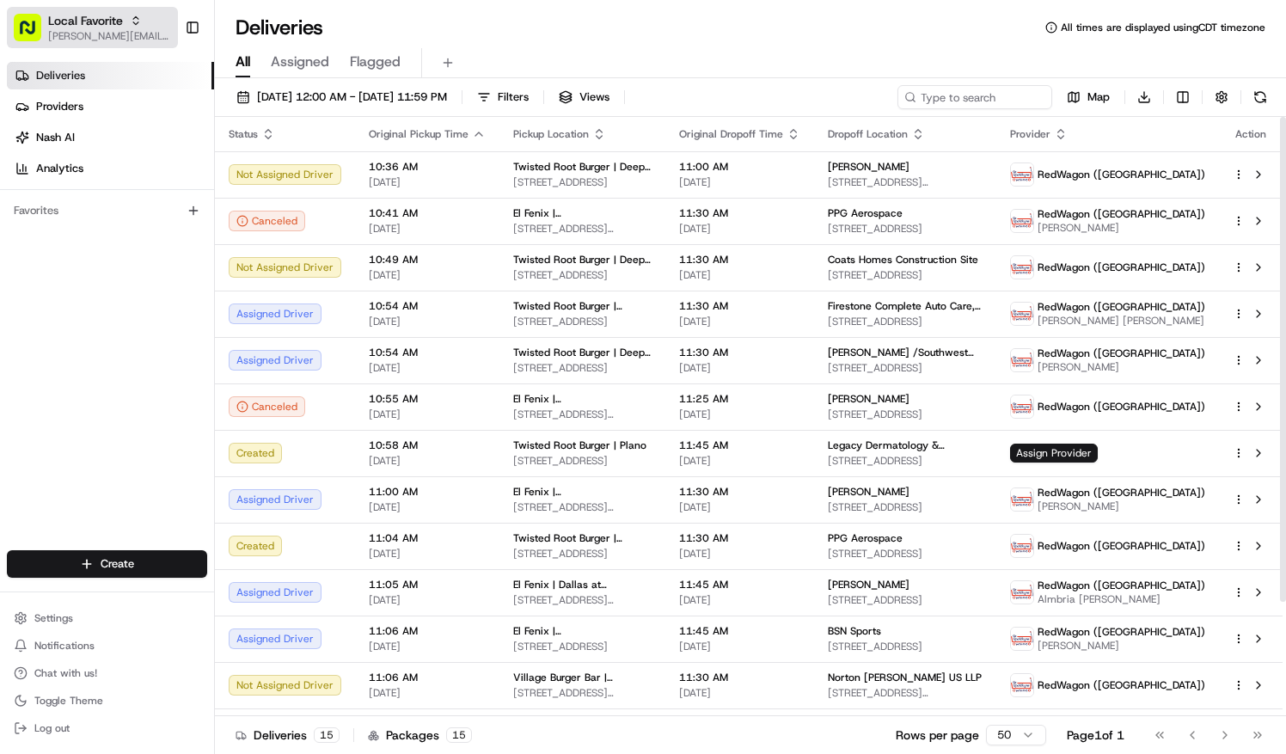
click at [131, 33] on span "[PERSON_NAME][EMAIL_ADDRESS][PERSON_NAME][DOMAIN_NAME]" at bounding box center [109, 36] width 123 height 14
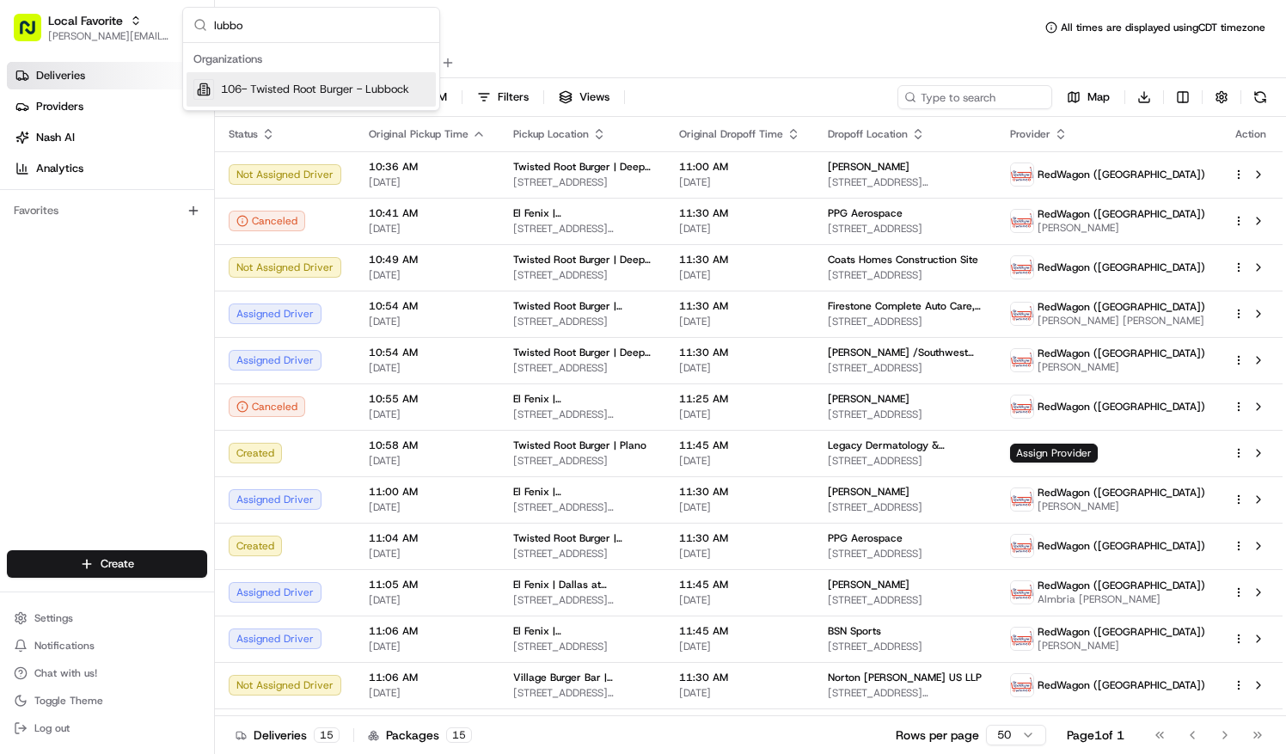
type input "lubbo"
click at [304, 86] on span "106- Twisted Root Burger - Lubbock" at bounding box center [315, 89] width 188 height 15
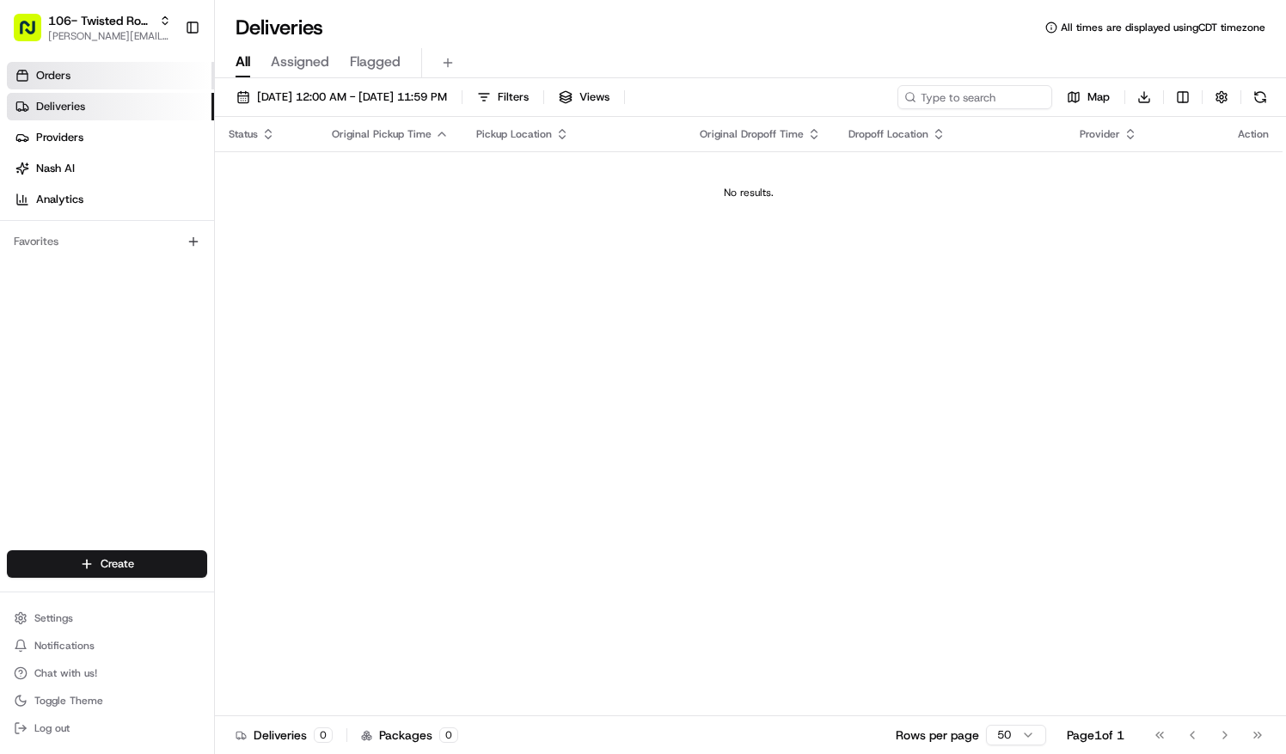
click at [74, 77] on link "Orders" at bounding box center [110, 76] width 207 height 28
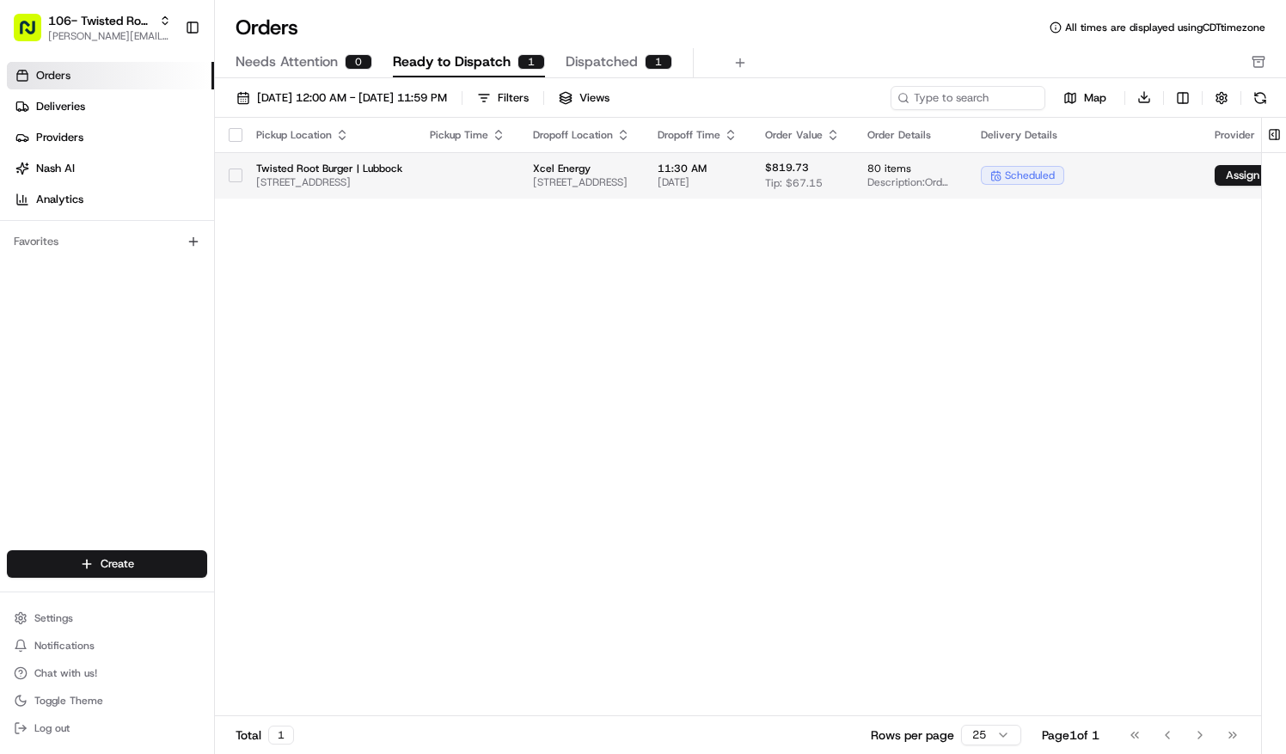
click at [233, 175] on button "button" at bounding box center [236, 175] width 14 height 14
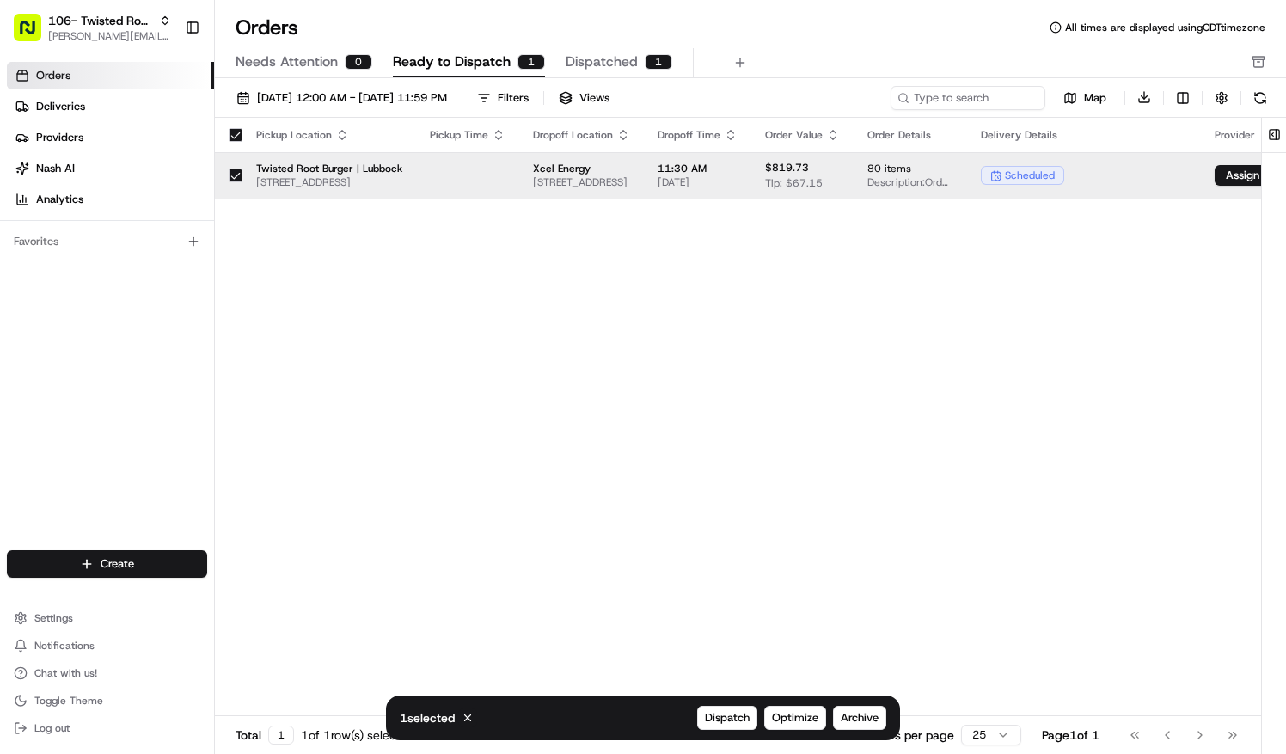
click at [630, 166] on span "Xcel Energy" at bounding box center [581, 169] width 97 height 14
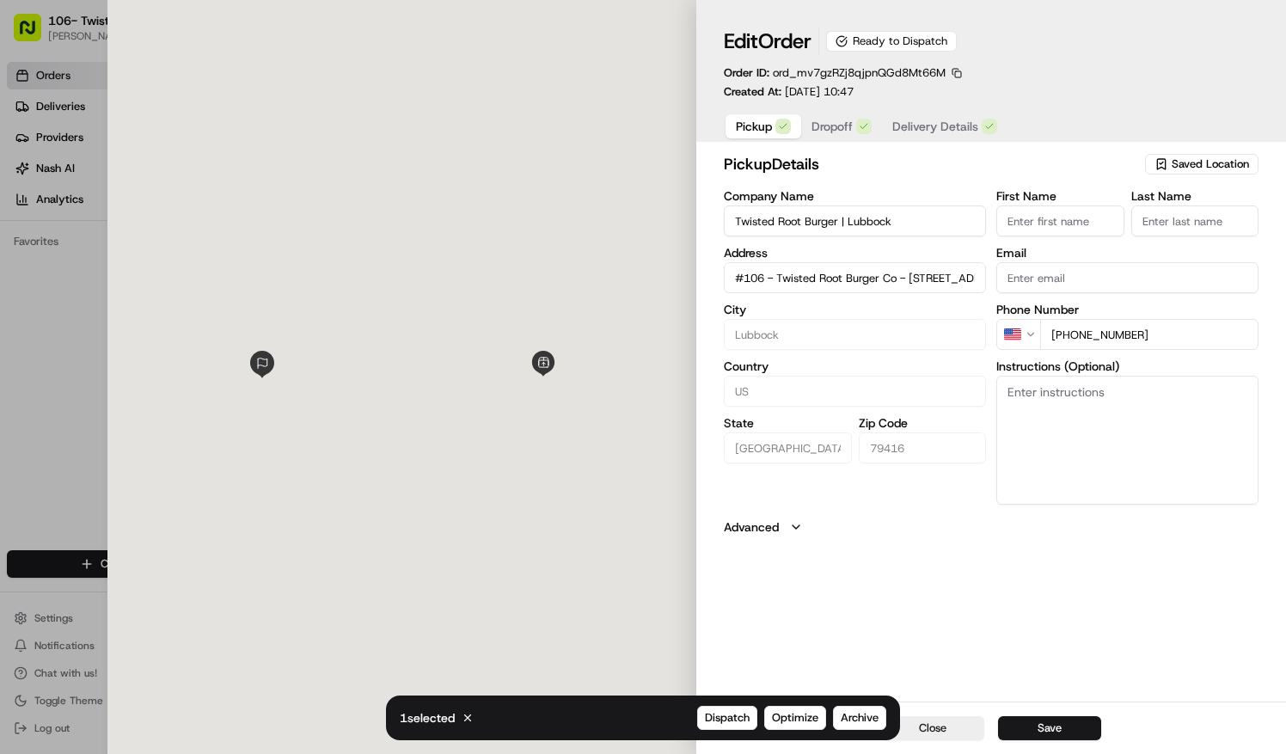
type input "#106 - Twisted Root Burger Co - 116 W Loop 289Lubbock, TX 79416"
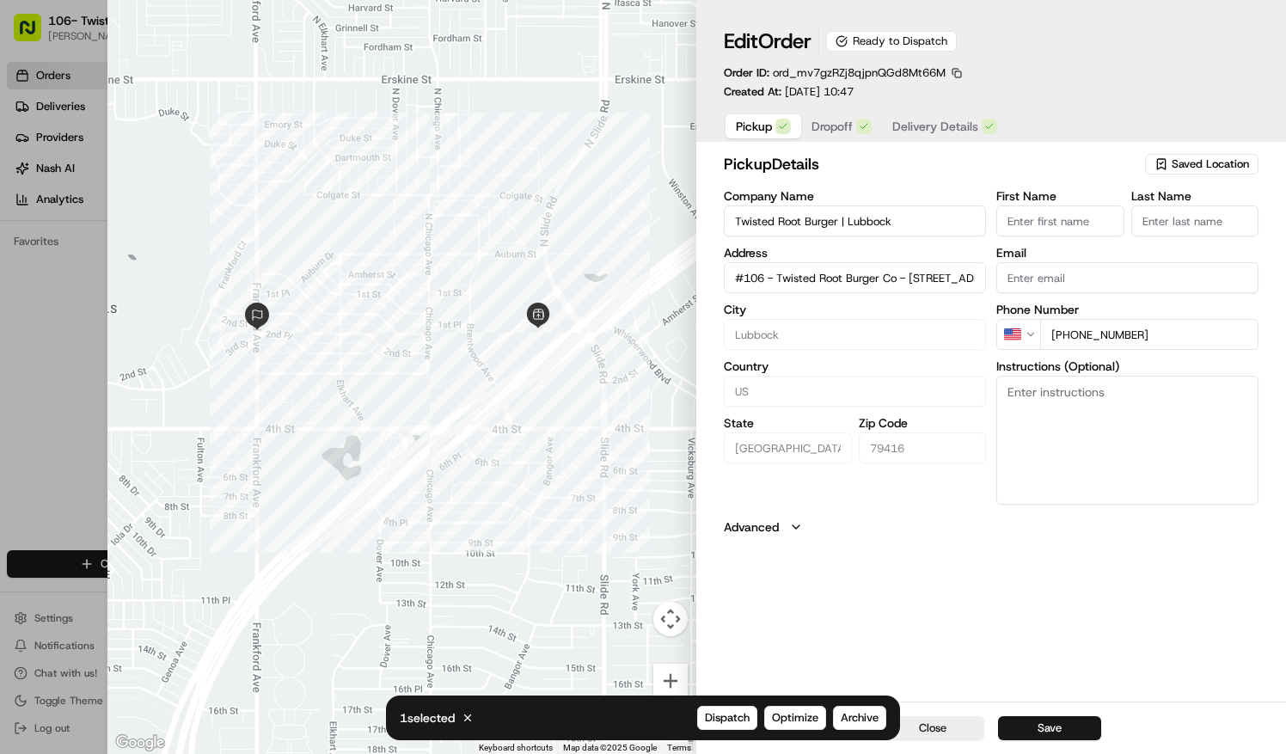
click at [45, 304] on div at bounding box center [643, 377] width 1286 height 754
type input "+1"
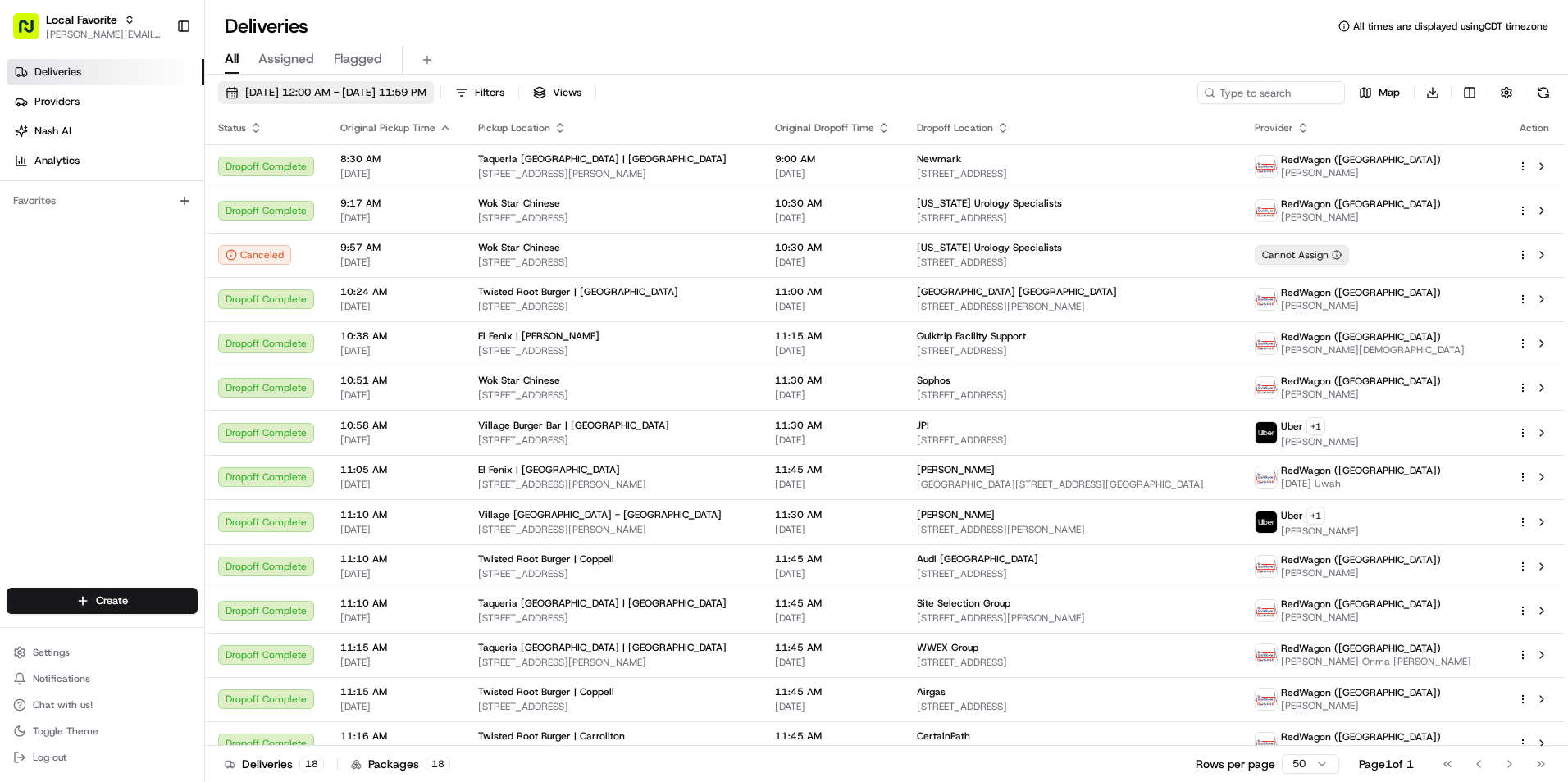
click at [284, 94] on span "[DATE] 12:00 AM - [DATE] 11:59 PM" at bounding box center [336, 92] width 181 height 14
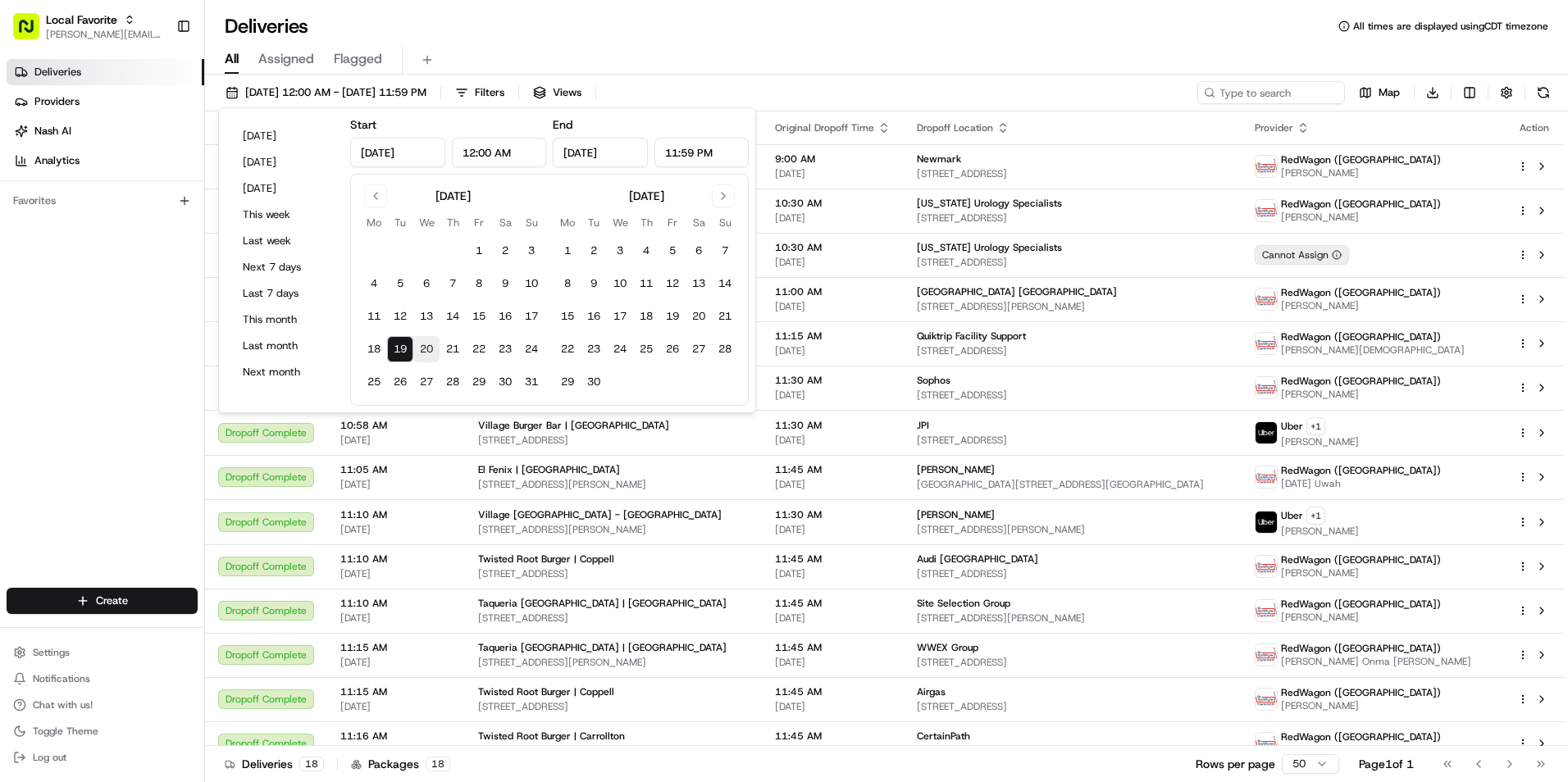
click at [422, 347] on button "20" at bounding box center [426, 349] width 27 height 27
type input "[DATE]"
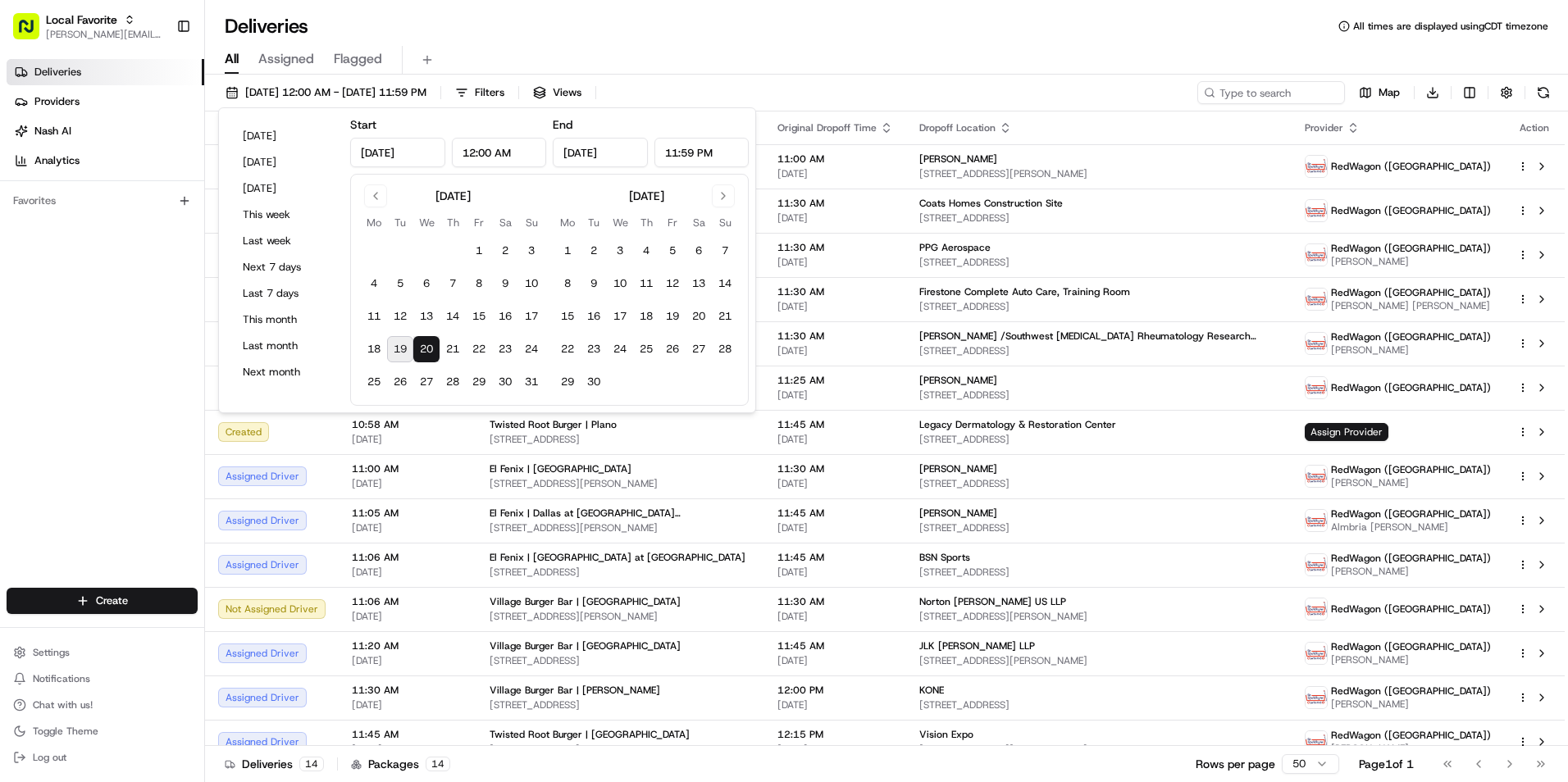
click at [423, 345] on button "20" at bounding box center [426, 349] width 27 height 27
click at [434, 9] on div "Deliveries All times are displayed using CDT timezone All Assigned Flagged [DAT…" at bounding box center [886, 391] width 1363 height 782
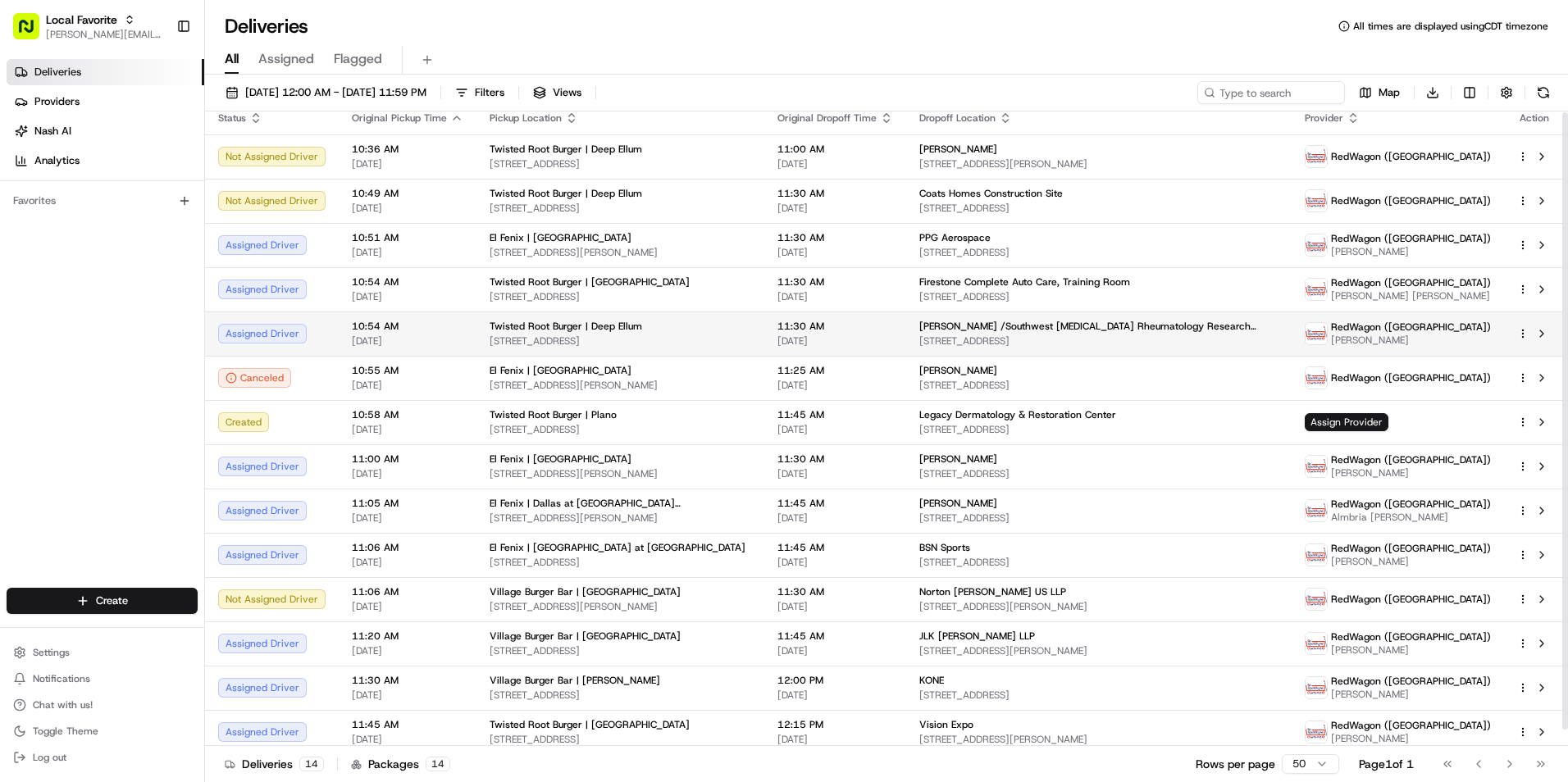
scroll to position [18, 0]
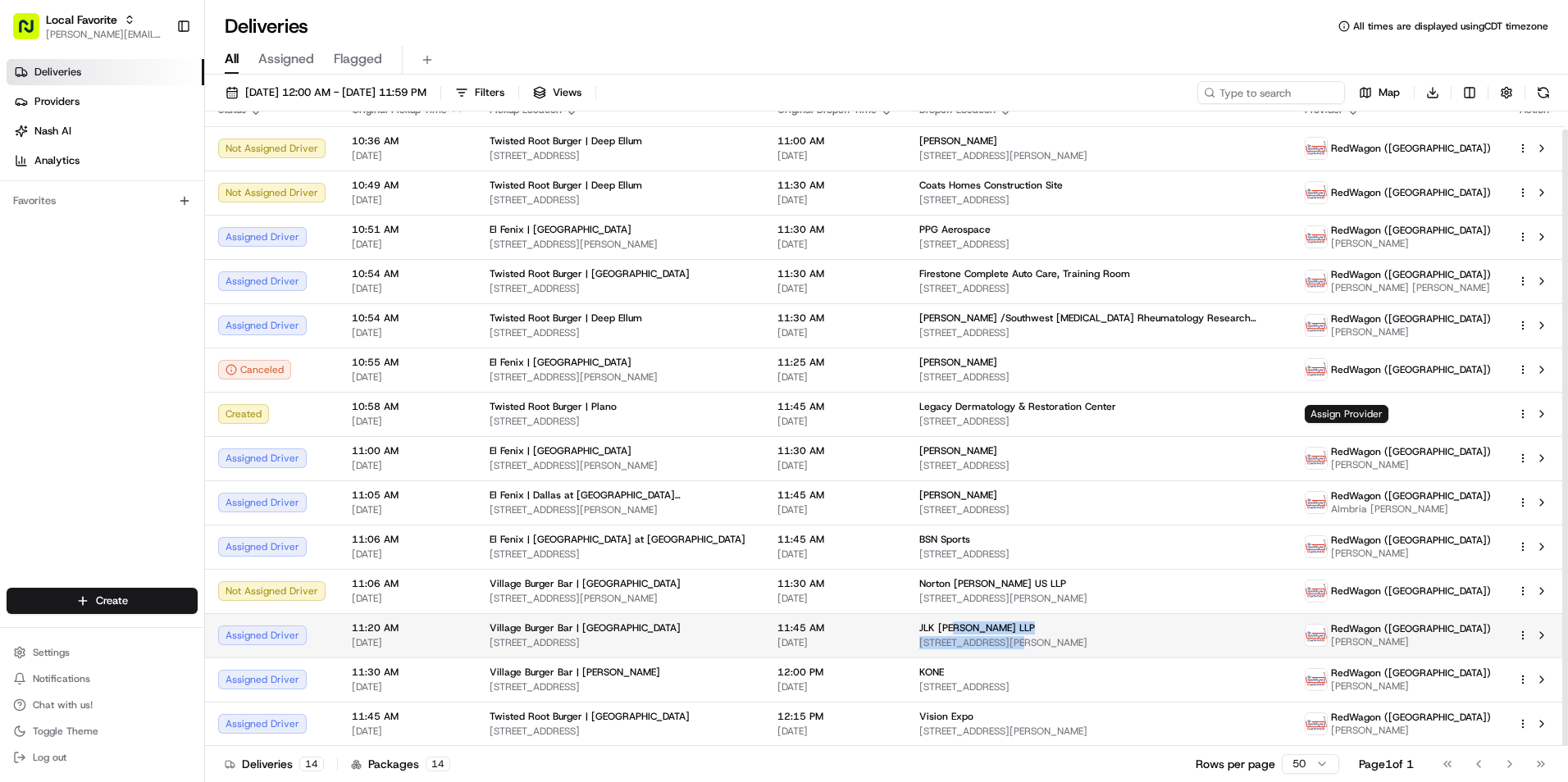
drag, startPoint x: 979, startPoint y: 628, endPoint x: 1035, endPoint y: 647, distance: 59.1
click at [1035, 647] on div "JLK [PERSON_NAME] LLP [STREET_ADDRESS][PERSON_NAME]" at bounding box center [1099, 635] width 360 height 28
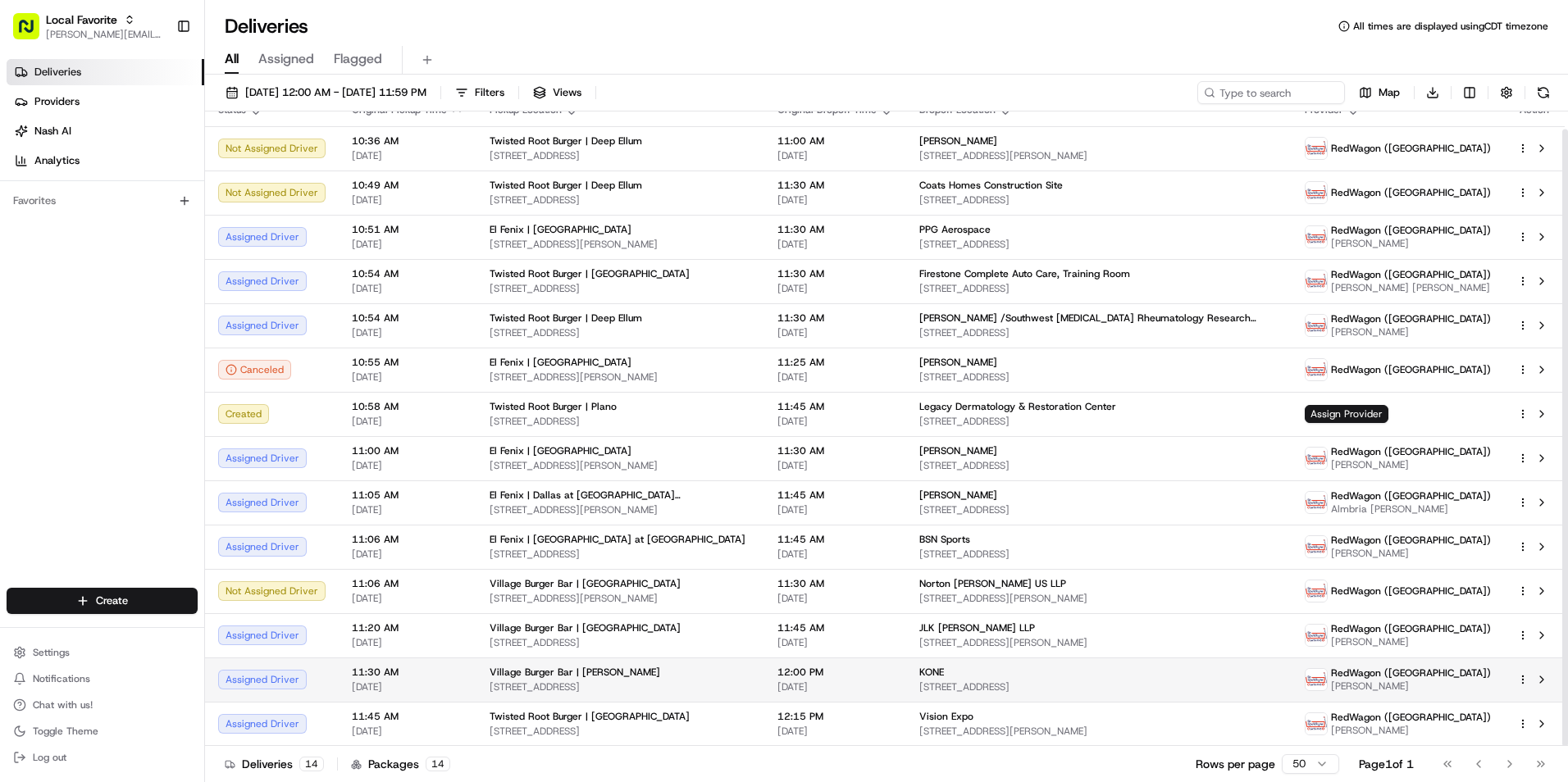
click at [893, 669] on span "12:00 PM" at bounding box center [835, 672] width 115 height 13
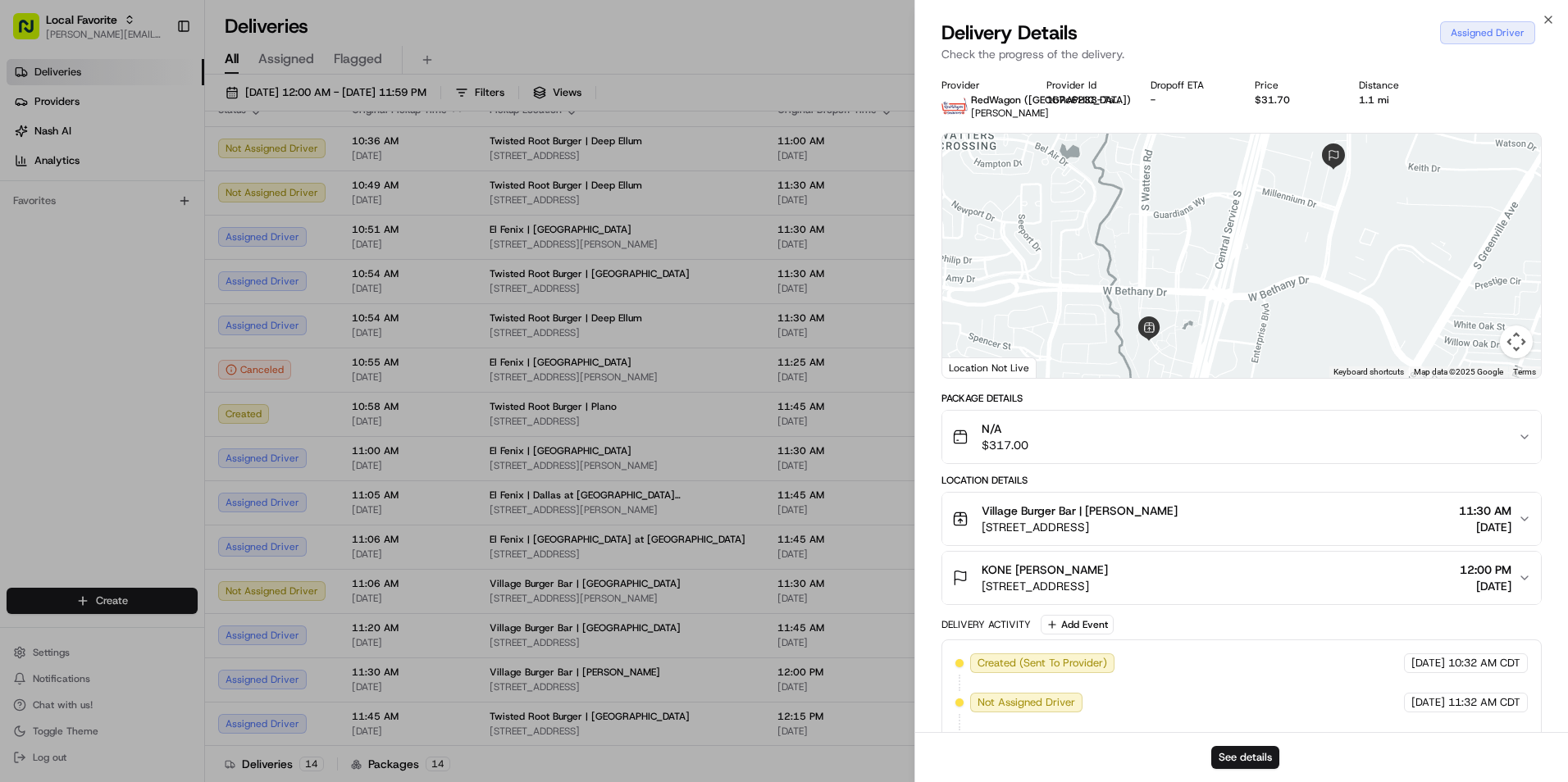
drag, startPoint x: 1559, startPoint y: 21, endPoint x: 1552, endPoint y: 19, distance: 7.3
click at [1558, 20] on div "Delivery Details Assigned Driver Check the progress of the delivery." at bounding box center [1241, 45] width 652 height 50
click at [1547, 20] on icon "button" at bounding box center [1548, 20] width 13 height 13
